Goal: Information Seeking & Learning: Learn about a topic

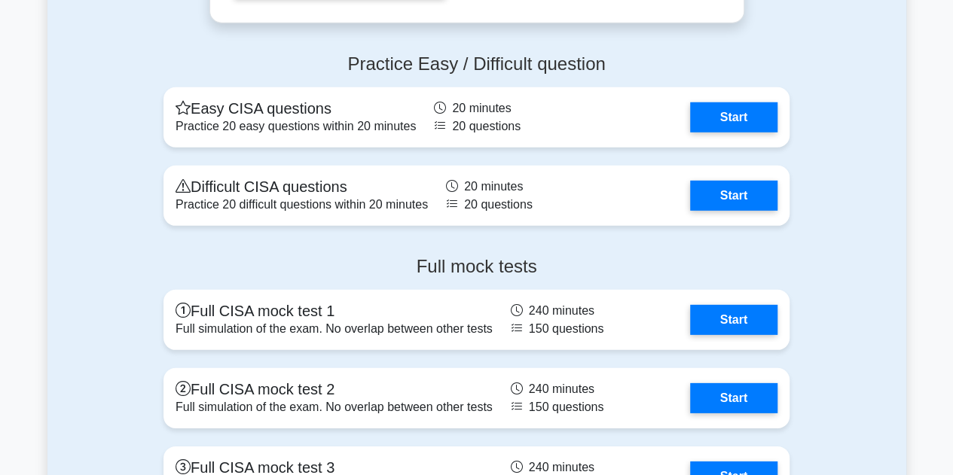
scroll to position [2109, 0]
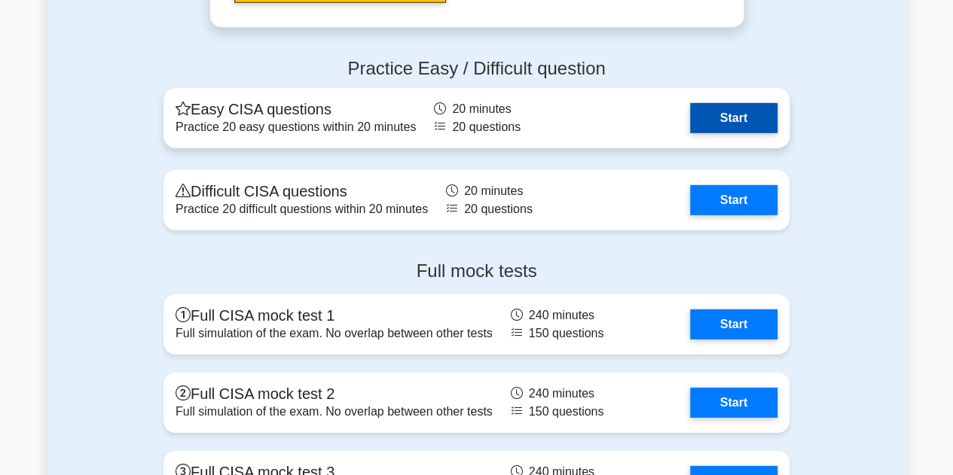
click at [718, 114] on link "Start" at bounding box center [733, 118] width 87 height 30
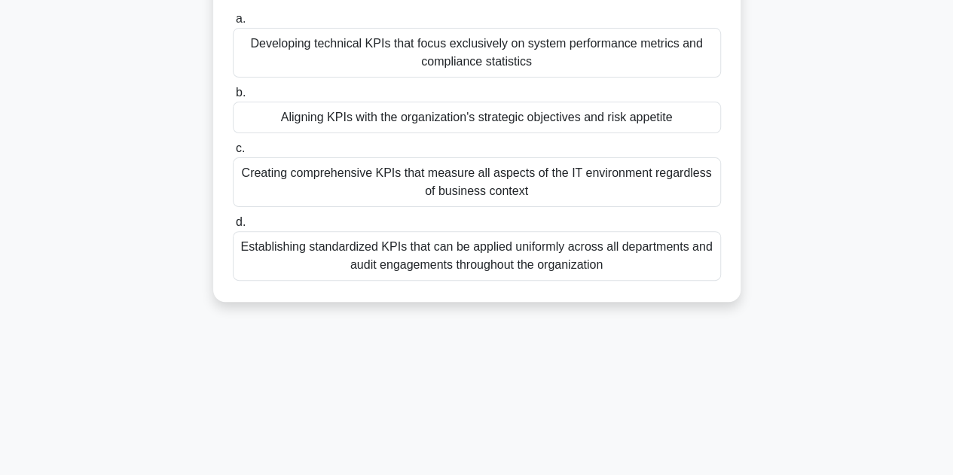
scroll to position [151, 0]
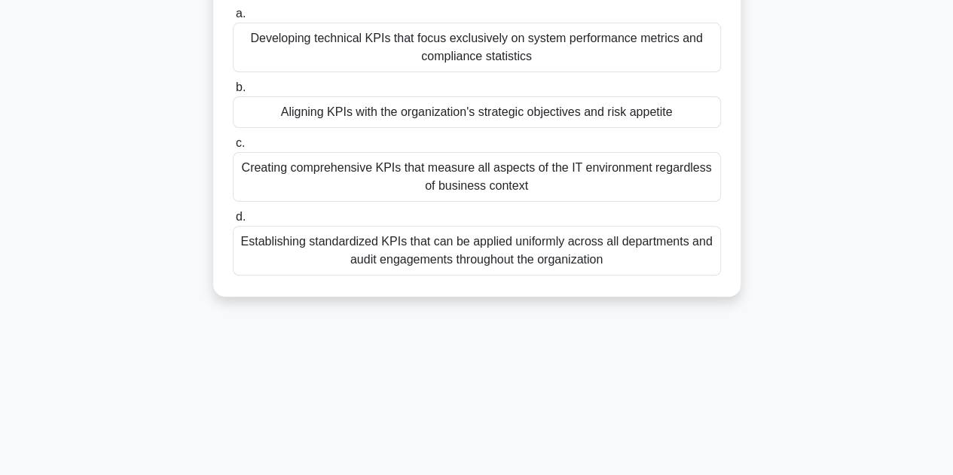
click at [669, 197] on div "Creating comprehensive KPIs that measure all aspects of the IT environment rega…" at bounding box center [477, 177] width 488 height 50
click at [233, 148] on input "c. Creating comprehensive KPIs that measure all aspects of the IT environment r…" at bounding box center [233, 144] width 0 height 10
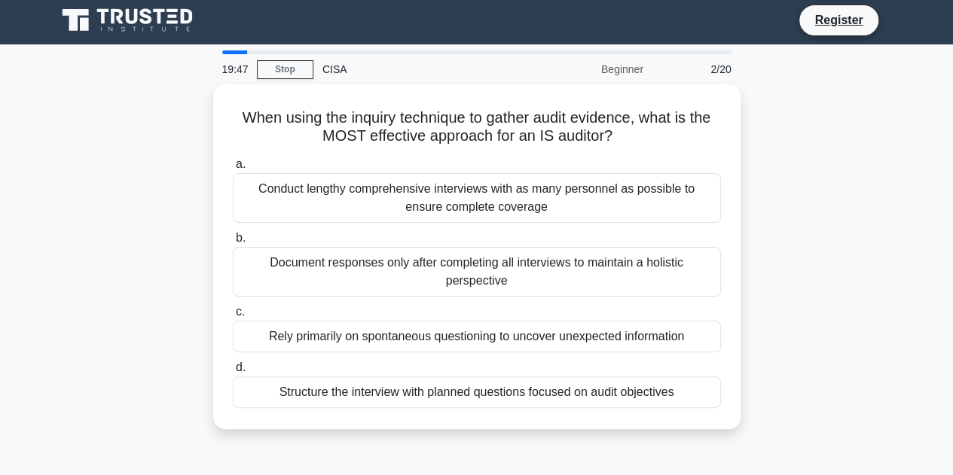
scroll to position [0, 0]
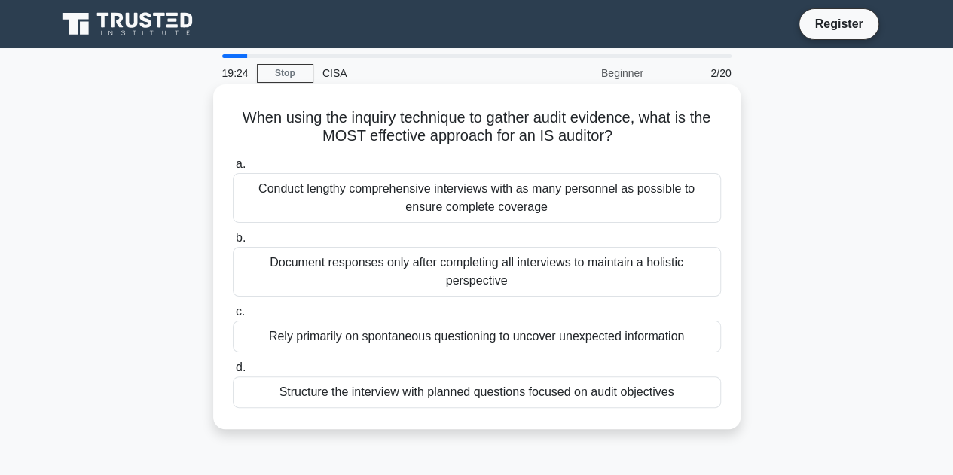
click at [407, 334] on div "Rely primarily on spontaneous questioning to uncover unexpected information" at bounding box center [477, 337] width 488 height 32
click at [233, 317] on input "c. Rely primarily on spontaneous questioning to uncover unexpected information" at bounding box center [233, 312] width 0 height 10
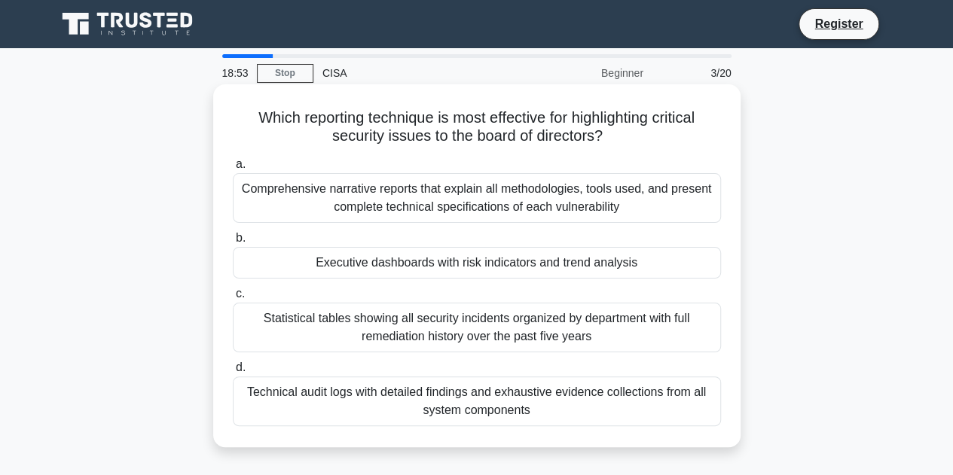
click at [369, 265] on div "Executive dashboards with risk indicators and trend analysis" at bounding box center [477, 263] width 488 height 32
click at [233, 243] on input "b. Executive dashboards with risk indicators and trend analysis" at bounding box center [233, 238] width 0 height 10
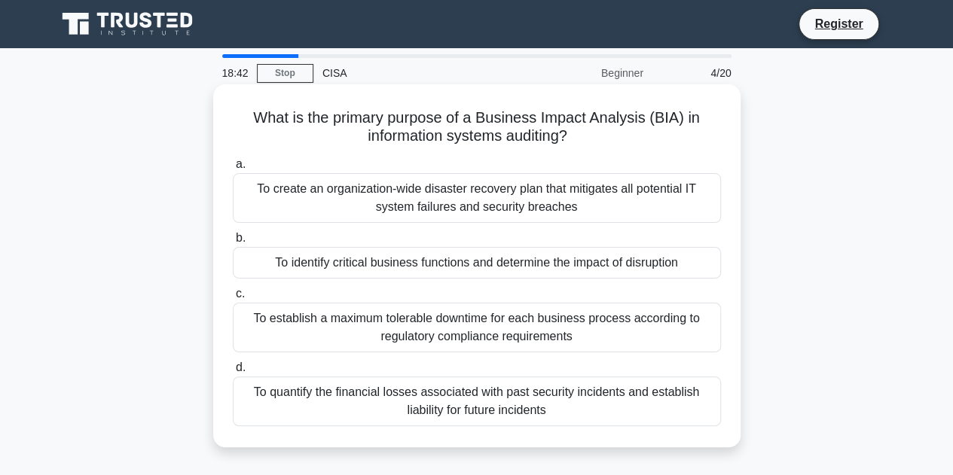
click at [399, 264] on div "To identify critical business functions and determine the impact of disruption" at bounding box center [477, 263] width 488 height 32
click at [233, 243] on input "b. To identify critical business functions and determine the impact of disrupti…" at bounding box center [233, 238] width 0 height 10
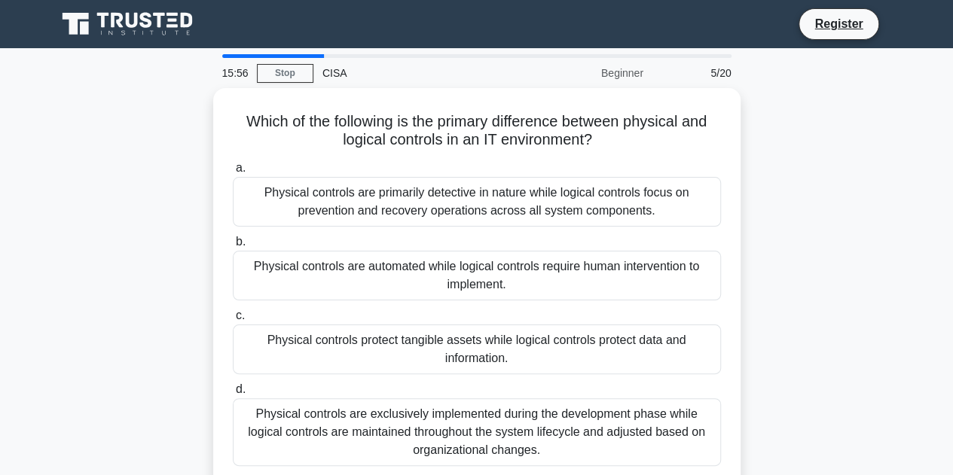
scroll to position [75, 0]
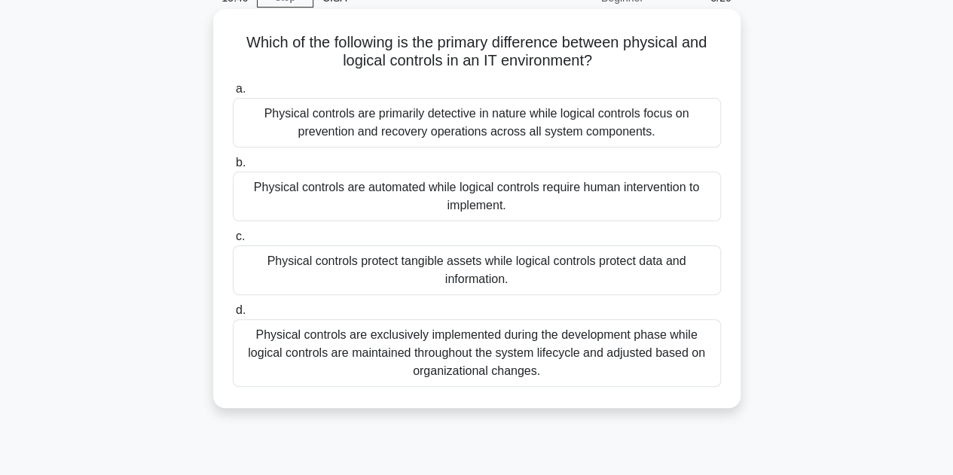
click at [547, 279] on div "Physical controls protect tangible assets while logical controls protect data a…" at bounding box center [477, 271] width 488 height 50
click at [233, 242] on input "c. Physical controls protect tangible assets while logical controls protect dat…" at bounding box center [233, 237] width 0 height 10
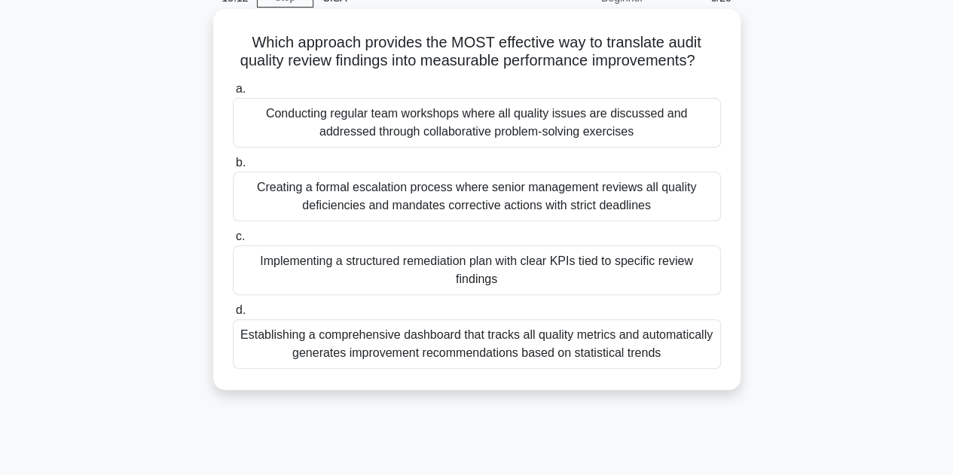
click at [432, 288] on div "Implementing a structured remediation plan with clear KPIs tied to specific rev…" at bounding box center [477, 271] width 488 height 50
click at [233, 242] on input "c. Implementing a structured remediation plan with clear KPIs tied to specific …" at bounding box center [233, 237] width 0 height 10
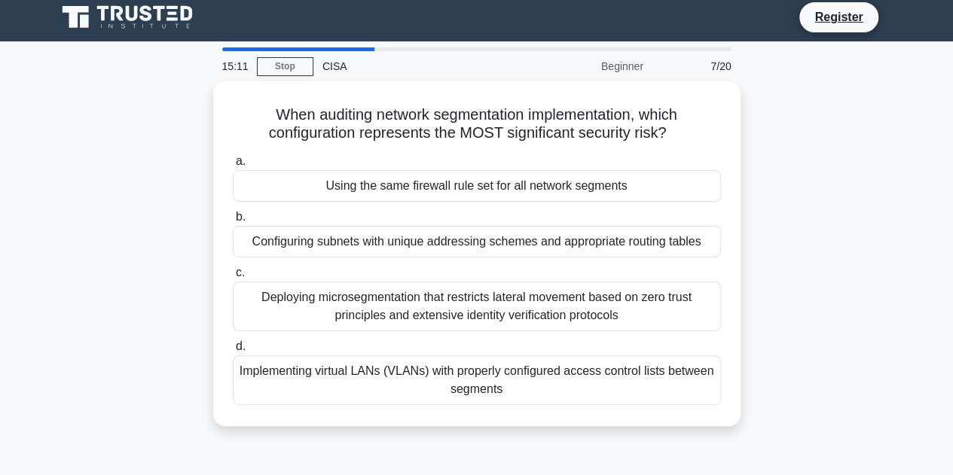
scroll to position [0, 0]
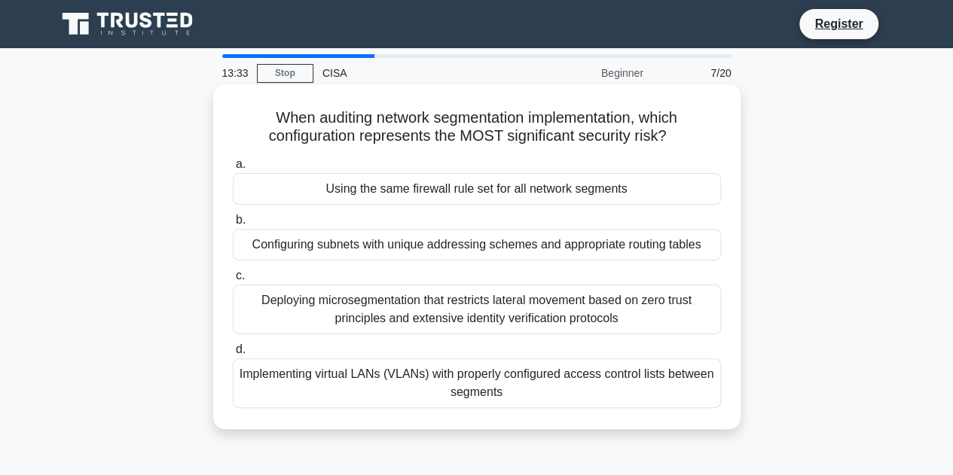
click at [313, 315] on div "Deploying microsegmentation that restricts lateral movement based on zero trust…" at bounding box center [477, 310] width 488 height 50
click at [233, 281] on input "c. Deploying microsegmentation that restricts lateral movement based on zero tr…" at bounding box center [233, 276] width 0 height 10
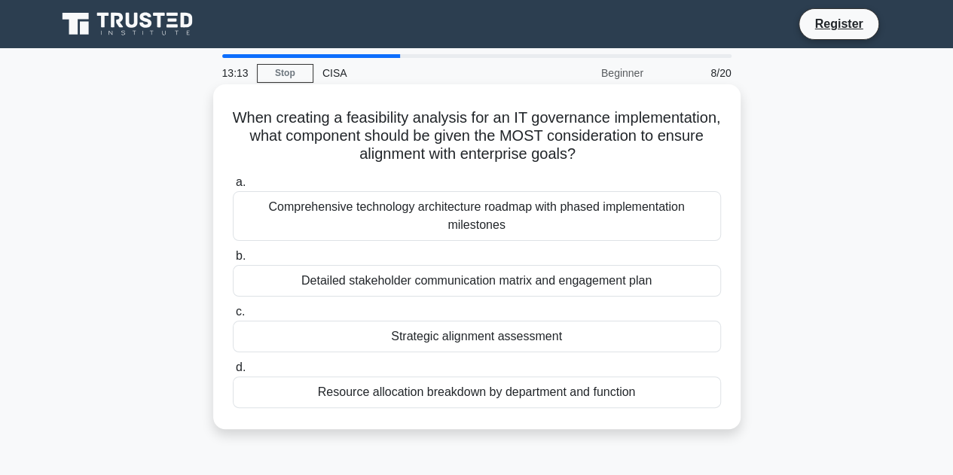
click at [471, 213] on div "Comprehensive technology architecture roadmap with phased implementation milest…" at bounding box center [477, 216] width 488 height 50
click at [233, 188] on input "a. Comprehensive technology architecture roadmap with phased implementation mil…" at bounding box center [233, 183] width 0 height 10
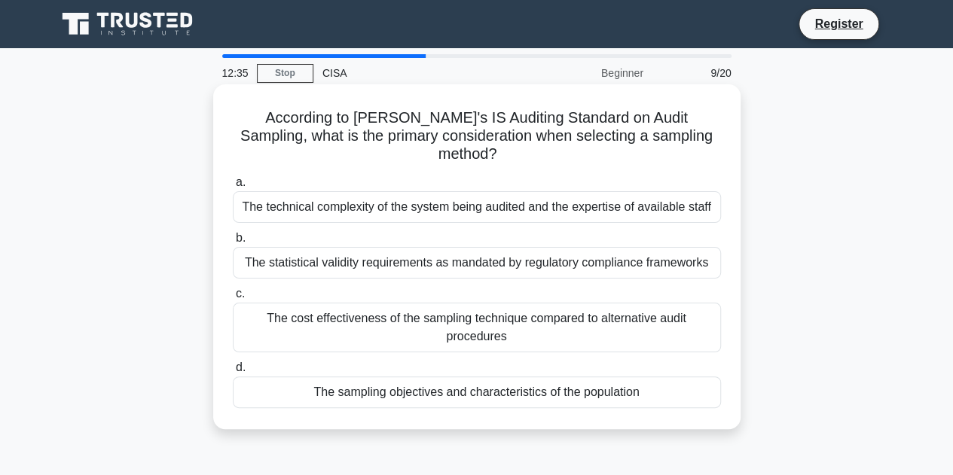
click at [428, 377] on div "The sampling objectives and characteristics of the population" at bounding box center [477, 393] width 488 height 32
click at [233, 373] on input "d. The sampling objectives and characteristics of the population" at bounding box center [233, 368] width 0 height 10
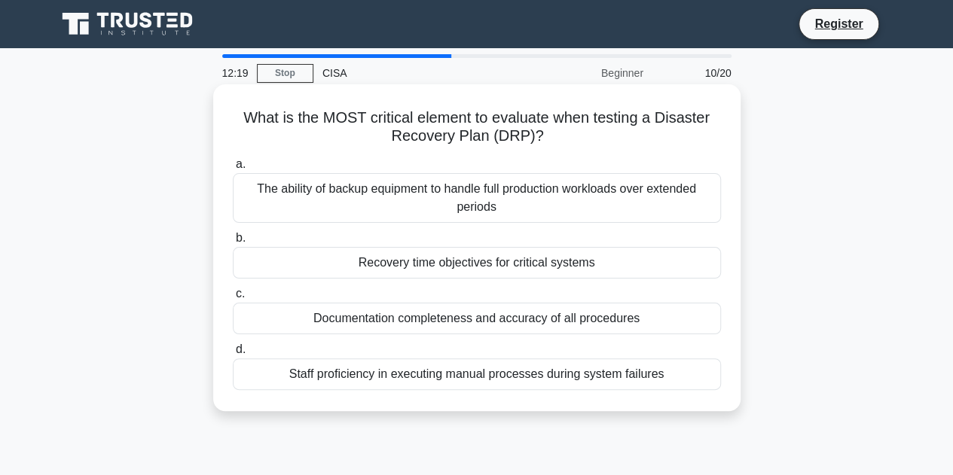
click at [428, 264] on div "Recovery time objectives for critical systems" at bounding box center [477, 263] width 488 height 32
click at [233, 243] on input "b. Recovery time objectives for critical systems" at bounding box center [233, 238] width 0 height 10
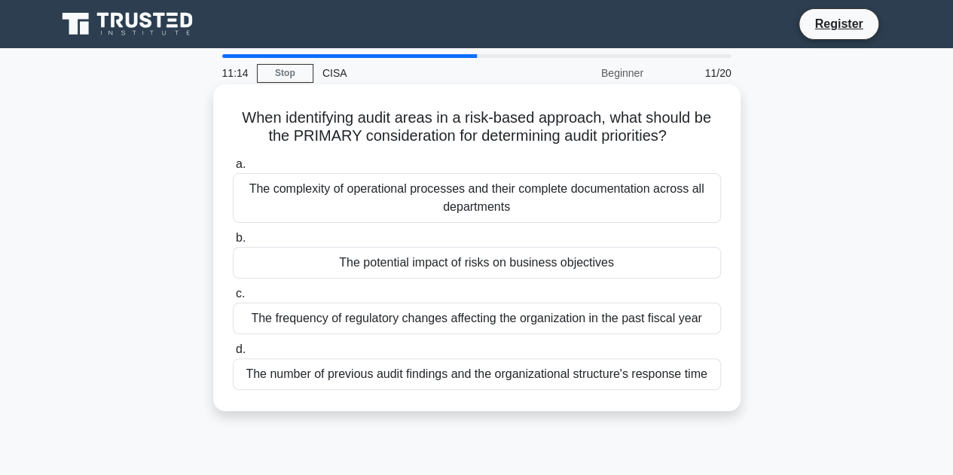
click at [394, 261] on div "The potential impact of risks on business objectives" at bounding box center [477, 263] width 488 height 32
click at [233, 243] on input "b. The potential impact of risks on business objectives" at bounding box center [233, 238] width 0 height 10
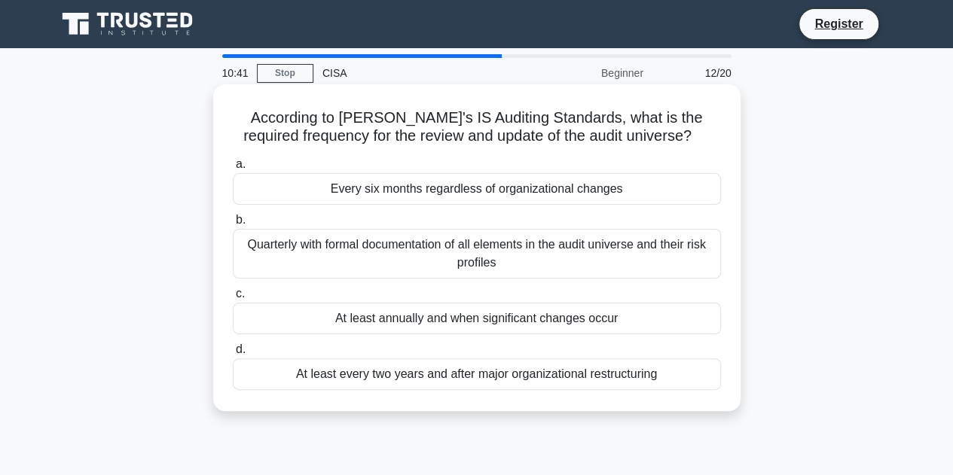
click at [490, 316] on div "At least annually and when significant changes occur" at bounding box center [477, 319] width 488 height 32
click at [233, 299] on input "c. At least annually and when significant changes occur" at bounding box center [233, 294] width 0 height 10
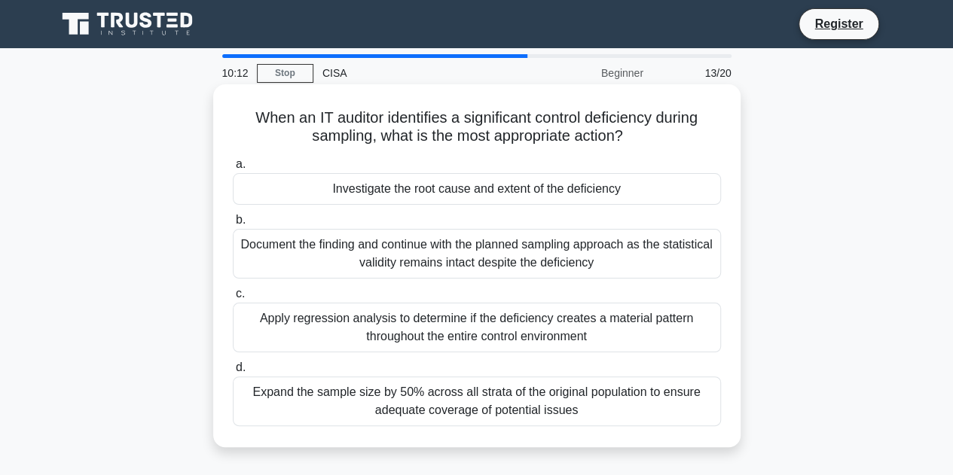
click at [629, 406] on div "Expand the sample size by 50% across all strata of the original population to e…" at bounding box center [477, 402] width 488 height 50
click at [233, 373] on input "d. Expand the sample size by 50% across all strata of the original population t…" at bounding box center [233, 368] width 0 height 10
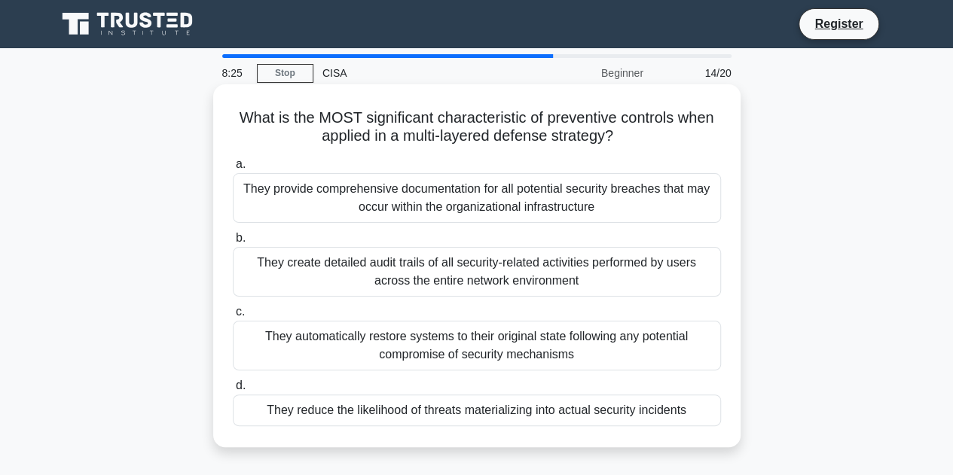
click at [447, 201] on div "They provide comprehensive documentation for all potential security breaches th…" at bounding box center [477, 198] width 488 height 50
click at [233, 169] on input "a. They provide comprehensive documentation for all potential security breaches…" at bounding box center [233, 165] width 0 height 10
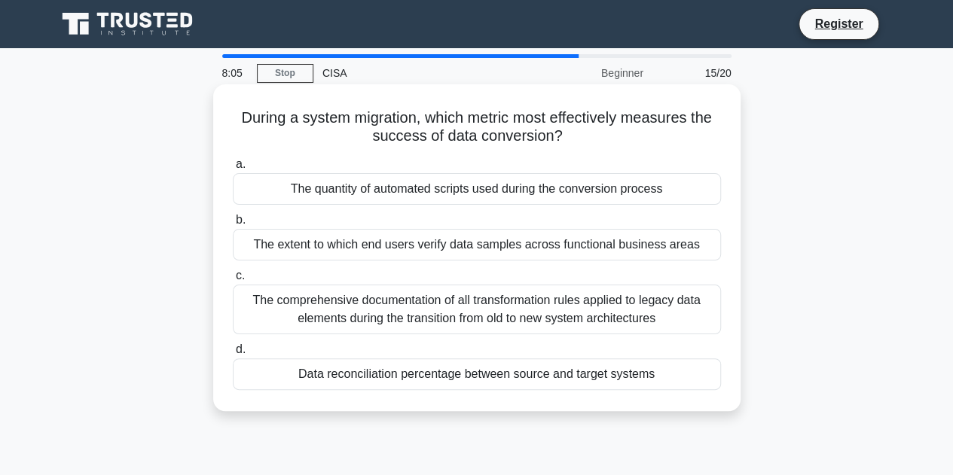
click at [452, 379] on div "Data reconciliation percentage between source and target systems" at bounding box center [477, 374] width 488 height 32
click at [233, 355] on input "d. Data reconciliation percentage between source and target systems" at bounding box center [233, 350] width 0 height 10
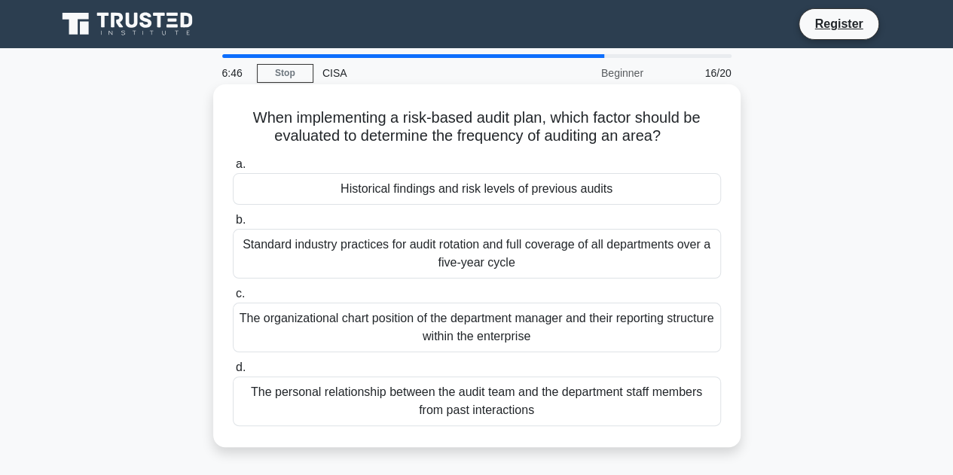
click at [371, 272] on div "Standard industry practices for audit rotation and full coverage of all departm…" at bounding box center [477, 254] width 488 height 50
click at [233, 225] on input "b. Standard industry practices for audit rotation and full coverage of all depa…" at bounding box center [233, 220] width 0 height 10
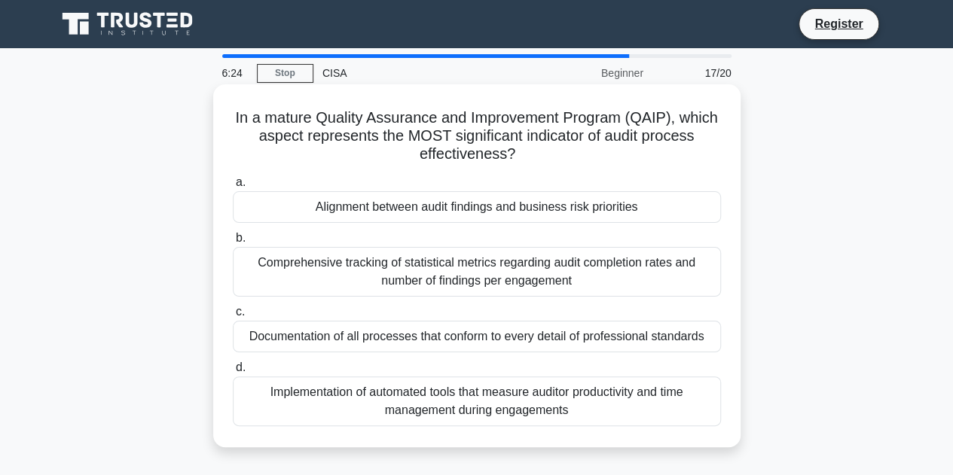
click at [350, 279] on div "Comprehensive tracking of statistical metrics regarding audit completion rates …" at bounding box center [477, 272] width 488 height 50
click at [233, 243] on input "b. Comprehensive tracking of statistical metrics regarding audit completion rat…" at bounding box center [233, 238] width 0 height 10
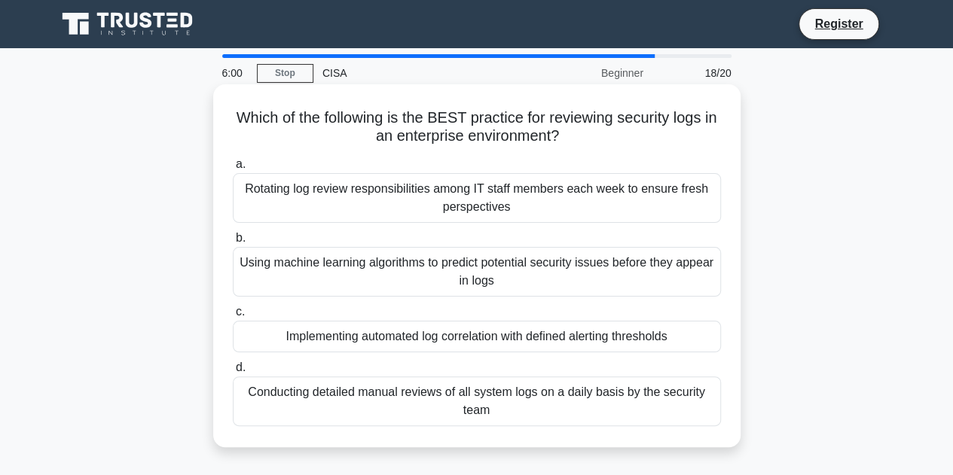
click at [438, 407] on div "Conducting detailed manual reviews of all system logs on a daily basis by the s…" at bounding box center [477, 402] width 488 height 50
click at [233, 373] on input "d. Conducting detailed manual reviews of all system logs on a daily basis by th…" at bounding box center [233, 368] width 0 height 10
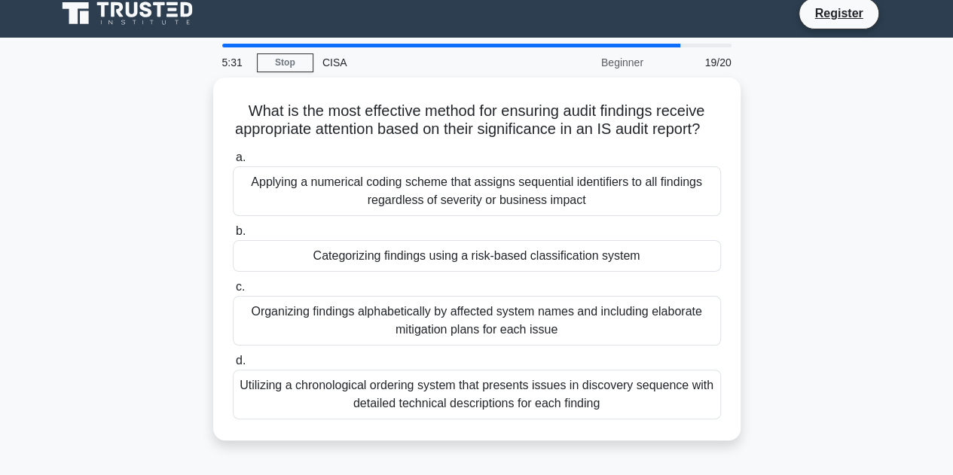
scroll to position [75, 0]
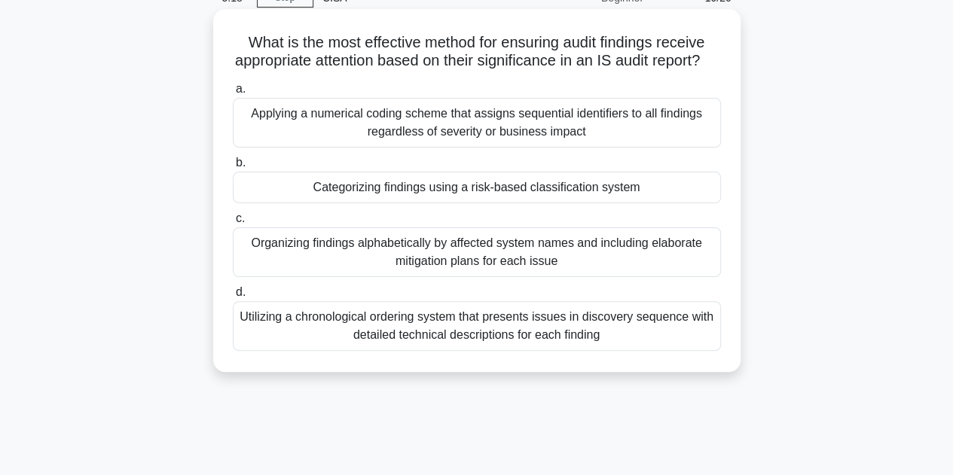
click at [377, 203] on div "Categorizing findings using a risk-based classification system" at bounding box center [477, 188] width 488 height 32
click at [233, 168] on input "b. Categorizing findings using a risk-based classification system" at bounding box center [233, 163] width 0 height 10
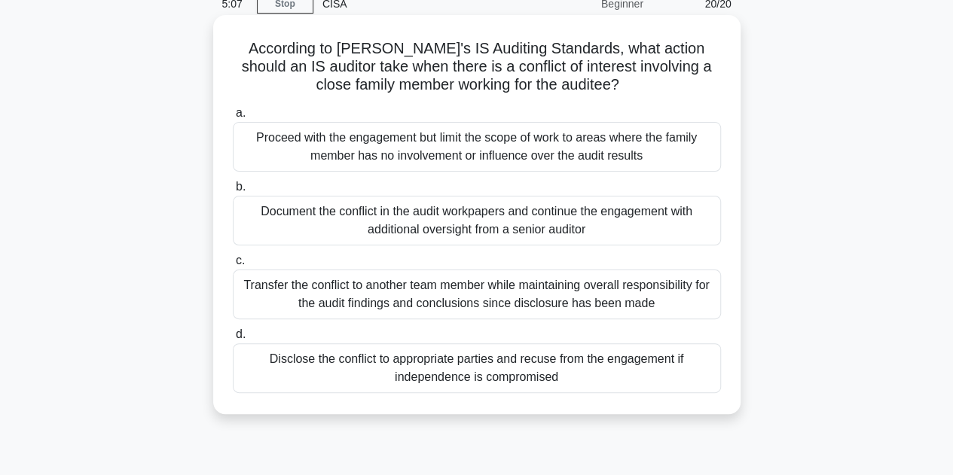
scroll to position [151, 0]
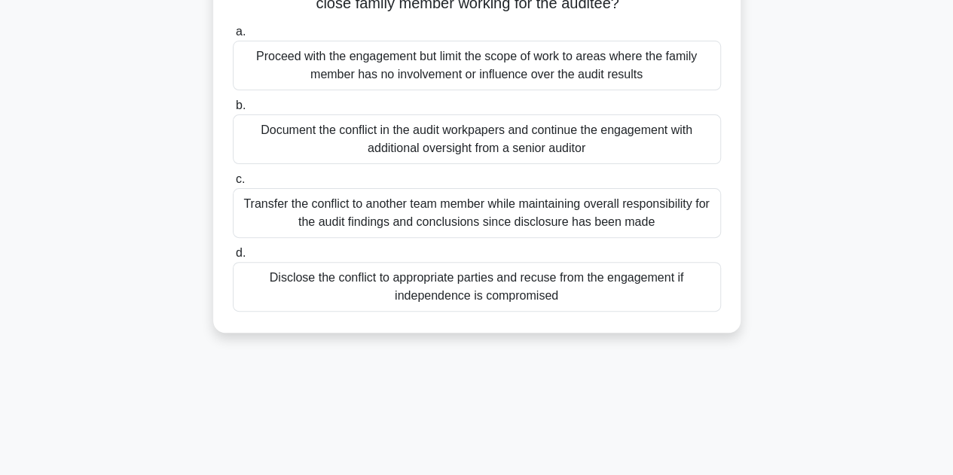
click at [395, 206] on div "Transfer the conflict to another team member while maintaining overall responsi…" at bounding box center [477, 213] width 488 height 50
click at [233, 185] on input "c. Transfer the conflict to another team member while maintaining overall respo…" at bounding box center [233, 180] width 0 height 10
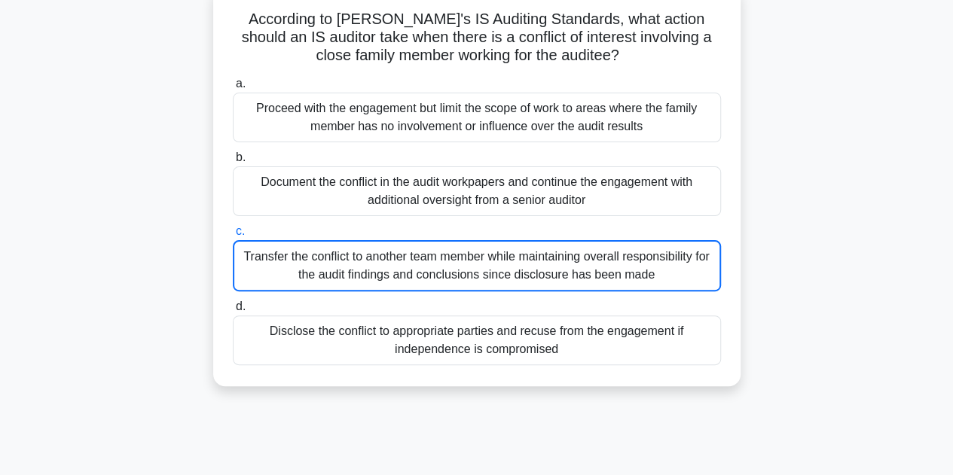
scroll to position [75, 0]
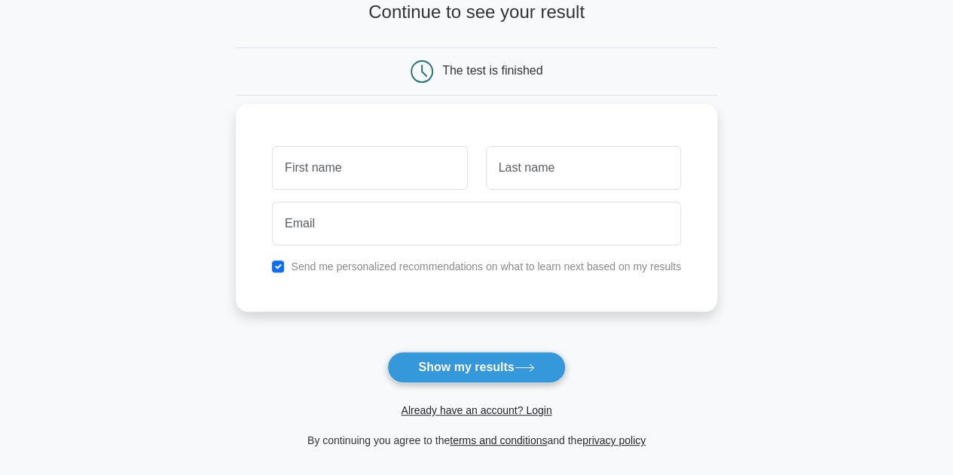
scroll to position [151, 0]
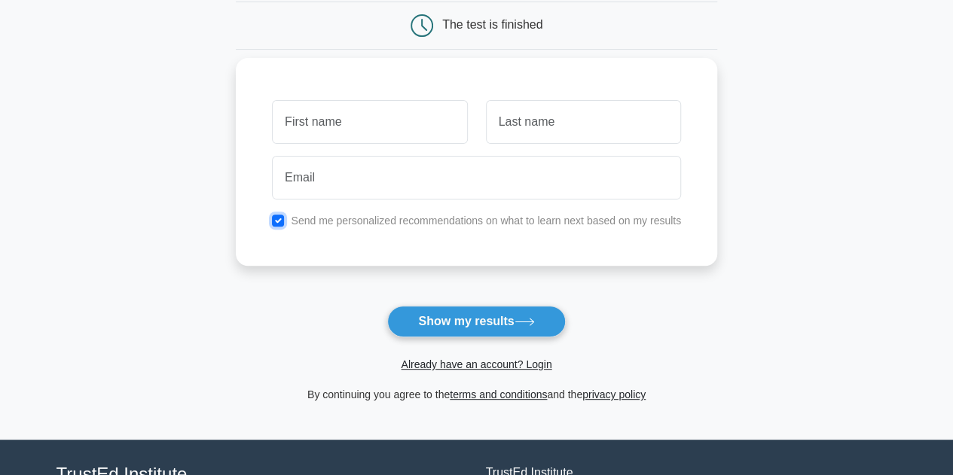
click at [276, 218] on input "checkbox" at bounding box center [278, 221] width 12 height 12
checkbox input "false"
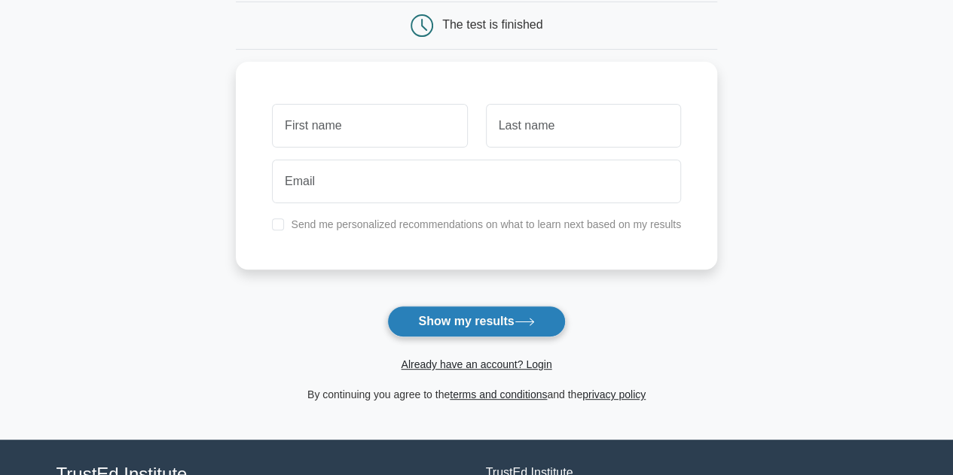
click at [457, 325] on button "Show my results" at bounding box center [476, 322] width 178 height 32
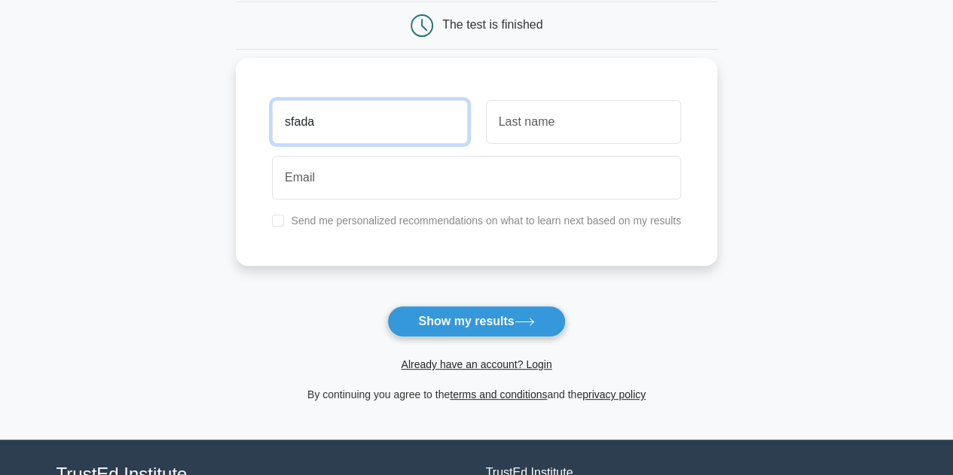
type input "sfada"
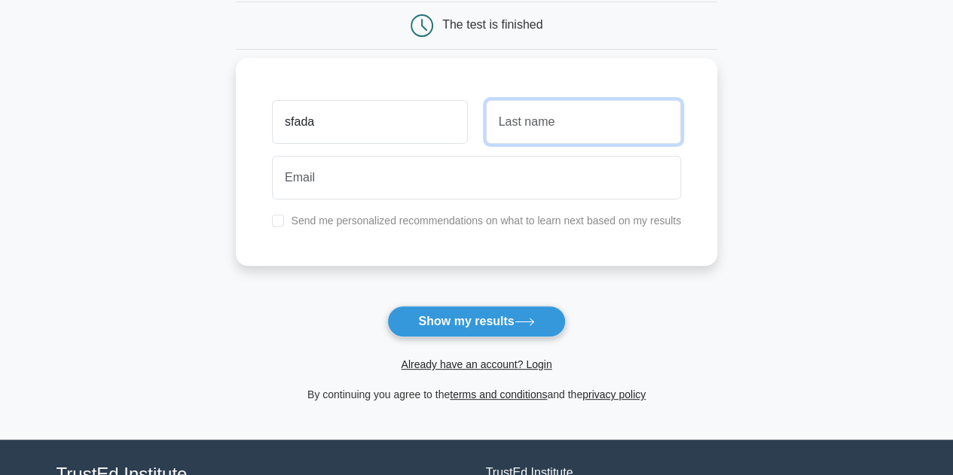
click at [530, 129] on input "text" at bounding box center [583, 122] width 195 height 44
type input "asfasfasf"
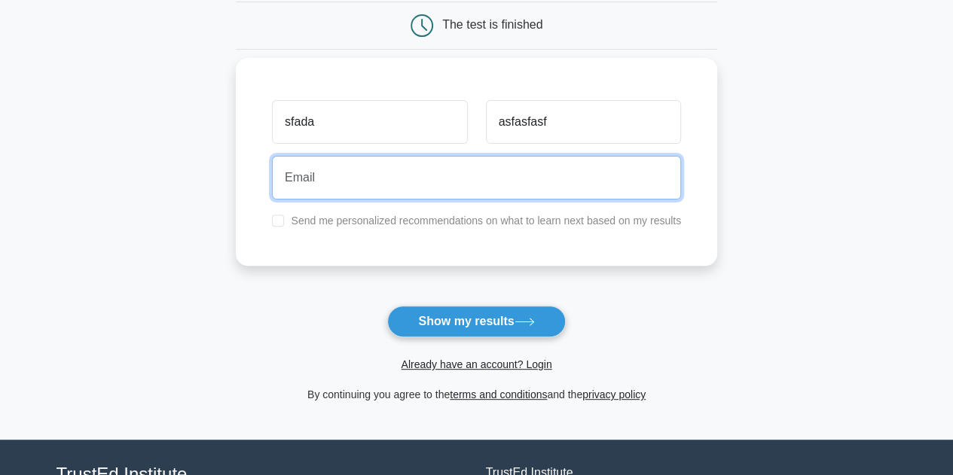
click at [514, 191] on input "email" at bounding box center [476, 178] width 409 height 44
type input "ramake4363@elobits.com"
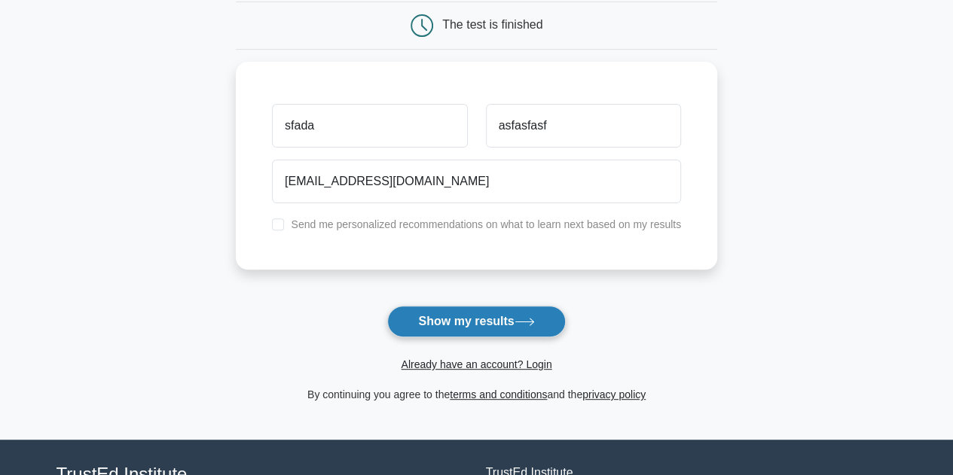
click at [480, 316] on button "Show my results" at bounding box center [476, 322] width 178 height 32
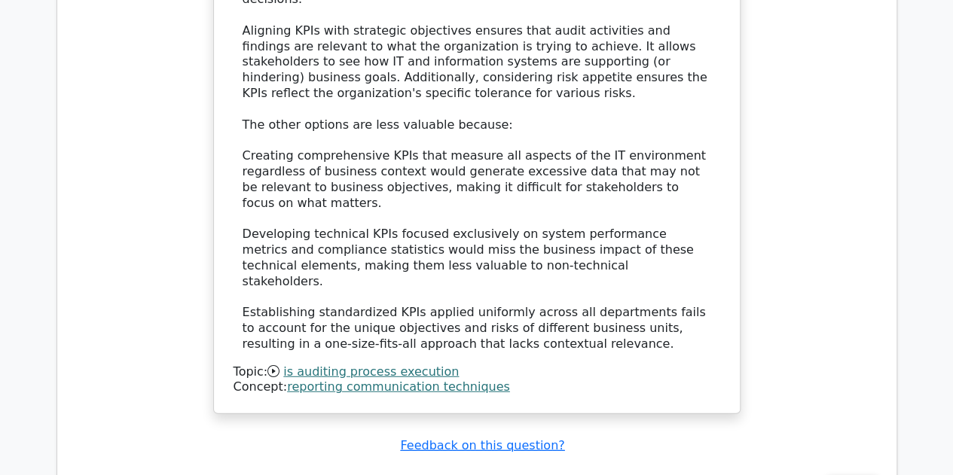
scroll to position [1958, 0]
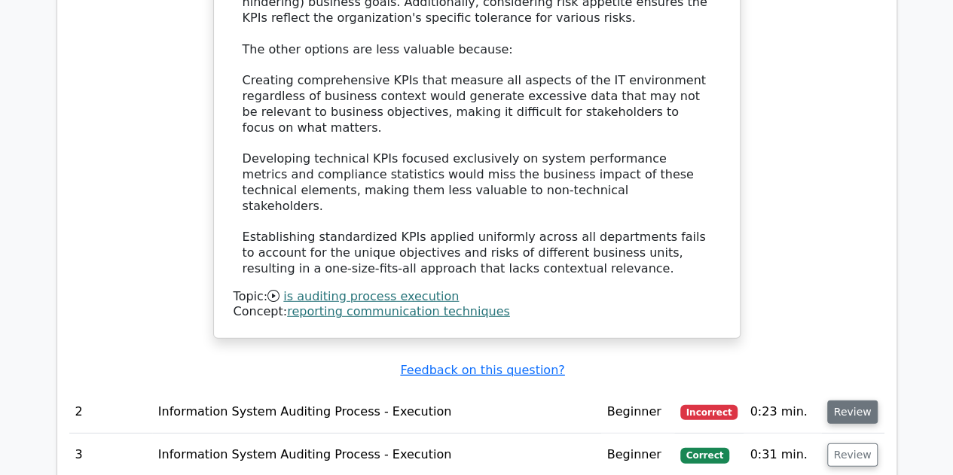
click at [858, 401] on button "Review" at bounding box center [852, 412] width 51 height 23
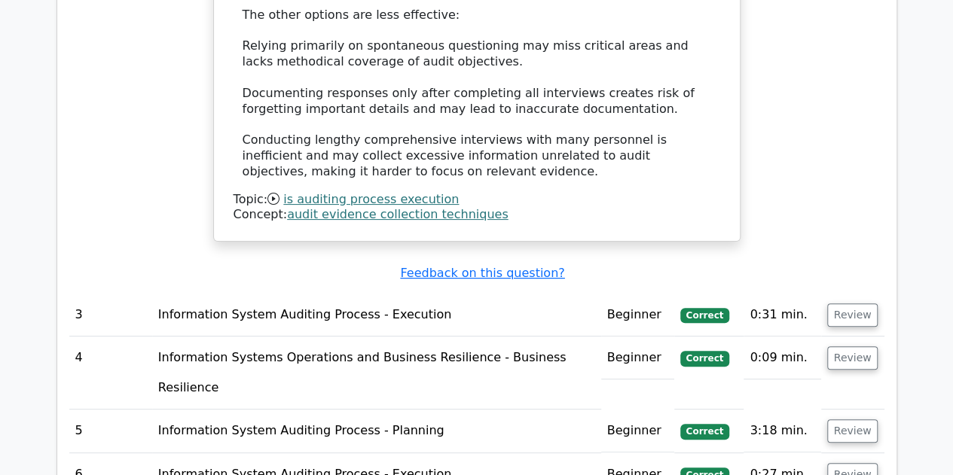
scroll to position [2937, 0]
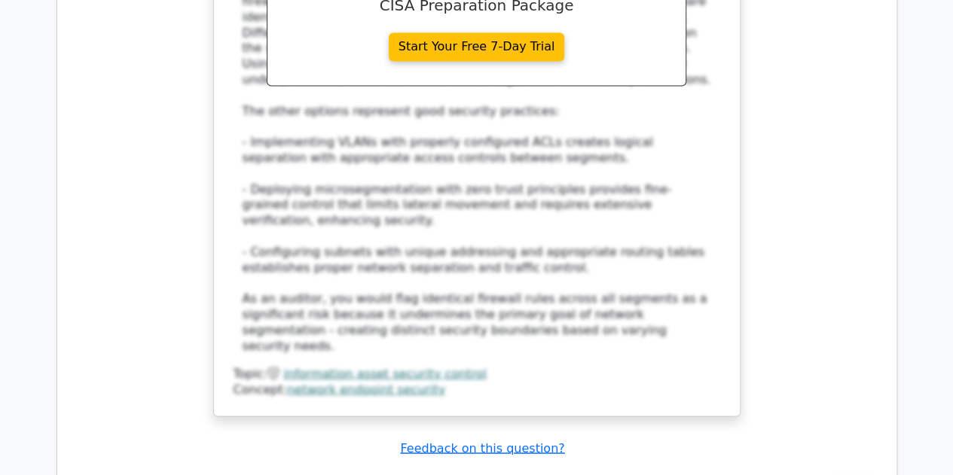
scroll to position [3992, 0]
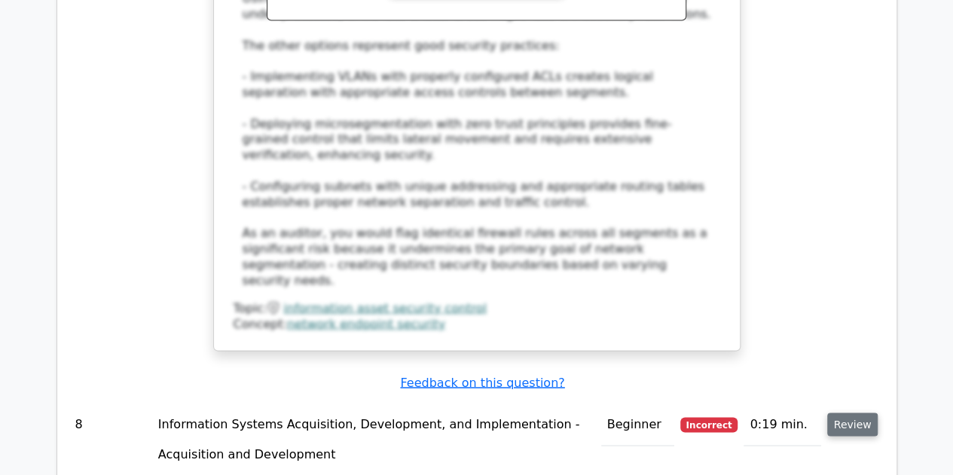
click at [861, 413] on button "Review" at bounding box center [852, 424] width 51 height 23
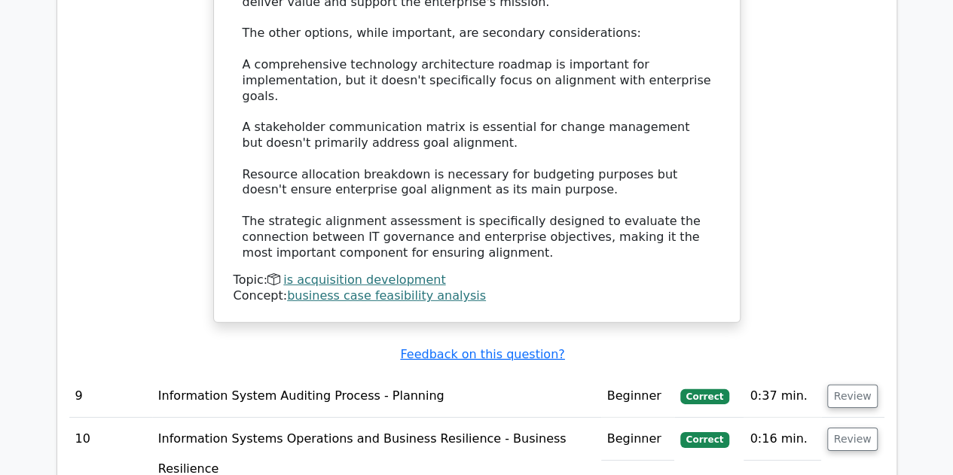
scroll to position [4971, 0]
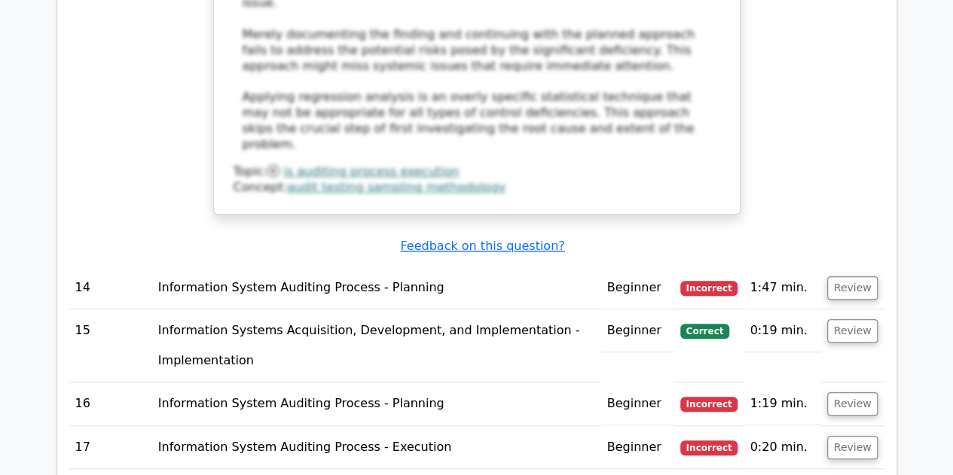
scroll to position [5874, 0]
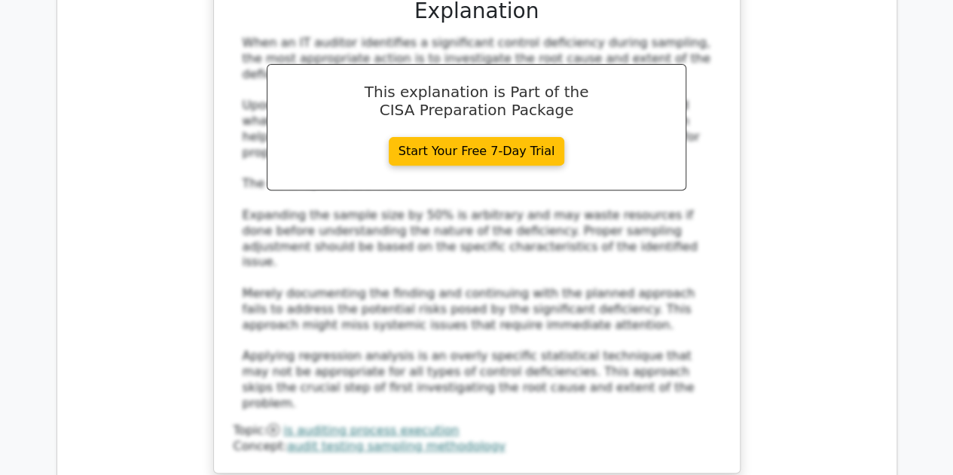
scroll to position [5950, 0]
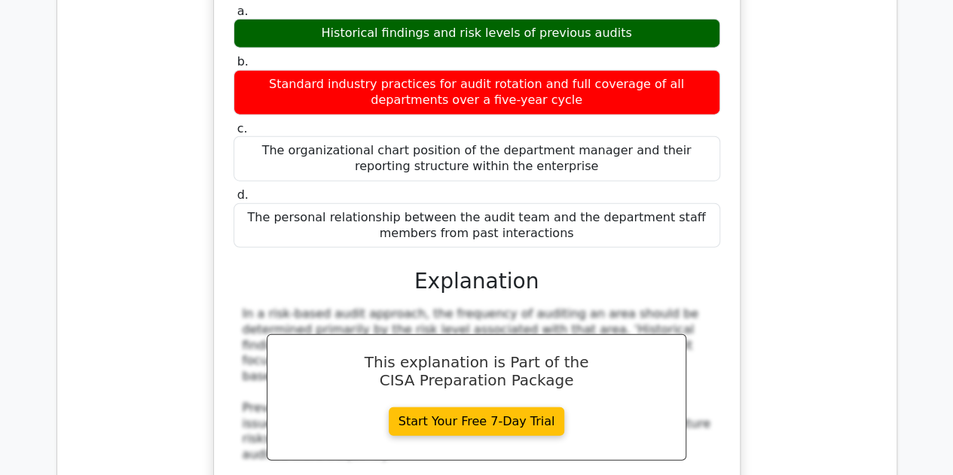
scroll to position [7682, 0]
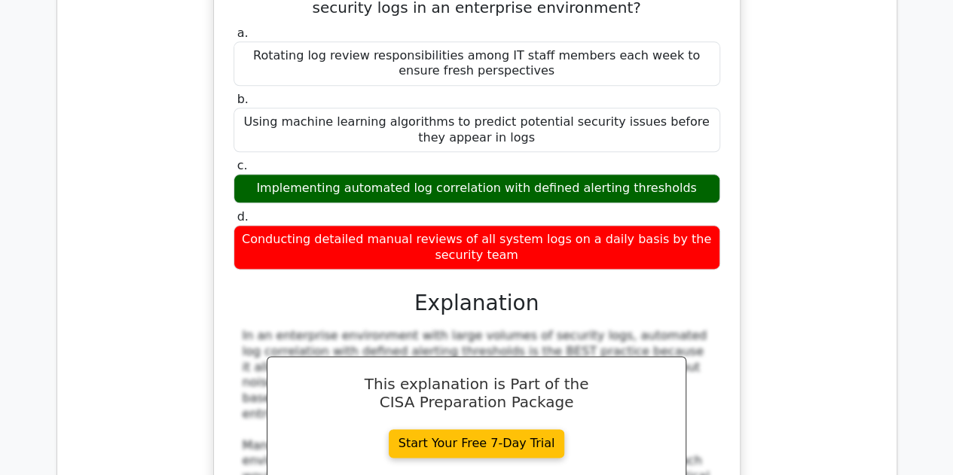
scroll to position [9414, 0]
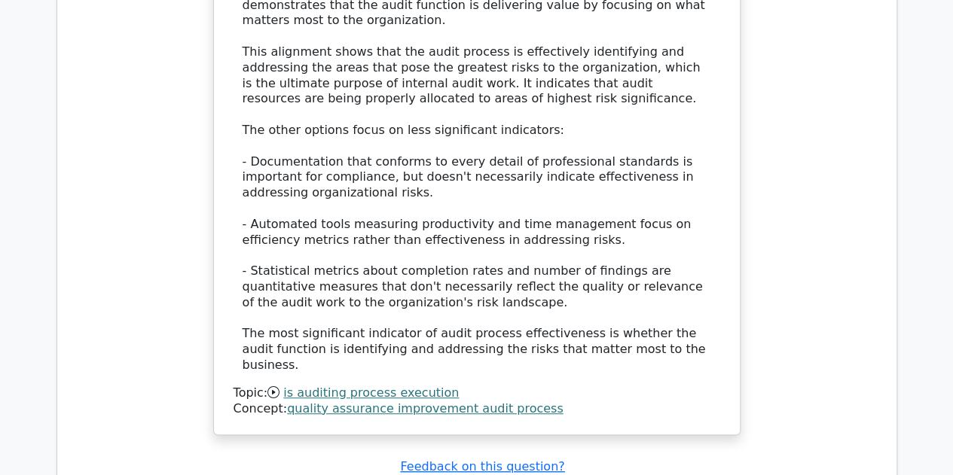
scroll to position [8661, 0]
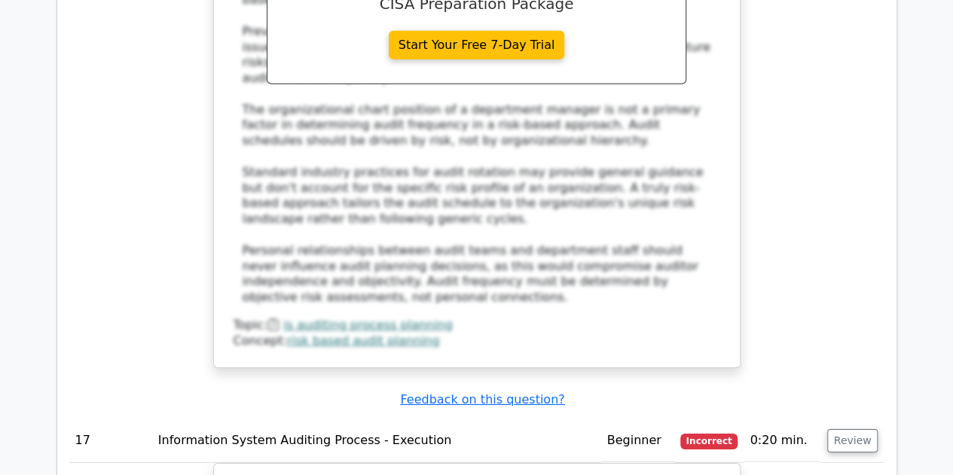
scroll to position [7607, 0]
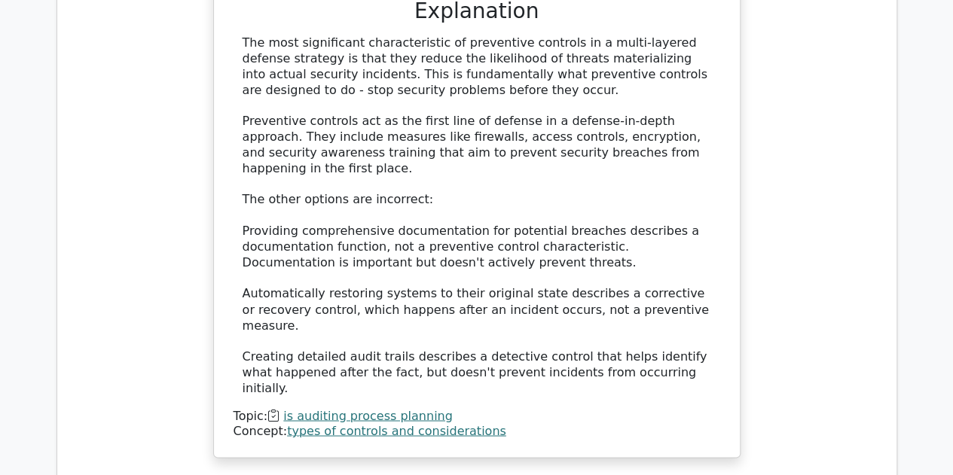
scroll to position [6703, 0]
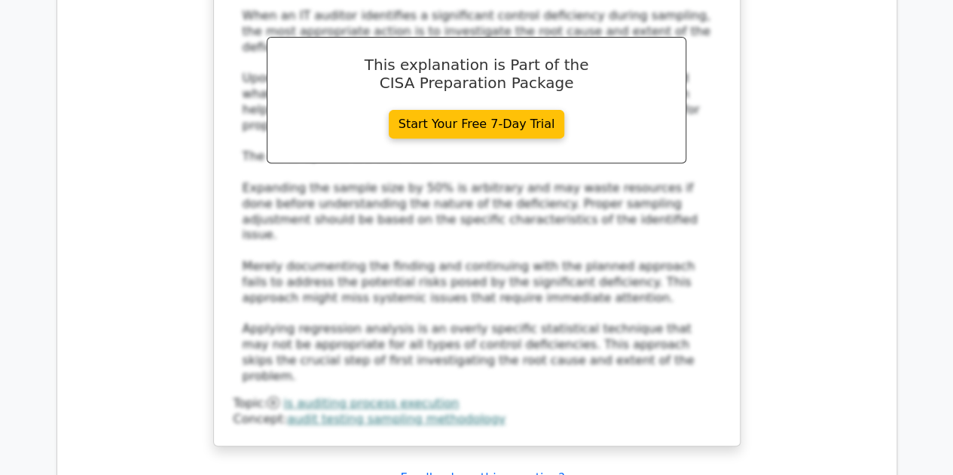
scroll to position [5950, 0]
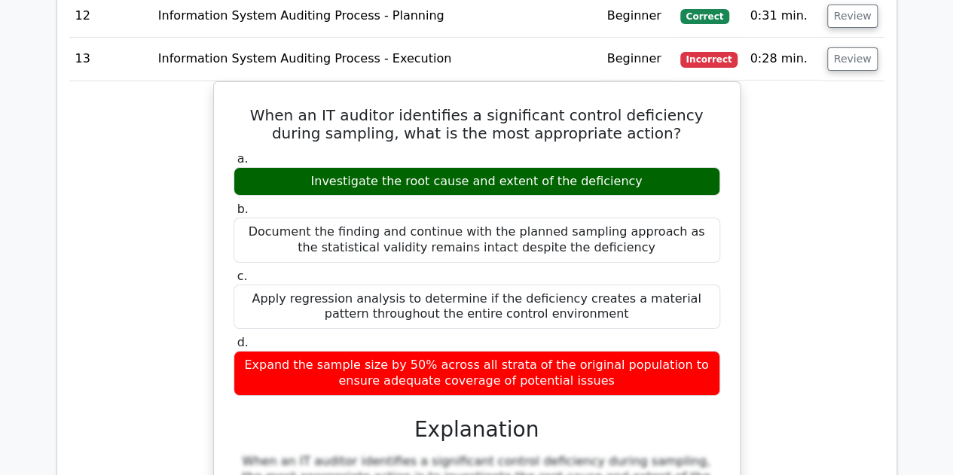
scroll to position [5121, 0]
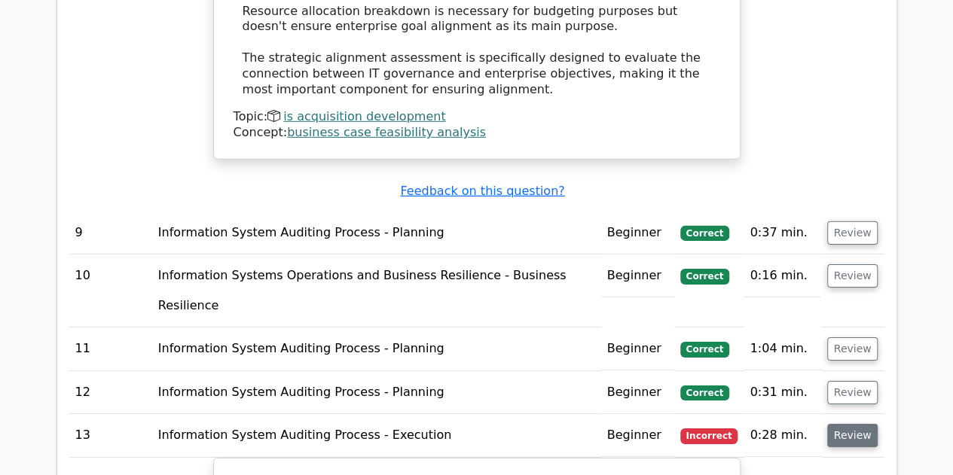
drag, startPoint x: 874, startPoint y: 135, endPoint x: 859, endPoint y: 162, distance: 31.0
click at [874, 424] on button "Review" at bounding box center [852, 435] width 51 height 23
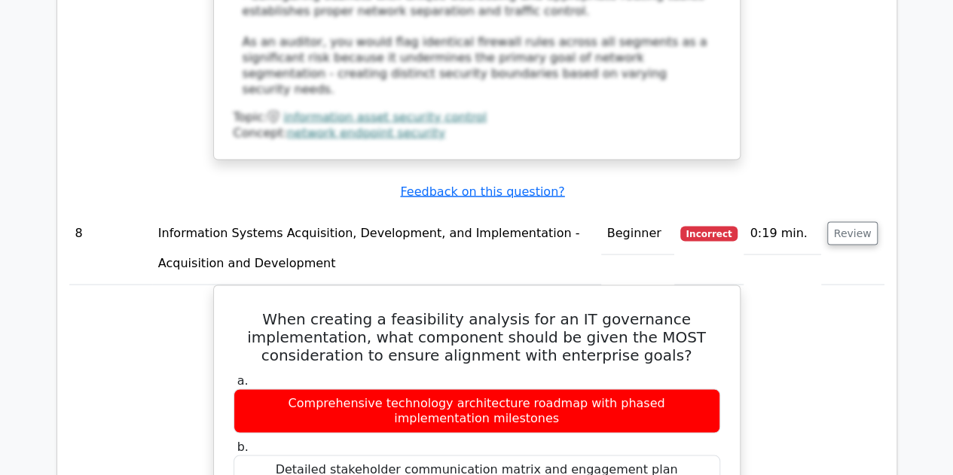
scroll to position [3992, 0]
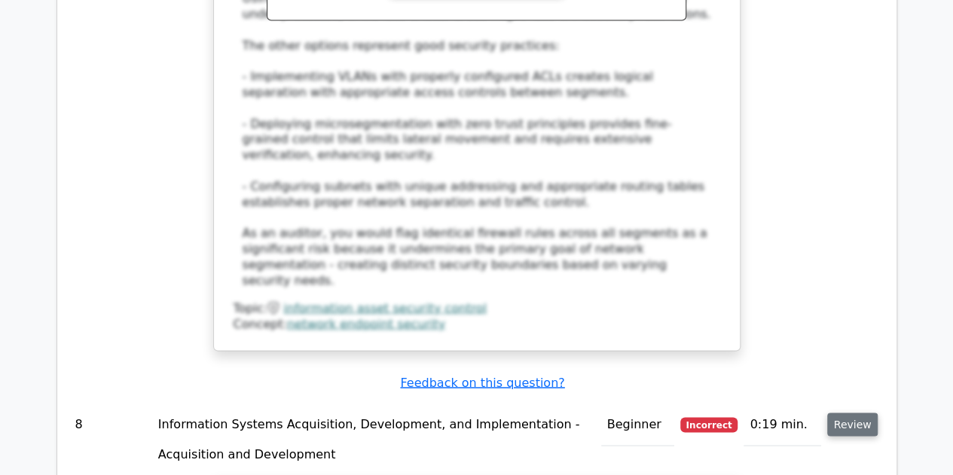
click at [861, 413] on button "Review" at bounding box center [852, 424] width 51 height 23
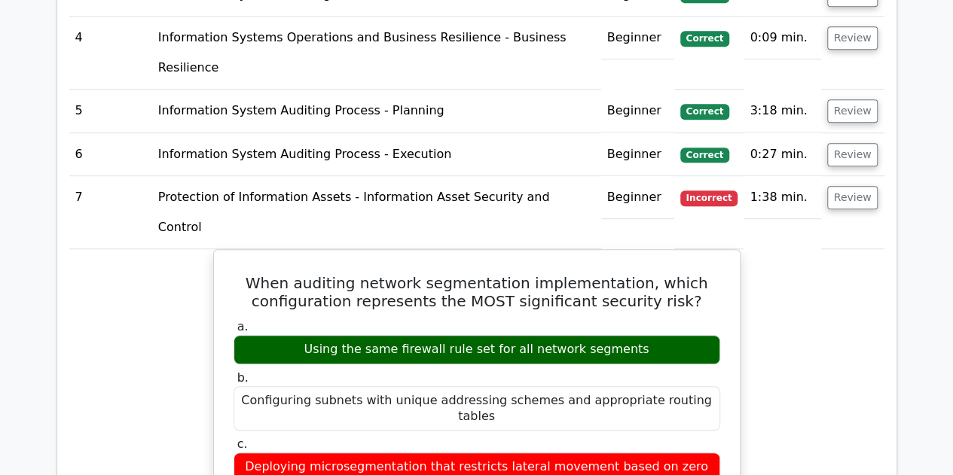
scroll to position [3088, 0]
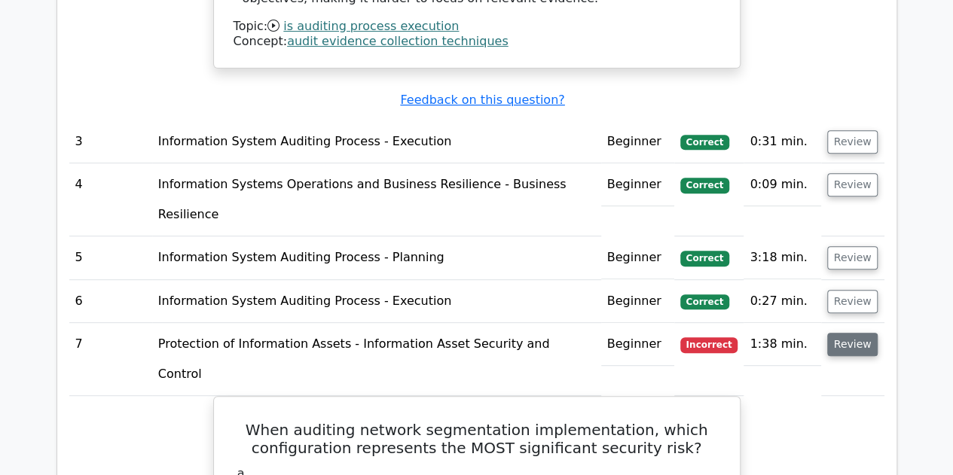
click at [862, 333] on button "Review" at bounding box center [852, 344] width 51 height 23
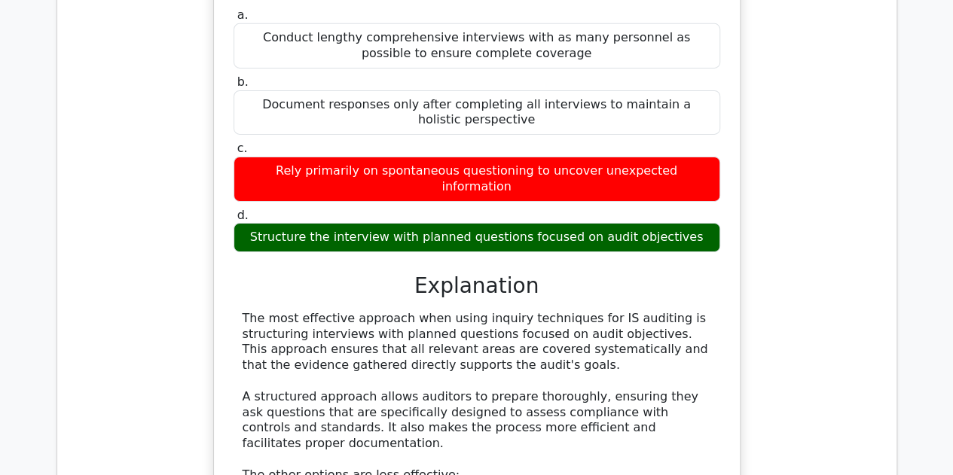
scroll to position [2184, 0]
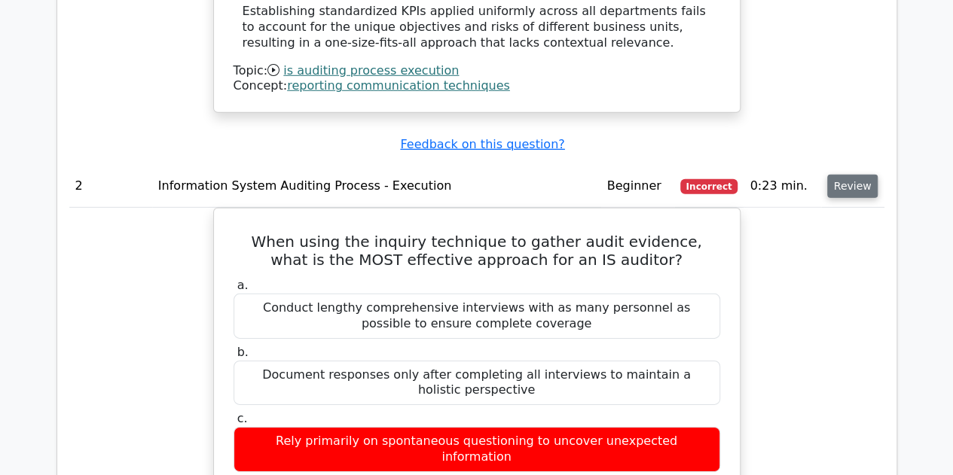
click at [861, 175] on button "Review" at bounding box center [852, 186] width 51 height 23
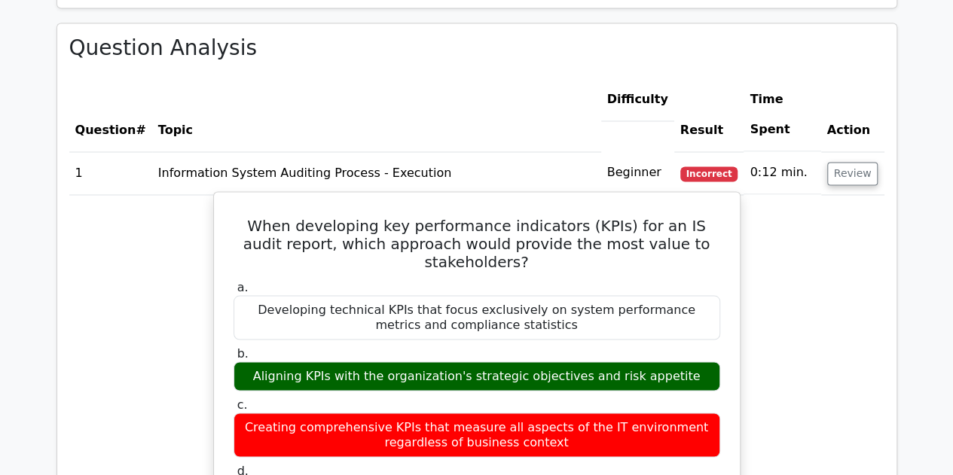
scroll to position [1205, 0]
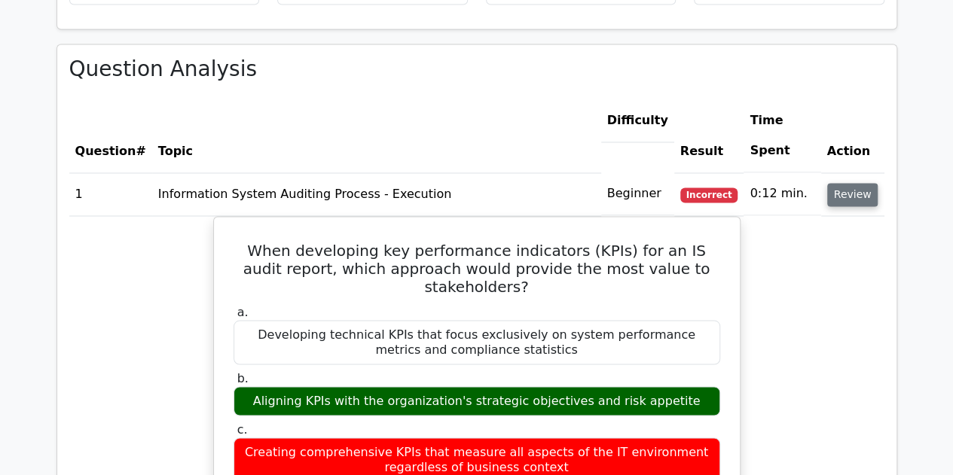
click at [843, 183] on button "Review" at bounding box center [852, 194] width 51 height 23
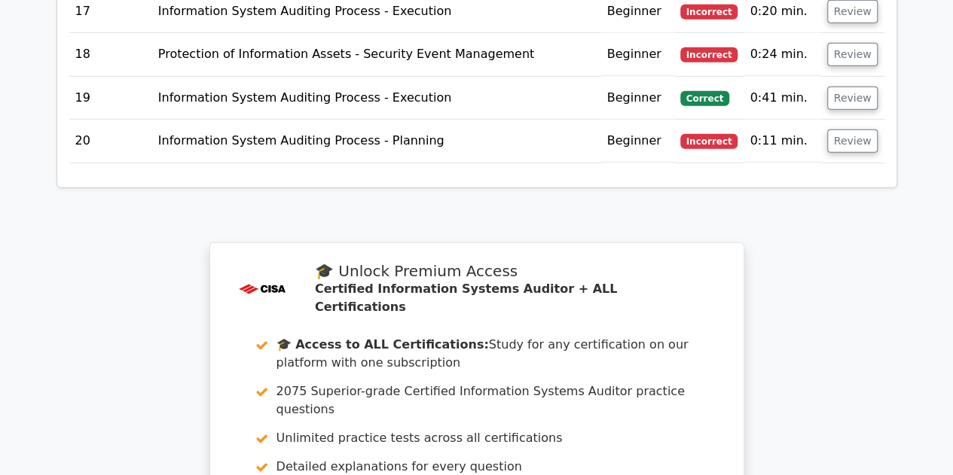
scroll to position [2519, 0]
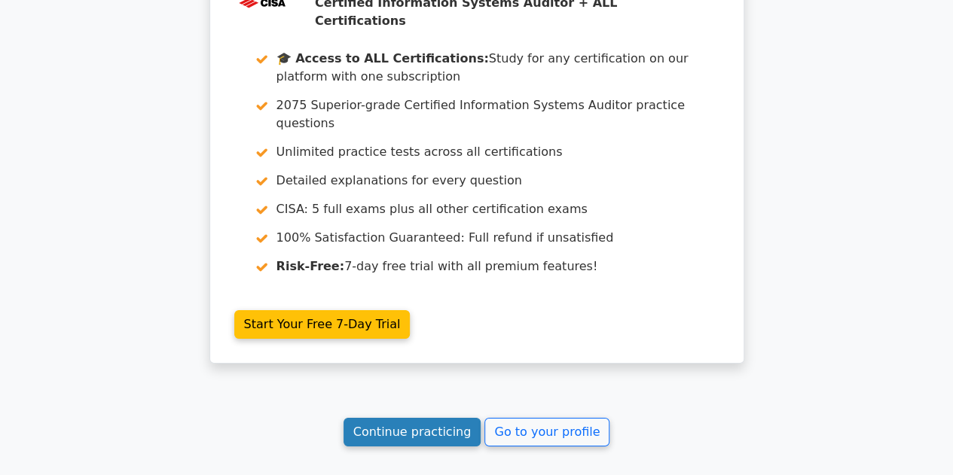
click at [436, 418] on link "Continue practicing" at bounding box center [412, 432] width 138 height 29
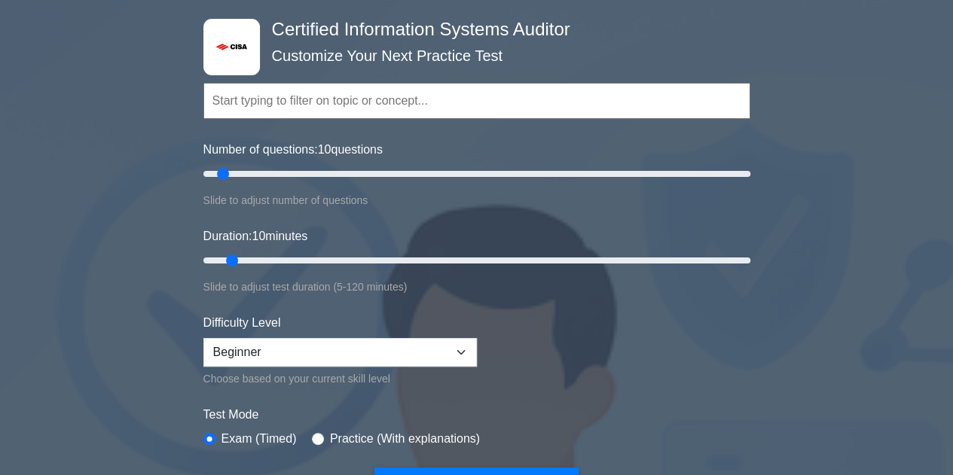
scroll to position [75, 0]
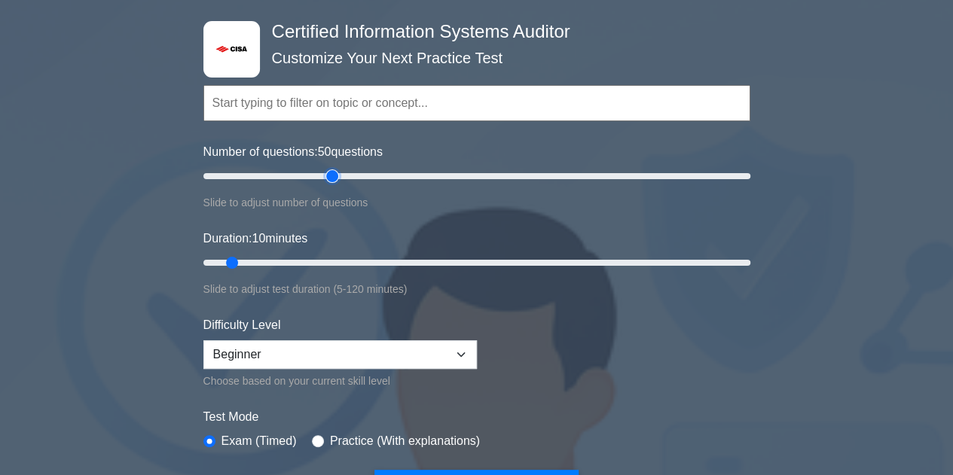
drag, startPoint x: 225, startPoint y: 174, endPoint x: 337, endPoint y: 169, distance: 112.3
type input "50"
click at [337, 169] on input "Number of questions: 50 questions" at bounding box center [476, 176] width 547 height 18
drag, startPoint x: 241, startPoint y: 260, endPoint x: 417, endPoint y: 294, distance: 179.6
type input "50"
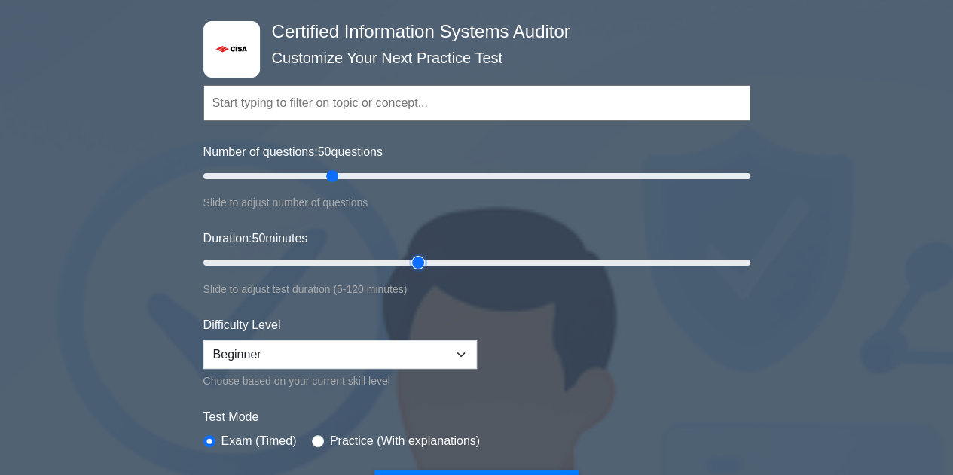
click at [417, 272] on input "Duration: 50 minutes" at bounding box center [476, 263] width 547 height 18
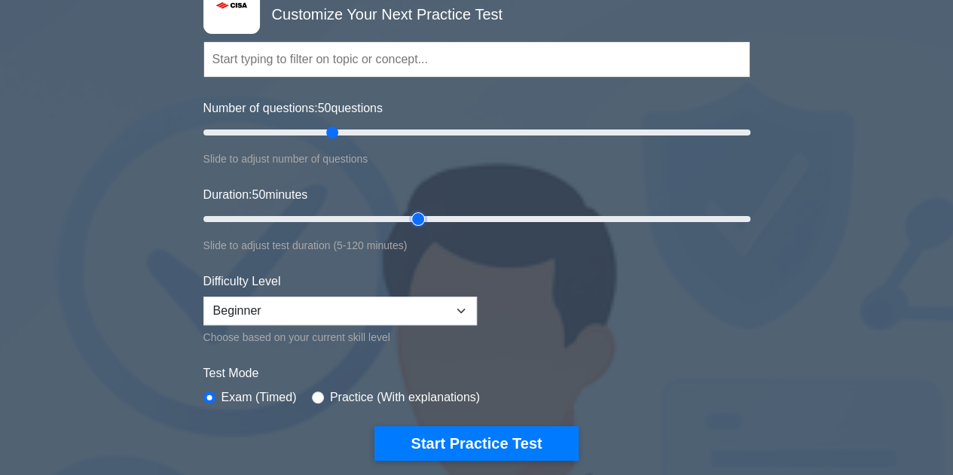
scroll to position [151, 0]
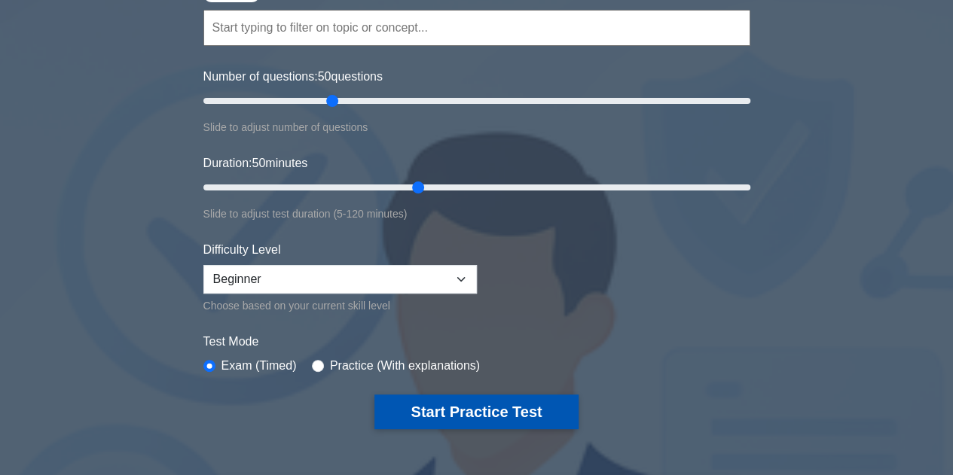
click at [464, 401] on button "Start Practice Test" at bounding box center [475, 412] width 203 height 35
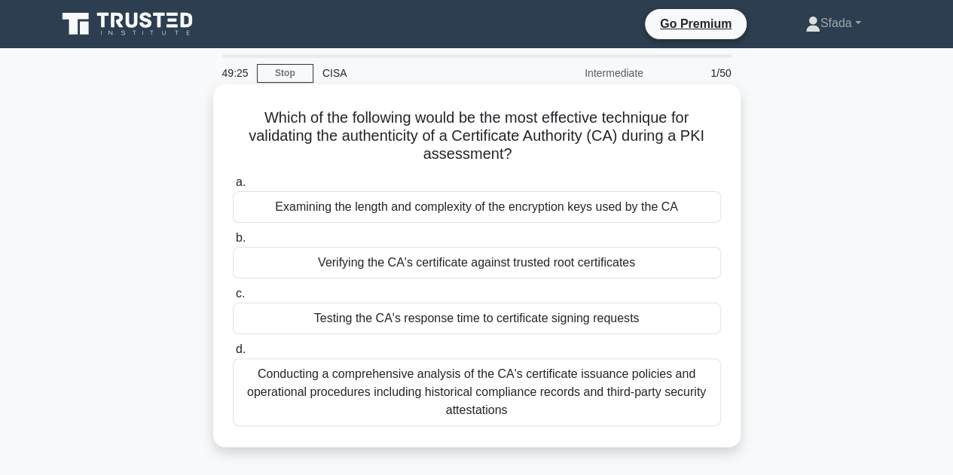
click at [379, 404] on div "Conducting a comprehensive analysis of the CA's certificate issuance policies a…" at bounding box center [477, 392] width 488 height 68
click at [233, 355] on input "d. Conducting a comprehensive analysis of the CA's certificate issuance policie…" at bounding box center [233, 350] width 0 height 10
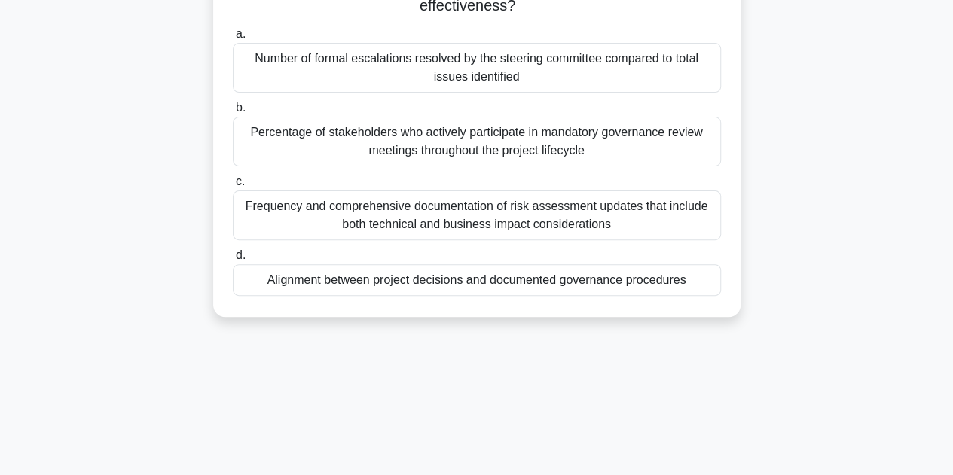
scroll to position [151, 0]
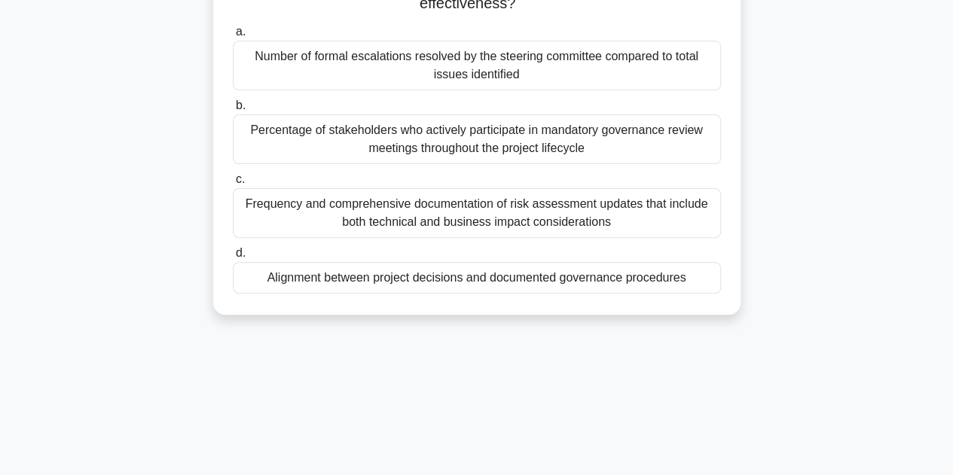
click at [332, 276] on div "Alignment between project decisions and documented governance procedures" at bounding box center [477, 278] width 488 height 32
click at [233, 258] on input "d. Alignment between project decisions and documented governance procedures" at bounding box center [233, 254] width 0 height 10
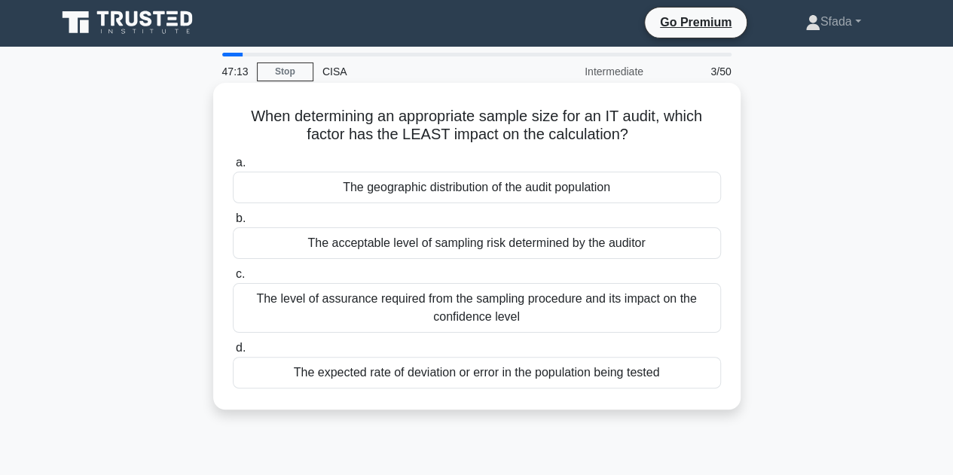
scroll to position [0, 0]
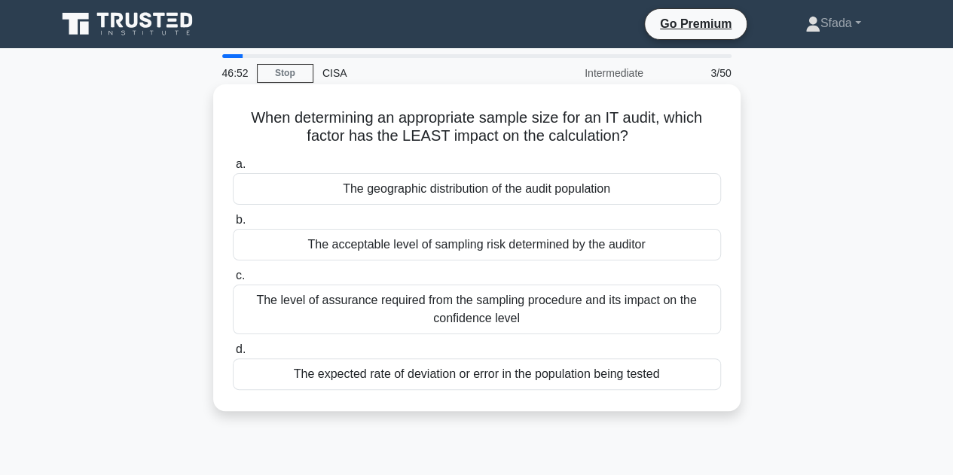
click at [320, 319] on div "The level of assurance required from the sampling procedure and its impact on t…" at bounding box center [477, 310] width 488 height 50
click at [233, 281] on input "c. The level of assurance required from the sampling procedure and its impact o…" at bounding box center [233, 276] width 0 height 10
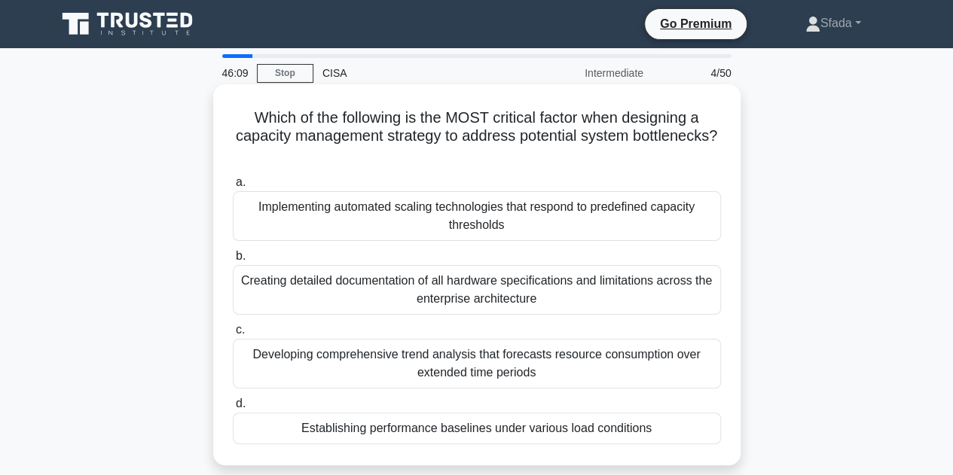
click at [323, 423] on div "Establishing performance baselines under various load conditions" at bounding box center [477, 429] width 488 height 32
click at [233, 409] on input "d. Establishing performance baselines under various load conditions" at bounding box center [233, 404] width 0 height 10
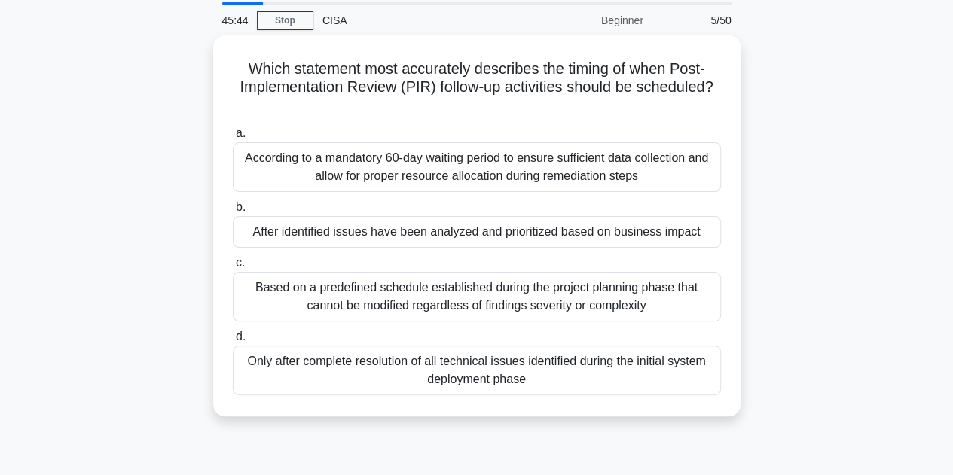
scroll to position [75, 0]
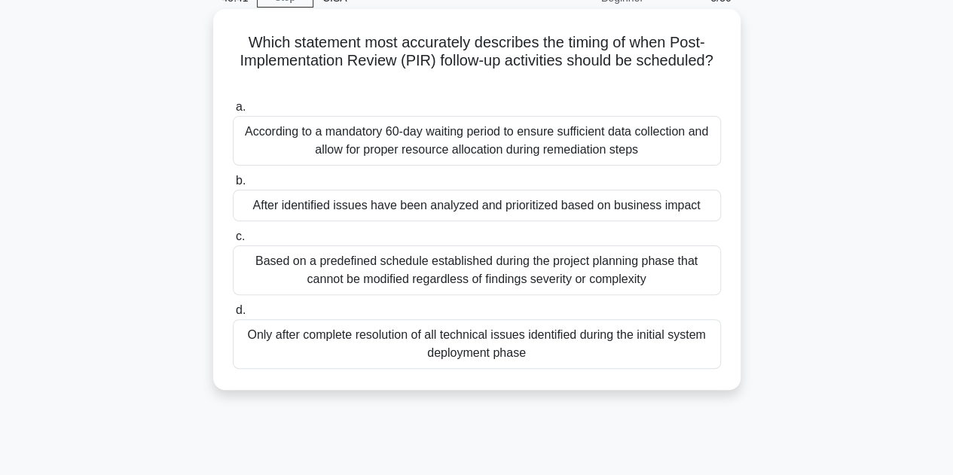
click at [549, 343] on div "Only after complete resolution of all technical issues identified during the in…" at bounding box center [477, 344] width 488 height 50
click at [233, 316] on input "d. Only after complete resolution of all technical issues identified during the…" at bounding box center [233, 311] width 0 height 10
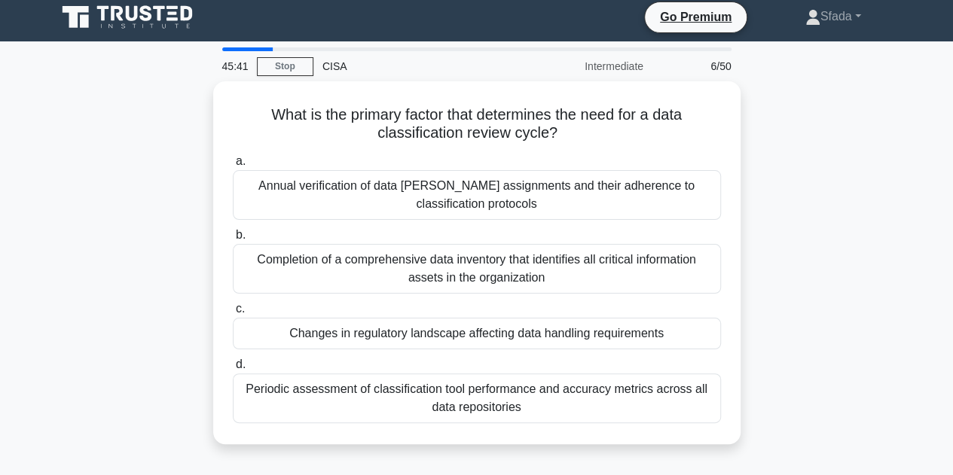
scroll to position [0, 0]
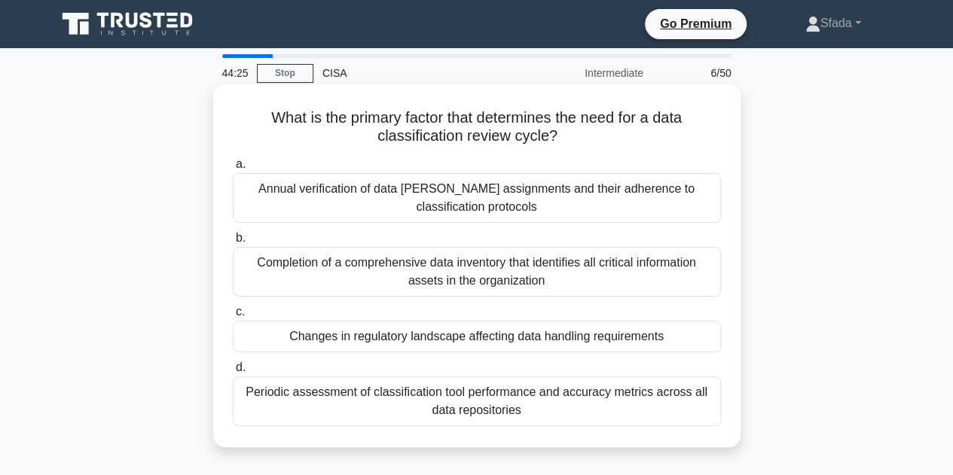
click at [339, 401] on div "Periodic assessment of classification tool performance and accuracy metrics acr…" at bounding box center [477, 402] width 488 height 50
click at [233, 373] on input "d. Periodic assessment of classification tool performance and accuracy metrics …" at bounding box center [233, 368] width 0 height 10
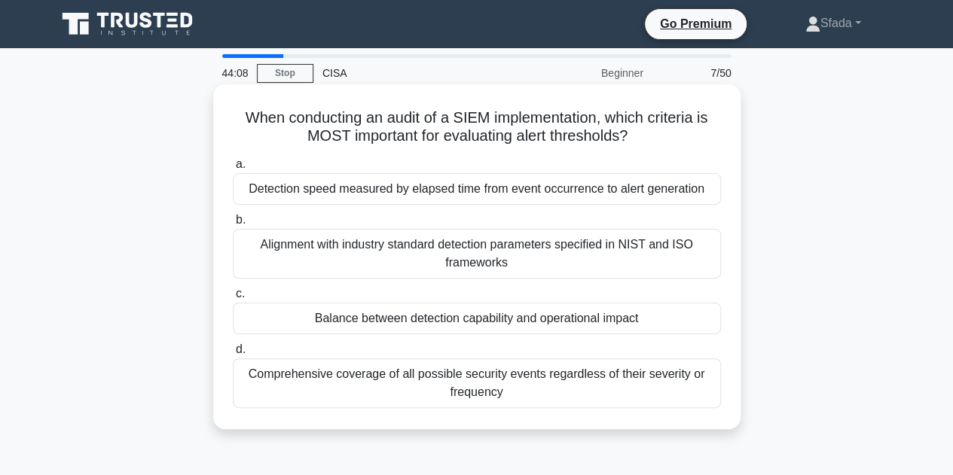
click at [350, 386] on div "Comprehensive coverage of all possible security events regardless of their seve…" at bounding box center [477, 383] width 488 height 50
click at [233, 355] on input "d. Comprehensive coverage of all possible security events regardless of their s…" at bounding box center [233, 350] width 0 height 10
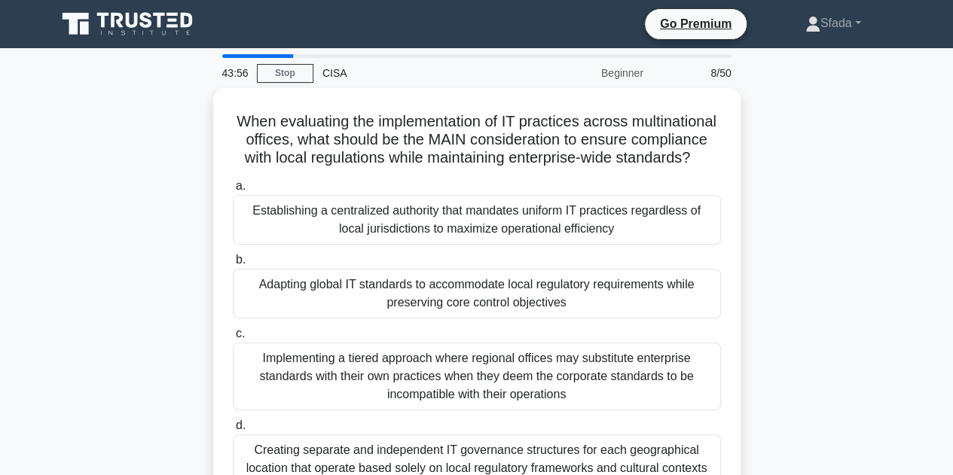
scroll to position [75, 0]
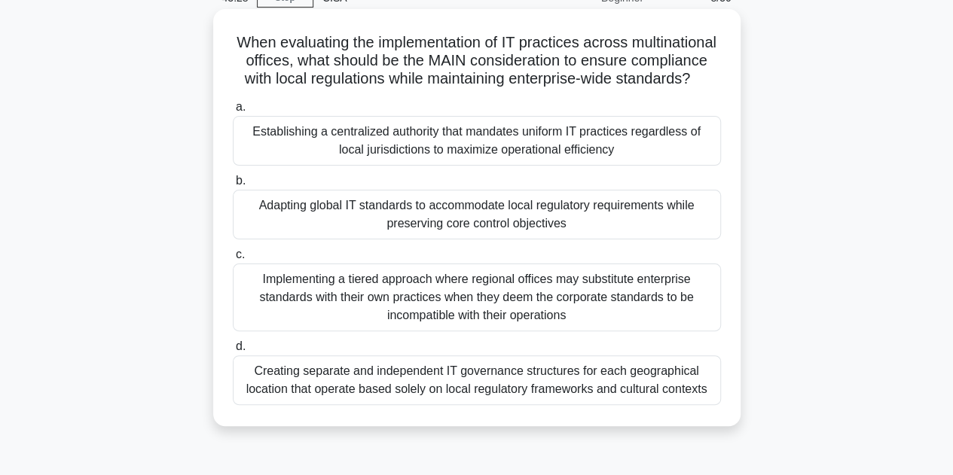
click at [337, 328] on div "Implementing a tiered approach where regional offices may substitute enterprise…" at bounding box center [477, 298] width 488 height 68
click at [233, 260] on input "c. Implementing a tiered approach where regional offices may substitute enterpr…" at bounding box center [233, 255] width 0 height 10
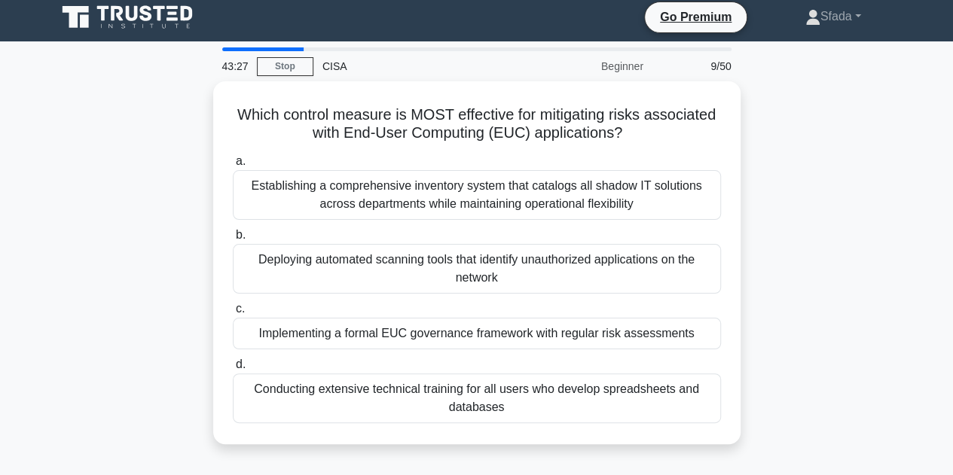
scroll to position [0, 0]
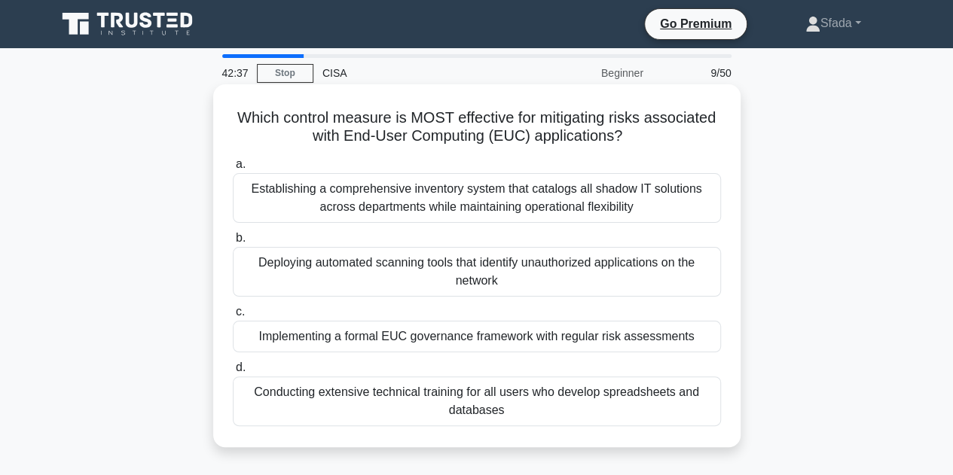
click at [415, 406] on div "Conducting extensive technical training for all users who develop spreadsheets …" at bounding box center [477, 402] width 488 height 50
click at [233, 373] on input "d. Conducting extensive technical training for all users who develop spreadshee…" at bounding box center [233, 368] width 0 height 10
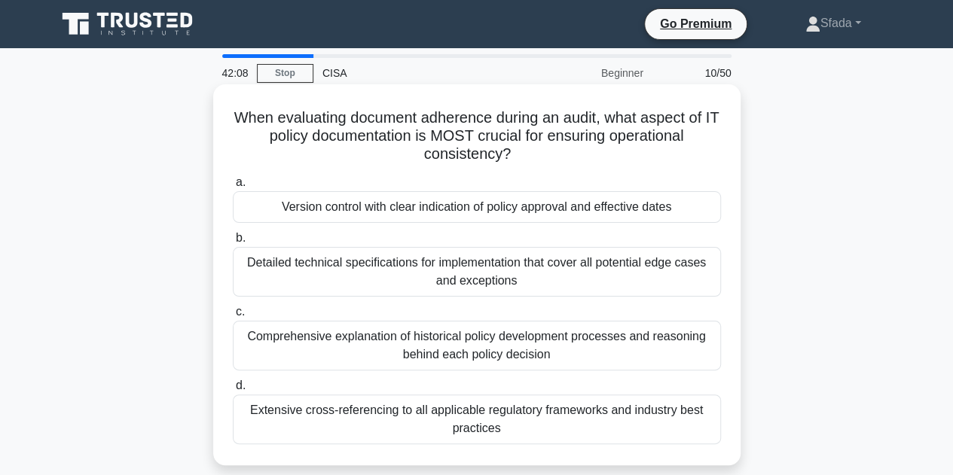
click at [383, 358] on div "Comprehensive explanation of historical policy development processes and reason…" at bounding box center [477, 346] width 488 height 50
click at [233, 317] on input "c. Comprehensive explanation of historical policy development processes and rea…" at bounding box center [233, 312] width 0 height 10
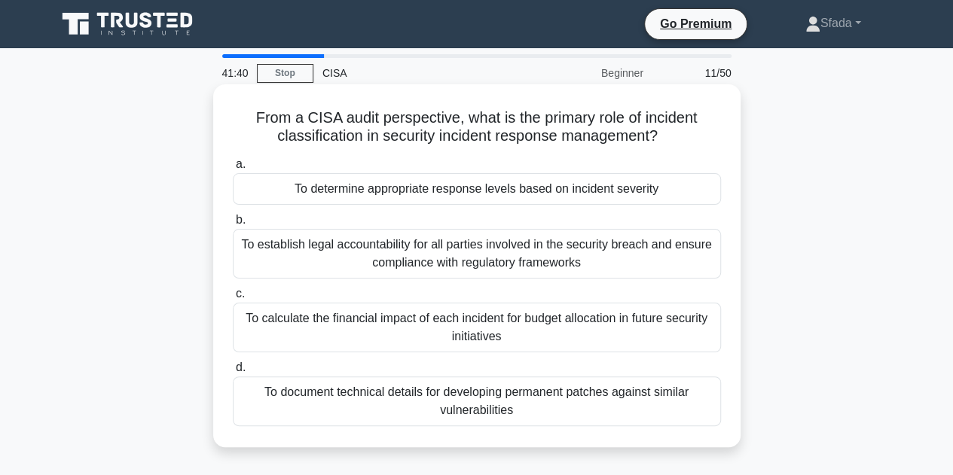
click at [407, 195] on div "To determine appropriate response levels based on incident severity" at bounding box center [477, 189] width 488 height 32
click at [233, 169] on input "a. To determine appropriate response levels based on incident severity" at bounding box center [233, 165] width 0 height 10
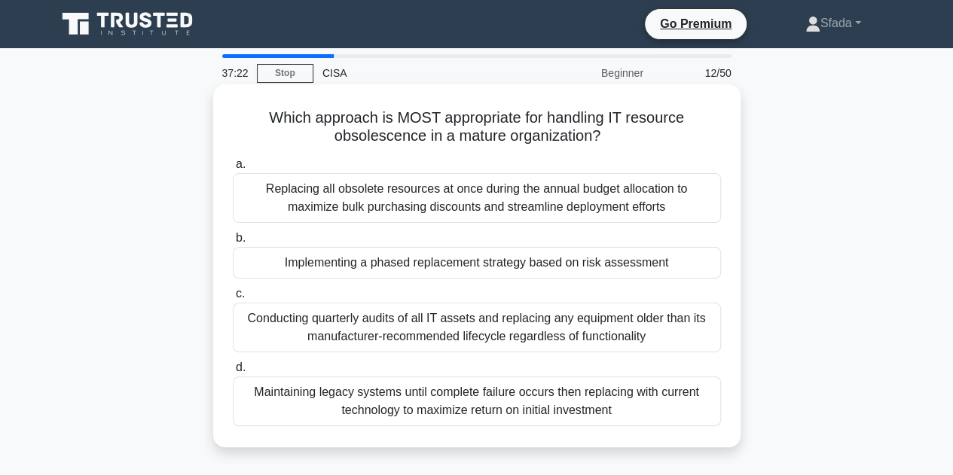
click at [286, 335] on div "Conducting quarterly audits of all IT assets and replacing any equipment older …" at bounding box center [477, 328] width 488 height 50
click at [233, 299] on input "c. Conducting quarterly audits of all IT assets and replacing any equipment old…" at bounding box center [233, 294] width 0 height 10
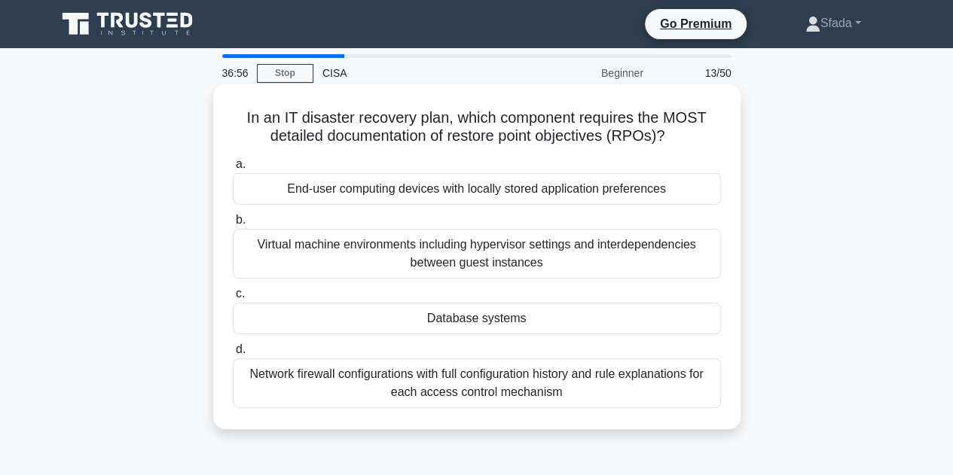
click at [439, 386] on div "Network firewall configurations with full configuration history and rule explan…" at bounding box center [477, 383] width 488 height 50
click at [233, 355] on input "d. Network firewall configurations with full configuration history and rule exp…" at bounding box center [233, 350] width 0 height 10
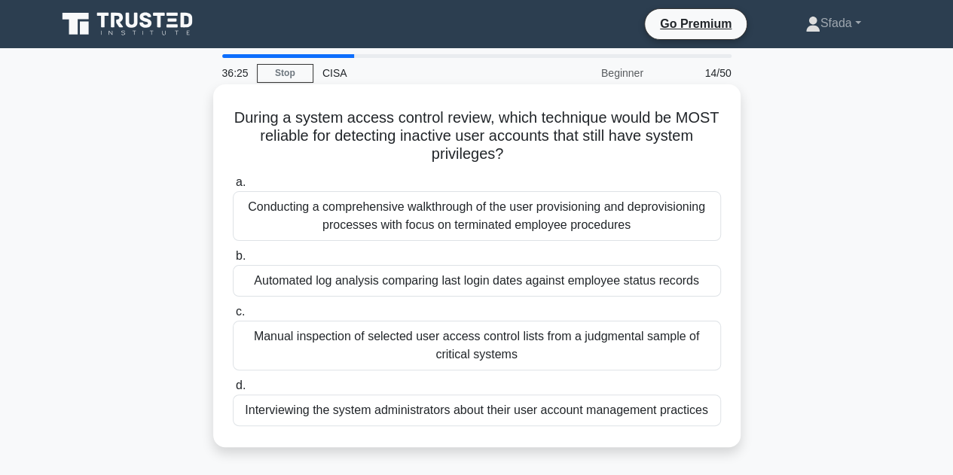
click at [391, 227] on div "Conducting a comprehensive walkthrough of the user provisioning and deprovision…" at bounding box center [477, 216] width 488 height 50
click at [233, 188] on input "a. Conducting a comprehensive walkthrough of the user provisioning and deprovis…" at bounding box center [233, 183] width 0 height 10
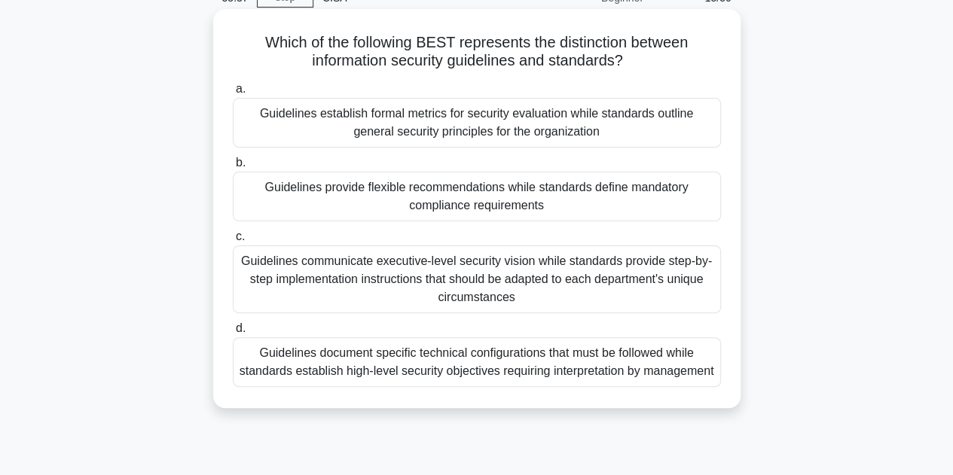
scroll to position [151, 0]
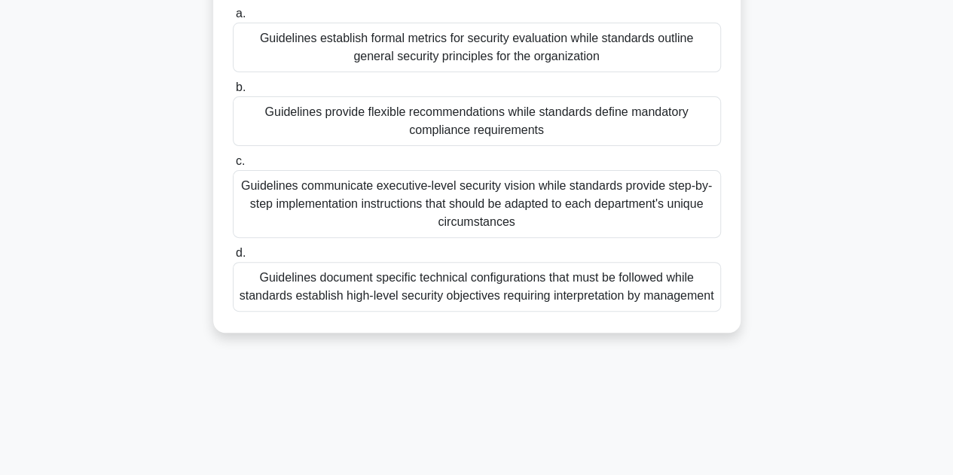
click at [593, 212] on div "Guidelines communicate executive-level security vision while standards provide …" at bounding box center [477, 204] width 488 height 68
click at [233, 166] on input "c. Guidelines communicate executive-level security vision while standards provi…" at bounding box center [233, 162] width 0 height 10
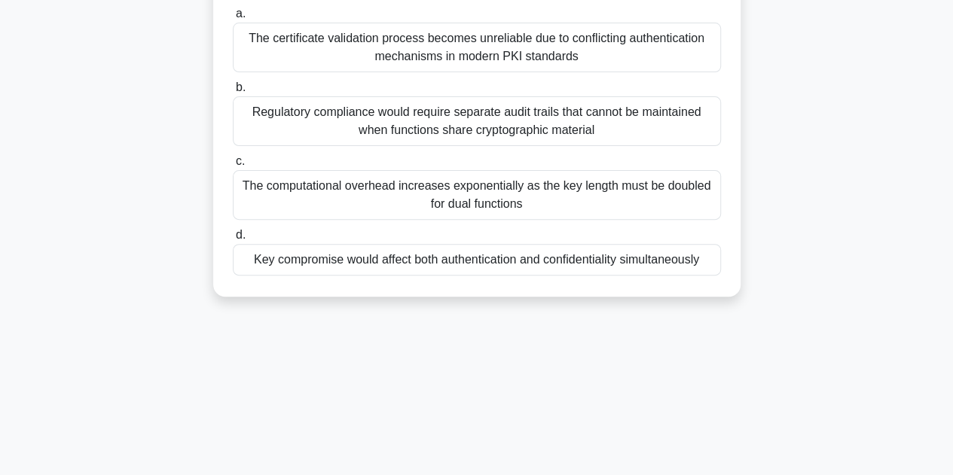
click at [398, 275] on div "Key compromise would affect both authentication and confidentiality simultaneou…" at bounding box center [477, 260] width 488 height 32
click at [233, 240] on input "d. Key compromise would affect both authentication and confidentiality simultan…" at bounding box center [233, 235] width 0 height 10
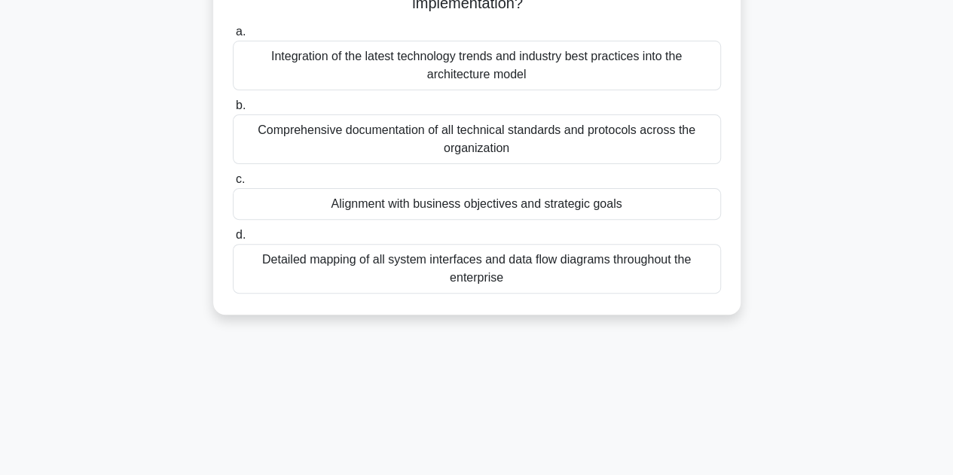
click at [625, 269] on div "Detailed mapping of all system interfaces and data flow diagrams throughout the…" at bounding box center [477, 269] width 488 height 50
click at [233, 240] on input "d. Detailed mapping of all system interfaces and data flow diagrams throughout …" at bounding box center [233, 235] width 0 height 10
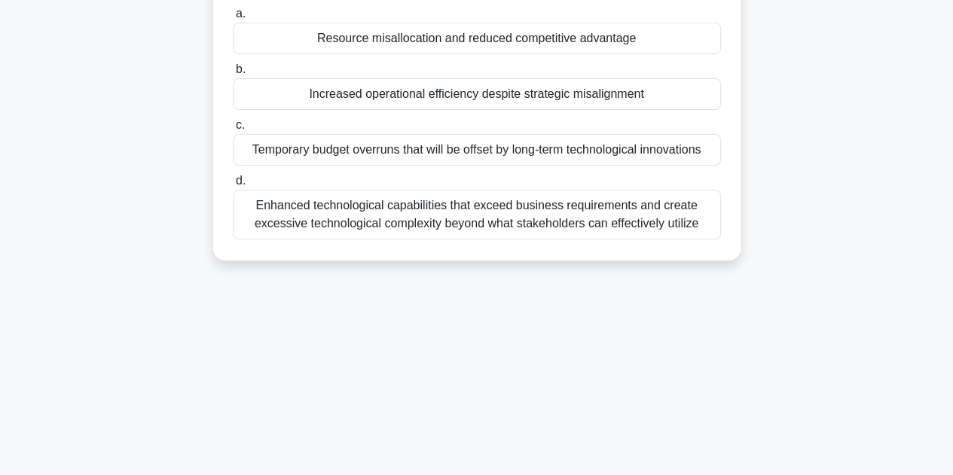
click at [607, 204] on div "Enhanced technological capabilities that exceed business requirements and creat…" at bounding box center [477, 215] width 488 height 50
click at [233, 186] on input "d. Enhanced technological capabilities that exceed business requirements and cr…" at bounding box center [233, 181] width 0 height 10
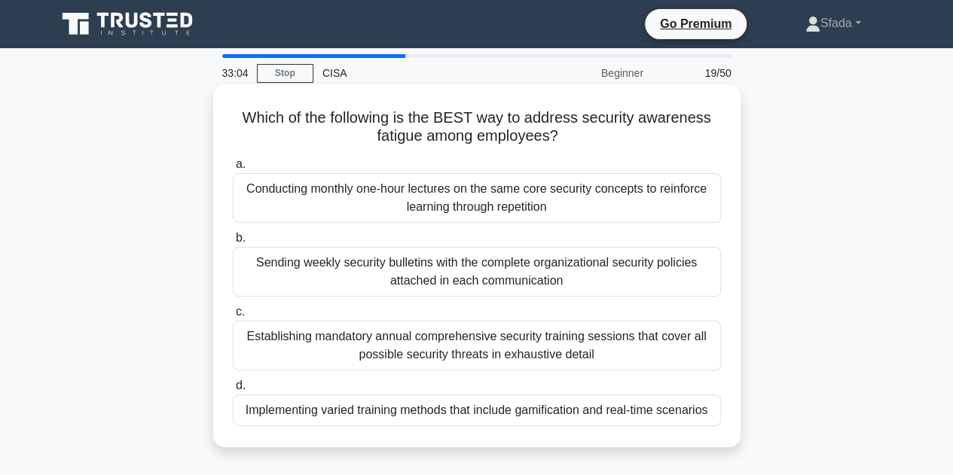
scroll to position [75, 0]
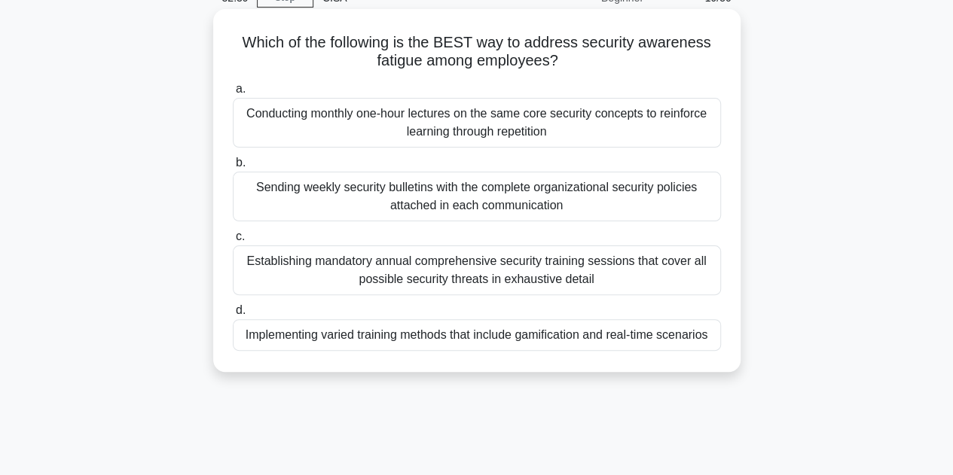
click at [565, 133] on div "Conducting monthly one-hour lectures on the same core security concepts to rein…" at bounding box center [477, 123] width 488 height 50
click at [233, 94] on input "a. Conducting monthly one-hour lectures on the same core security concepts to r…" at bounding box center [233, 89] width 0 height 10
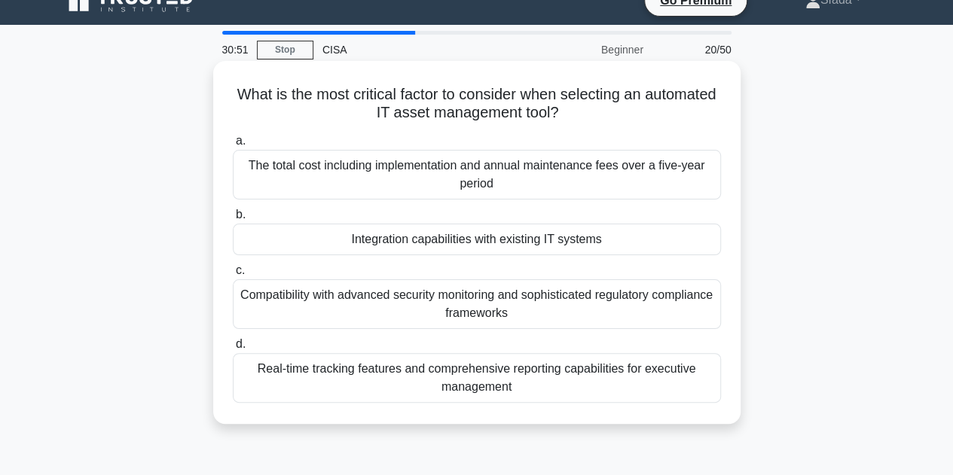
scroll to position [0, 0]
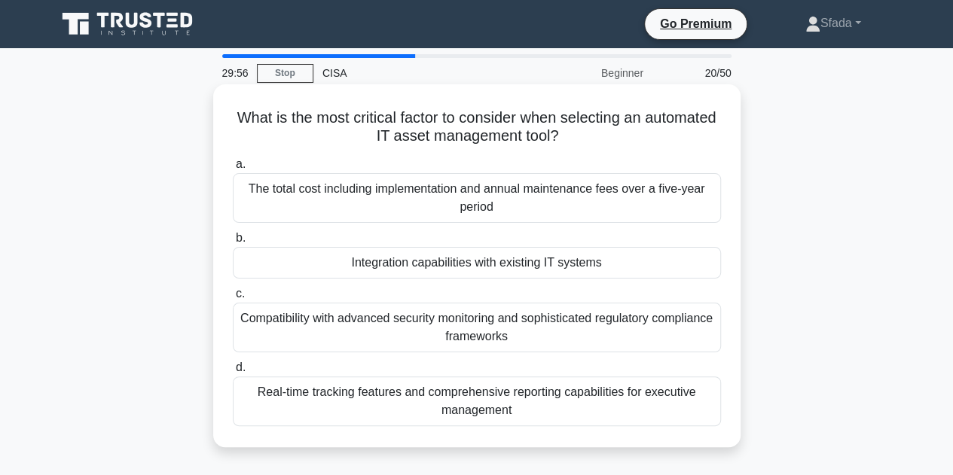
click at [396, 333] on div "Compatibility with advanced security monitoring and sophisticated regulatory co…" at bounding box center [477, 328] width 488 height 50
click at [233, 299] on input "c. Compatibility with advanced security monitoring and sophisticated regulatory…" at bounding box center [233, 294] width 0 height 10
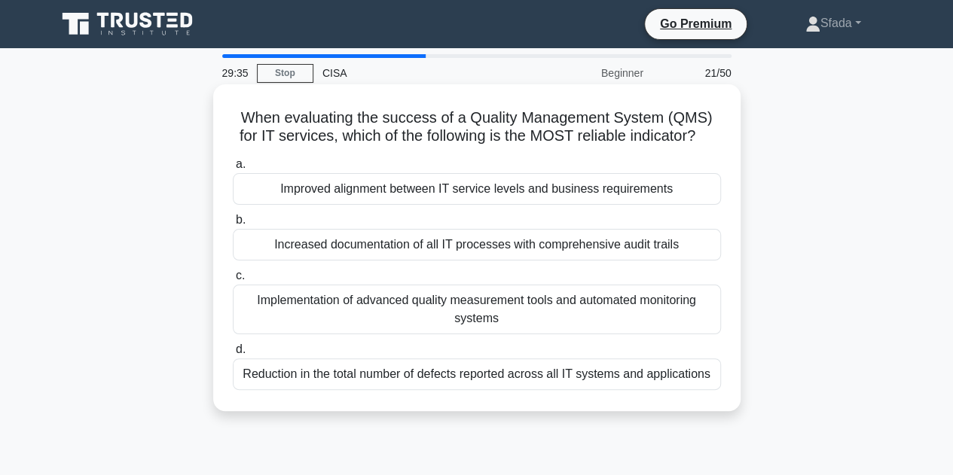
scroll to position [75, 0]
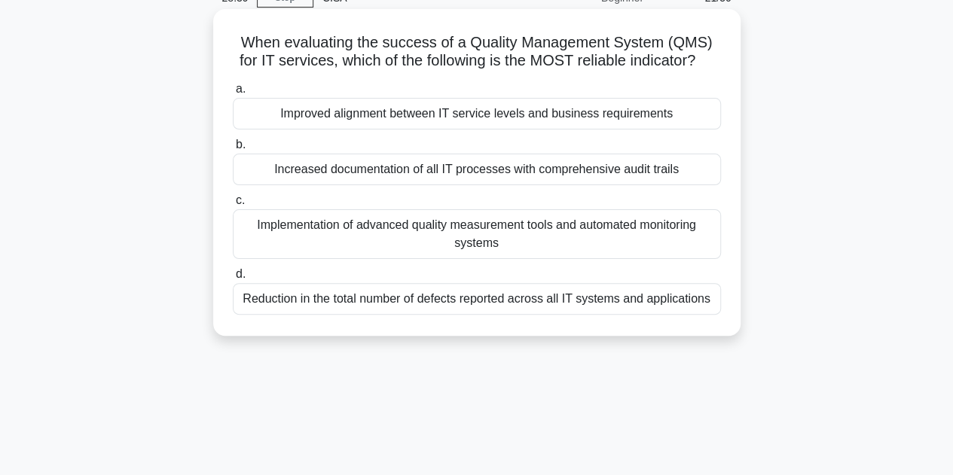
click at [378, 303] on div "Reduction in the total number of defects reported across all IT systems and app…" at bounding box center [477, 299] width 488 height 32
click at [233, 279] on input "d. Reduction in the total number of defects reported across all IT systems and …" at bounding box center [233, 275] width 0 height 10
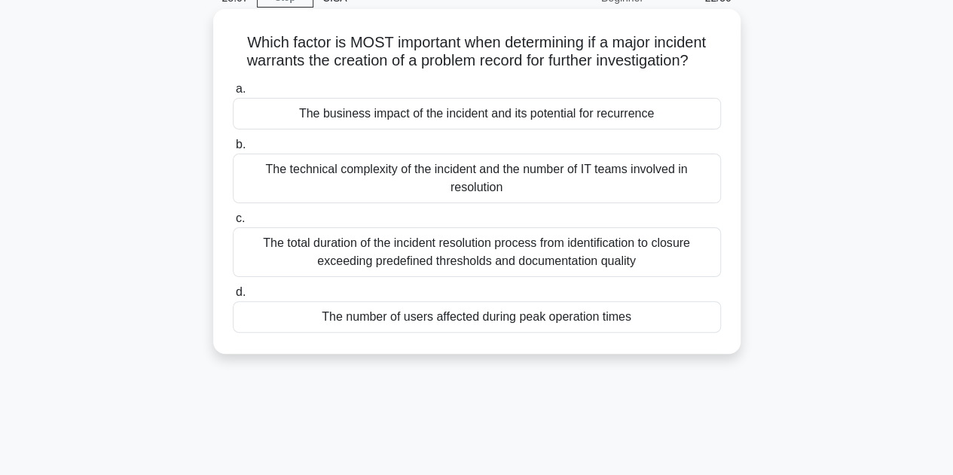
click at [288, 251] on div "The total duration of the incident resolution process from identification to cl…" at bounding box center [477, 252] width 488 height 50
click at [233, 224] on input "c. The total duration of the incident resolution process from identification to…" at bounding box center [233, 219] width 0 height 10
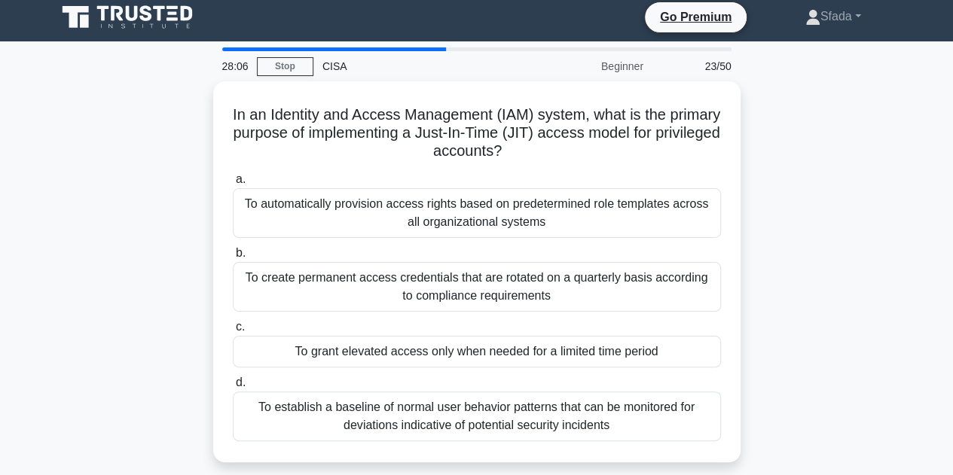
scroll to position [0, 0]
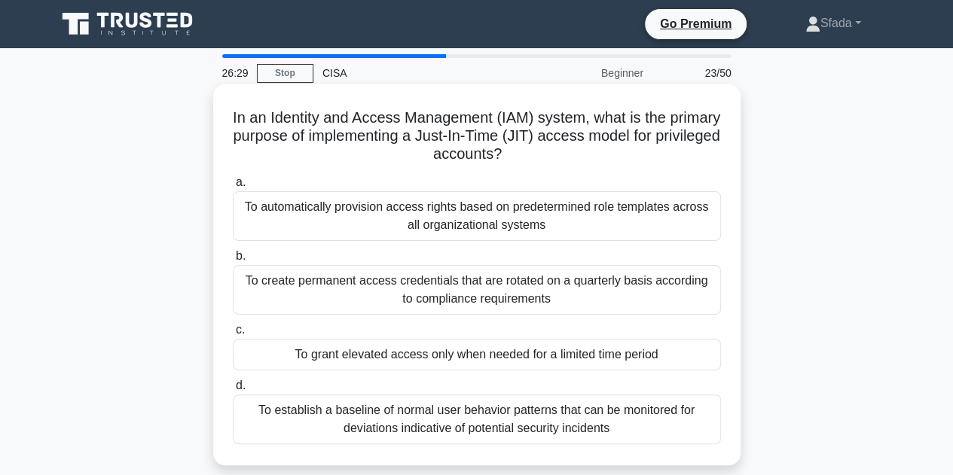
click at [450, 412] on div "To establish a baseline of normal user behavior patterns that can be monitored …" at bounding box center [477, 420] width 488 height 50
click at [233, 391] on input "d. To establish a baseline of normal user behavior patterns that can be monitor…" at bounding box center [233, 386] width 0 height 10
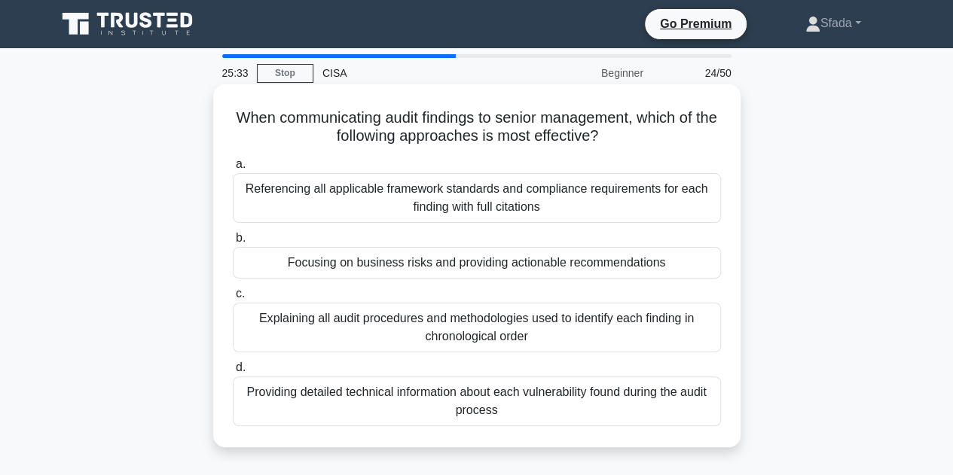
click at [683, 405] on div "Providing detailed technical information about each vulnerability found during …" at bounding box center [477, 402] width 488 height 50
click at [233, 373] on input "d. Providing detailed technical information about each vulnerability found duri…" at bounding box center [233, 368] width 0 height 10
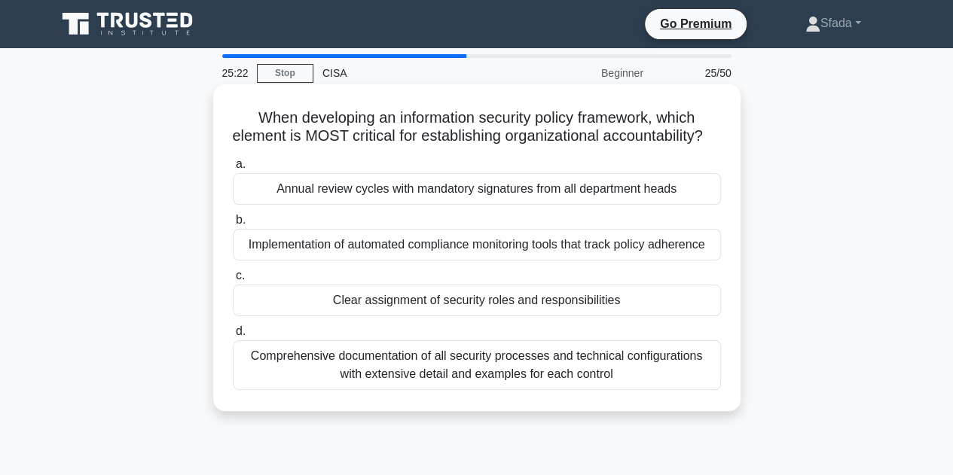
click at [347, 381] on div "Comprehensive documentation of all security processes and technical configurati…" at bounding box center [477, 365] width 488 height 50
click at [233, 337] on input "d. Comprehensive documentation of all security processes and technical configur…" at bounding box center [233, 332] width 0 height 10
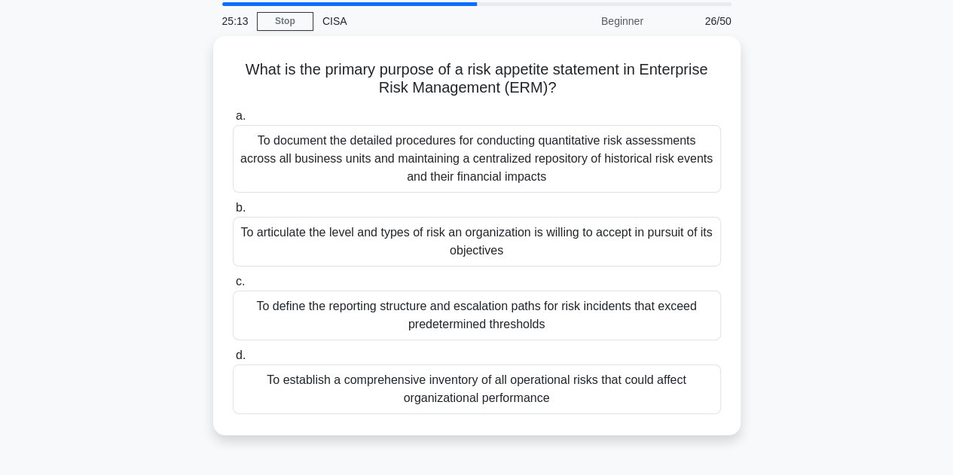
scroll to position [75, 0]
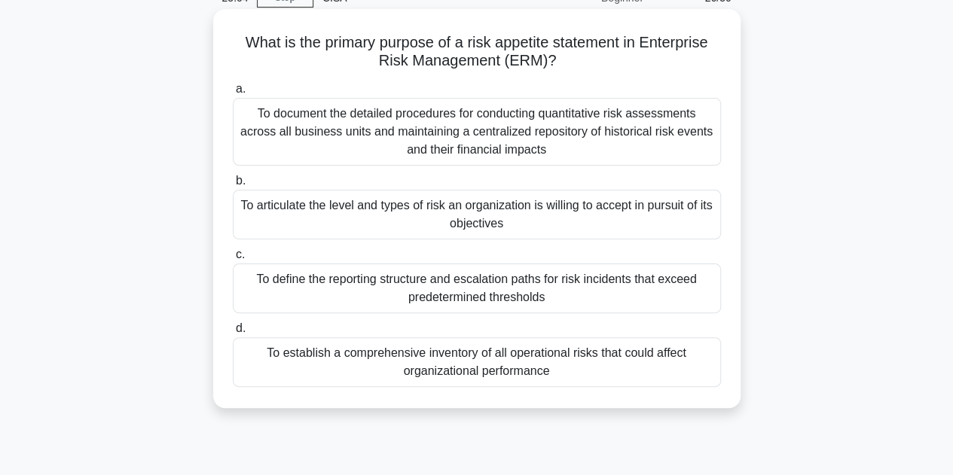
click at [410, 274] on div "To define the reporting structure and escalation paths for risk incidents that …" at bounding box center [477, 289] width 488 height 50
click at [233, 260] on input "c. To define the reporting structure and escalation paths for risk incidents th…" at bounding box center [233, 255] width 0 height 10
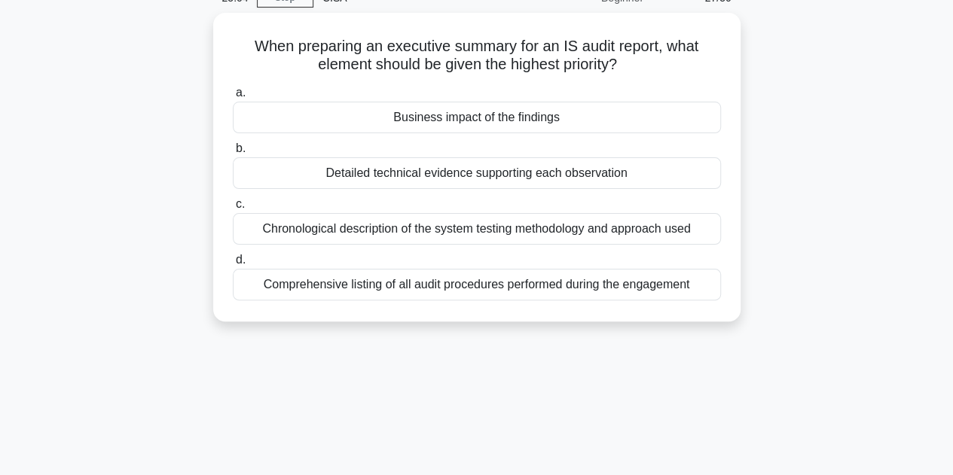
scroll to position [0, 0]
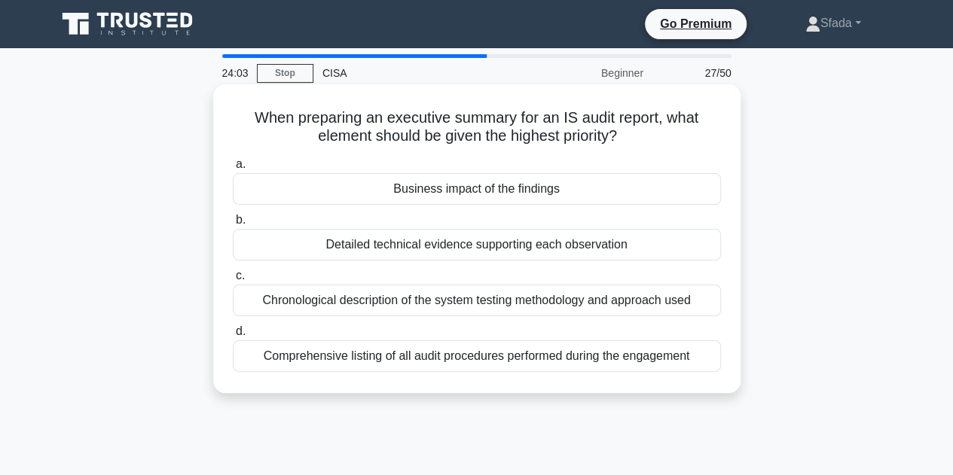
click at [685, 288] on div "Chronological description of the system testing methodology and approach used" at bounding box center [477, 301] width 488 height 32
click at [233, 281] on input "c. Chronological description of the system testing methodology and approach used" at bounding box center [233, 276] width 0 height 10
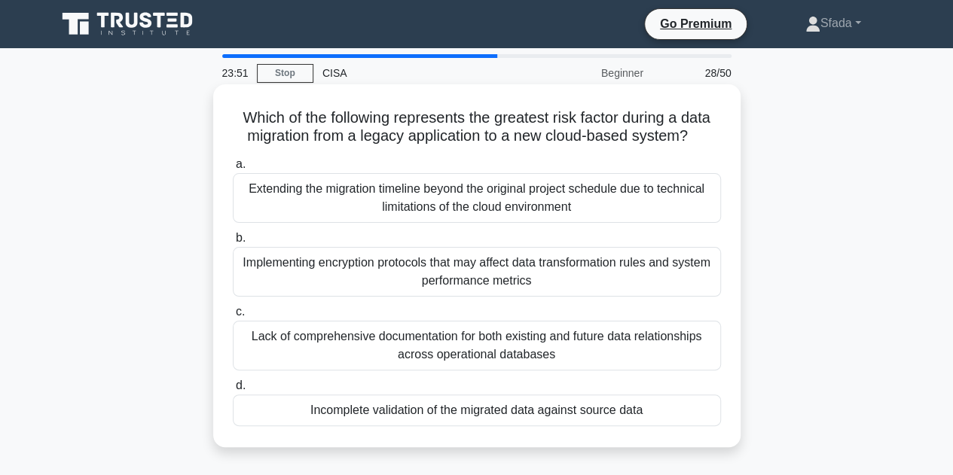
click at [634, 352] on div "Lack of comprehensive documentation for both existing and future data relations…" at bounding box center [477, 346] width 488 height 50
click at [233, 317] on input "c. Lack of comprehensive documentation for both existing and future data relati…" at bounding box center [233, 312] width 0 height 10
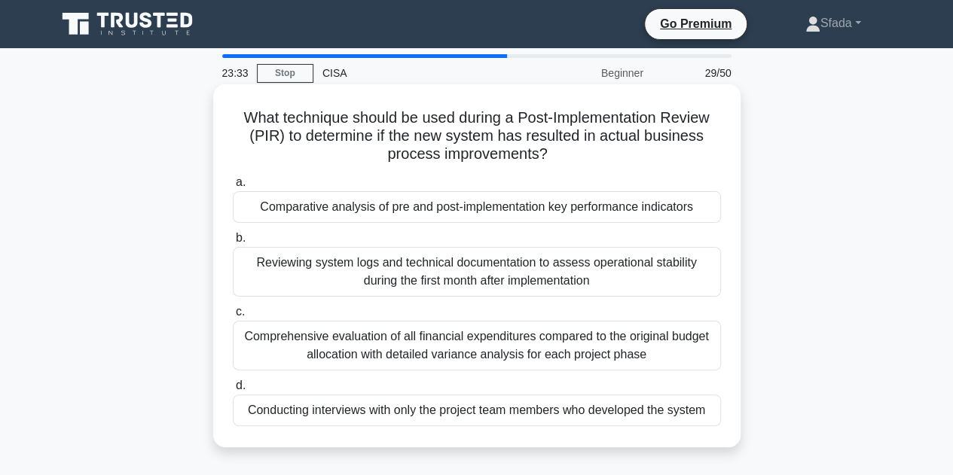
click at [506, 350] on div "Comprehensive evaluation of all financial expenditures compared to the original…" at bounding box center [477, 346] width 488 height 50
click at [233, 317] on input "c. Comprehensive evaluation of all financial expenditures compared to the origi…" at bounding box center [233, 312] width 0 height 10
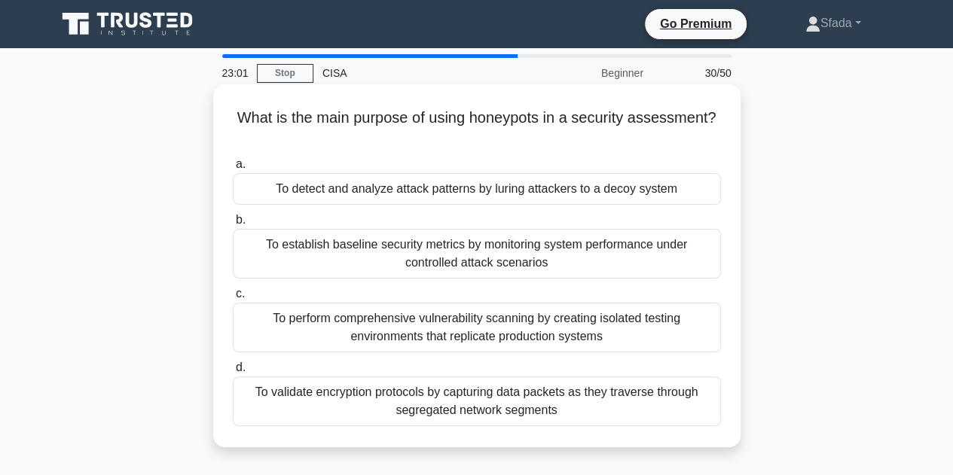
click at [692, 190] on div "To detect and analyze attack patterns by luring attackers to a decoy system" at bounding box center [477, 189] width 488 height 32
click at [233, 169] on input "a. To detect and analyze attack patterns by luring attackers to a decoy system" at bounding box center [233, 165] width 0 height 10
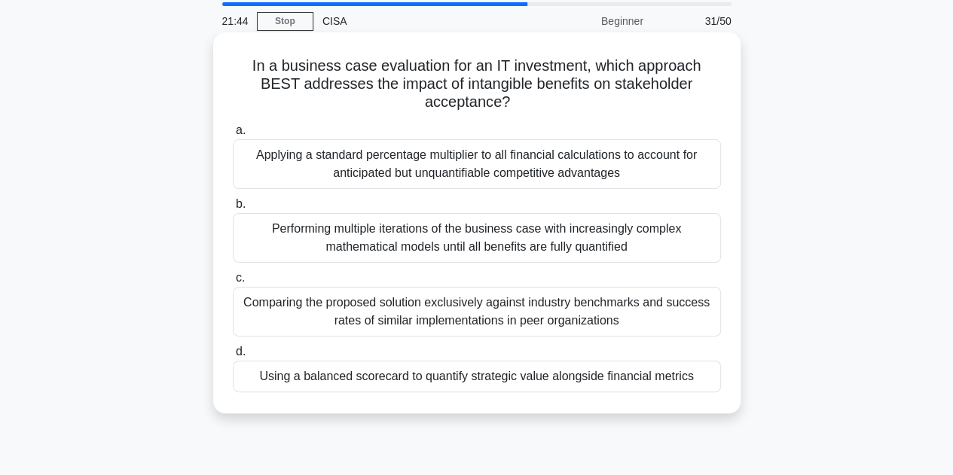
scroll to position [75, 0]
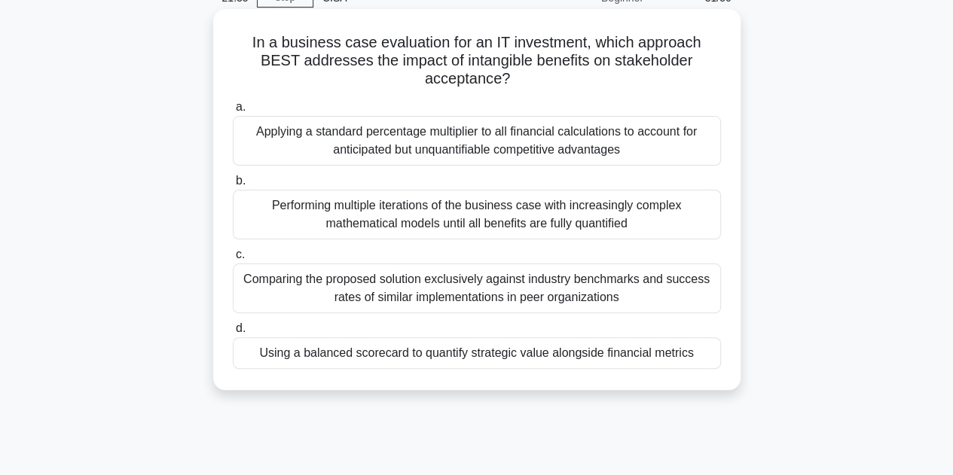
click at [682, 296] on div "Comparing the proposed solution exclusively against industry benchmarks and suc…" at bounding box center [477, 289] width 488 height 50
click at [233, 260] on input "c. Comparing the proposed solution exclusively against industry benchmarks and …" at bounding box center [233, 255] width 0 height 10
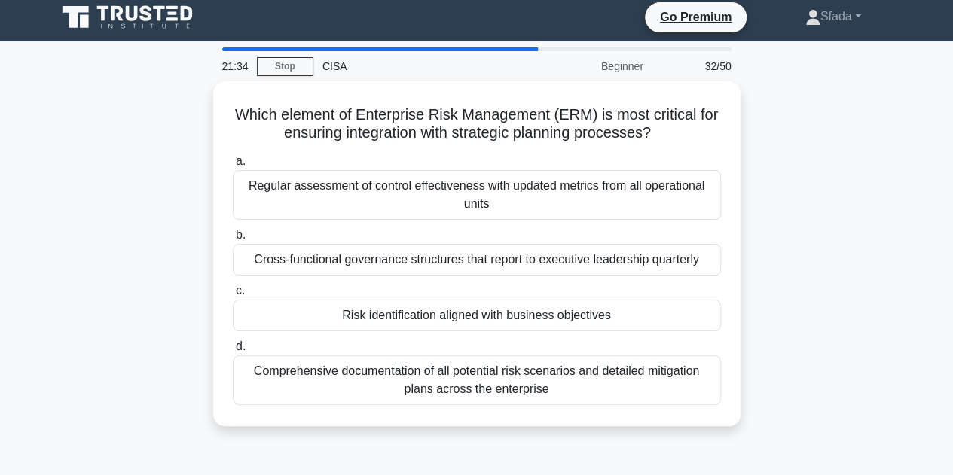
scroll to position [0, 0]
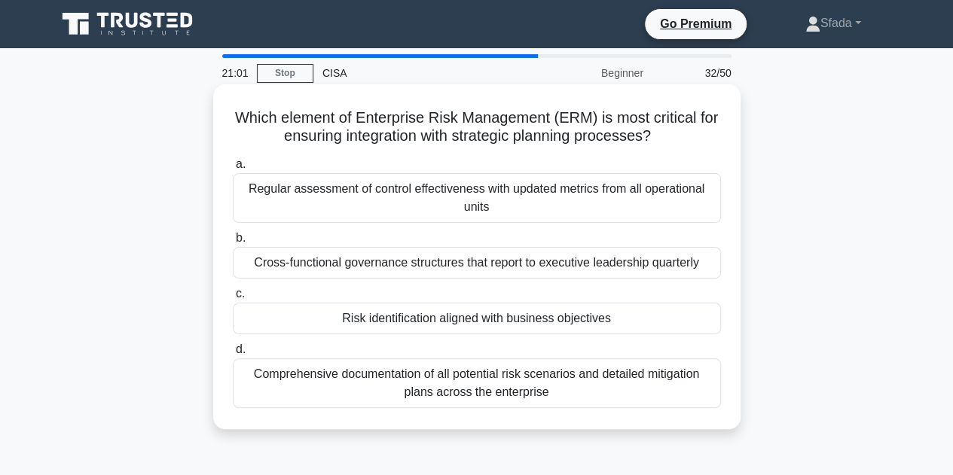
click at [331, 211] on div "Regular assessment of control effectiveness with updated metrics from all opera…" at bounding box center [477, 198] width 488 height 50
click at [233, 169] on input "a. Regular assessment of control effectiveness with updated metrics from all op…" at bounding box center [233, 165] width 0 height 10
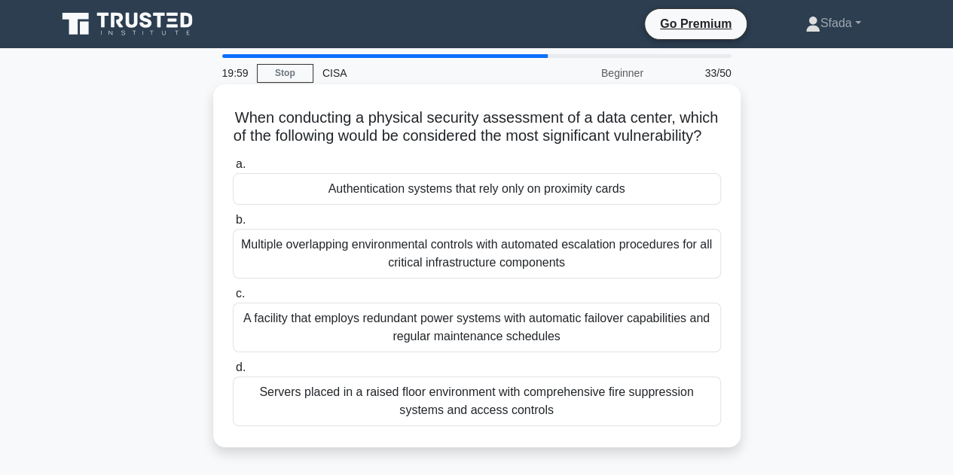
click at [432, 205] on div "Authentication systems that rely only on proximity cards" at bounding box center [477, 189] width 488 height 32
click at [233, 169] on input "a. Authentication systems that rely only on proximity cards" at bounding box center [233, 165] width 0 height 10
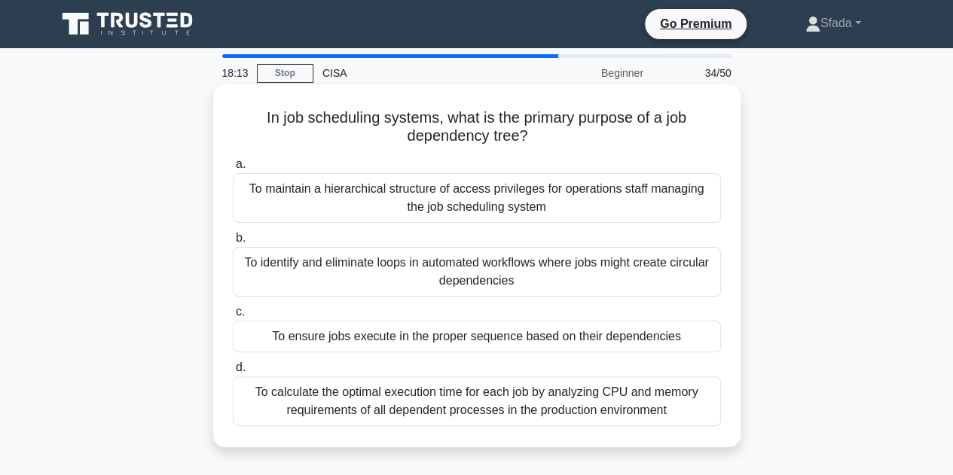
click at [351, 335] on div "To ensure jobs execute in the proper sequence based on their dependencies" at bounding box center [477, 337] width 488 height 32
click at [233, 317] on input "c. To ensure jobs execute in the proper sequence based on their dependencies" at bounding box center [233, 312] width 0 height 10
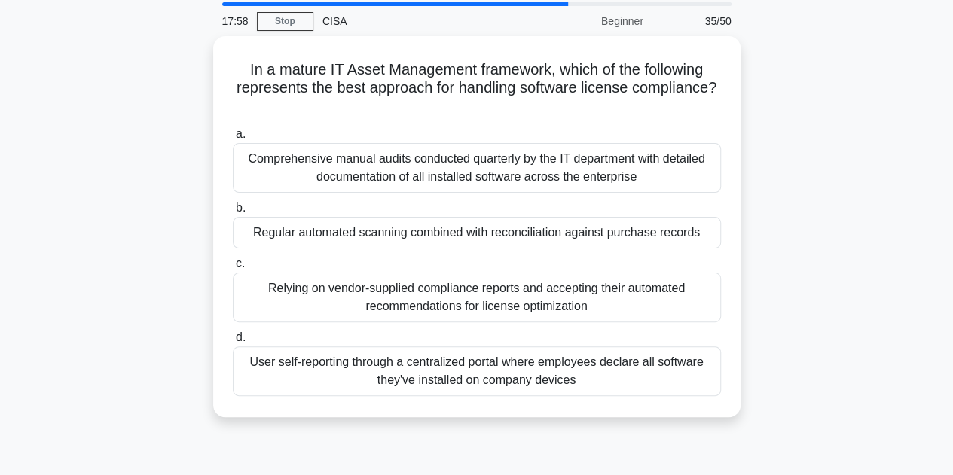
scroll to position [75, 0]
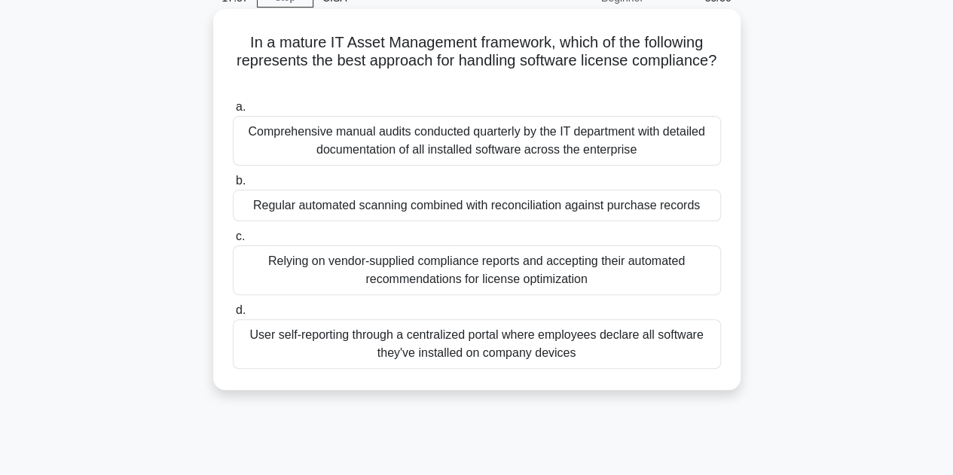
click at [365, 207] on div "Regular automated scanning combined with reconciliation against purchase records" at bounding box center [477, 206] width 488 height 32
click at [233, 186] on input "b. Regular automated scanning combined with reconciliation against purchase rec…" at bounding box center [233, 181] width 0 height 10
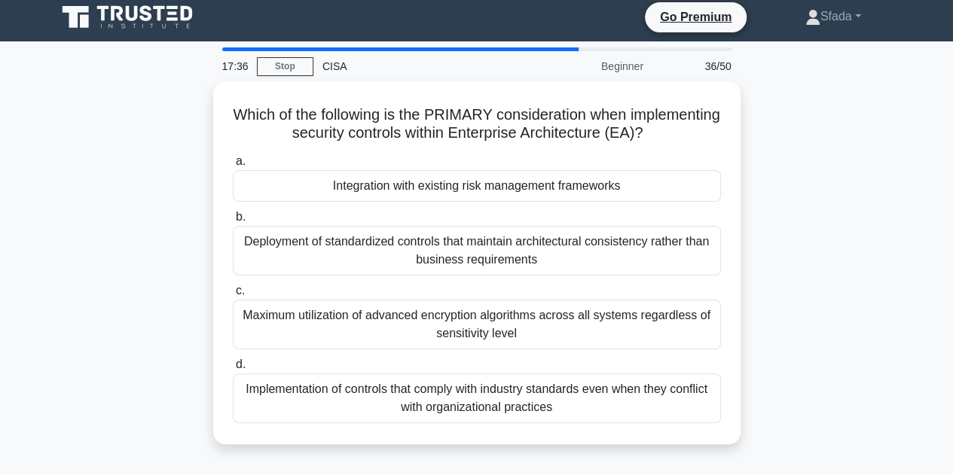
scroll to position [0, 0]
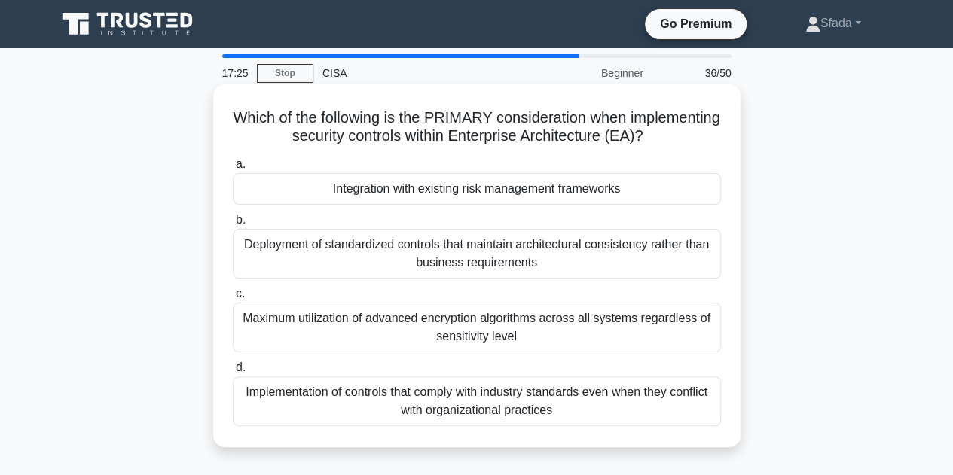
click at [352, 325] on div "Maximum utilization of advanced encryption algorithms across all systems regard…" at bounding box center [477, 328] width 488 height 50
click at [233, 299] on input "c. Maximum utilization of advanced encryption algorithms across all systems reg…" at bounding box center [233, 294] width 0 height 10
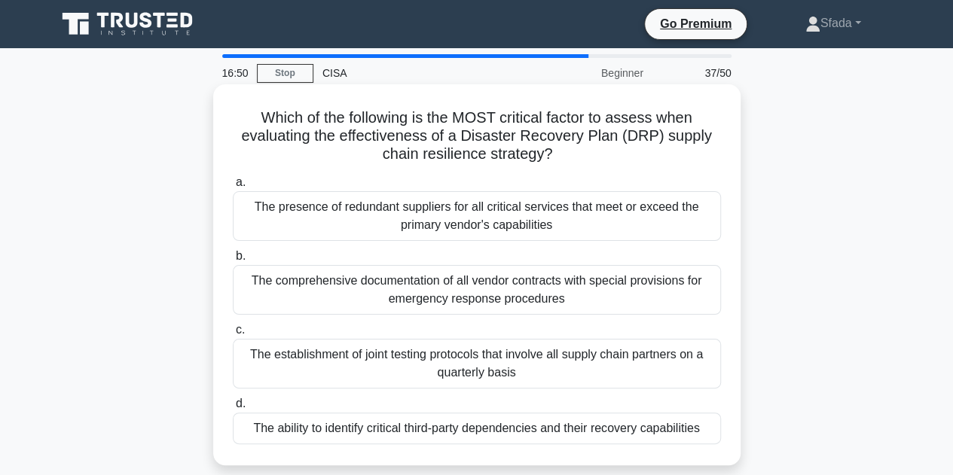
click at [618, 296] on div "The comprehensive documentation of all vendor contracts with special provisions…" at bounding box center [477, 290] width 488 height 50
click at [233, 261] on input "b. The comprehensive documentation of all vendor contracts with special provisi…" at bounding box center [233, 257] width 0 height 10
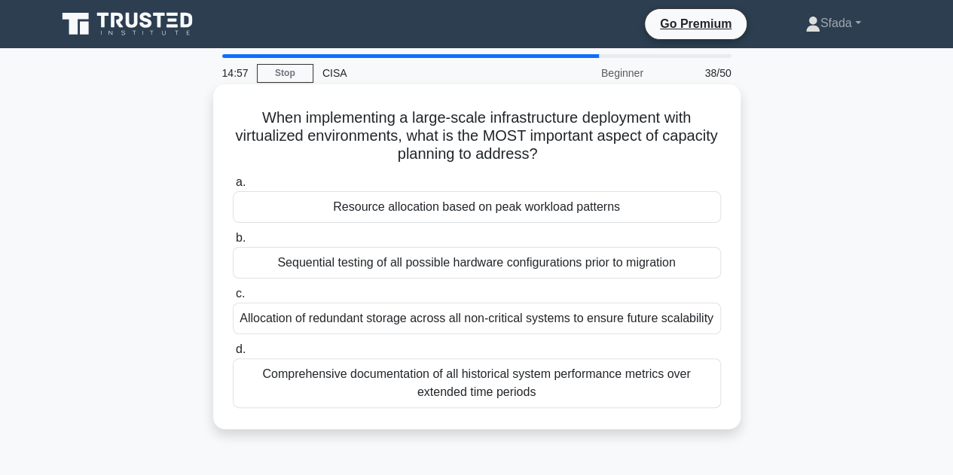
click at [488, 214] on div "Resource allocation based on peak workload patterns" at bounding box center [477, 207] width 488 height 32
click at [233, 188] on input "a. Resource allocation based on peak workload patterns" at bounding box center [233, 183] width 0 height 10
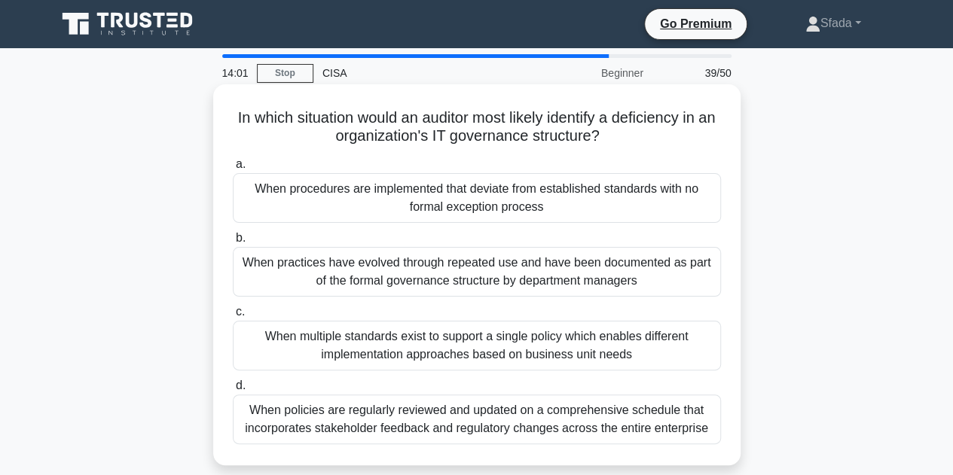
click at [437, 218] on div "When procedures are implemented that deviate from established standards with no…" at bounding box center [477, 198] width 488 height 50
click at [233, 169] on input "a. When procedures are implemented that deviate from established standards with…" at bounding box center [233, 165] width 0 height 10
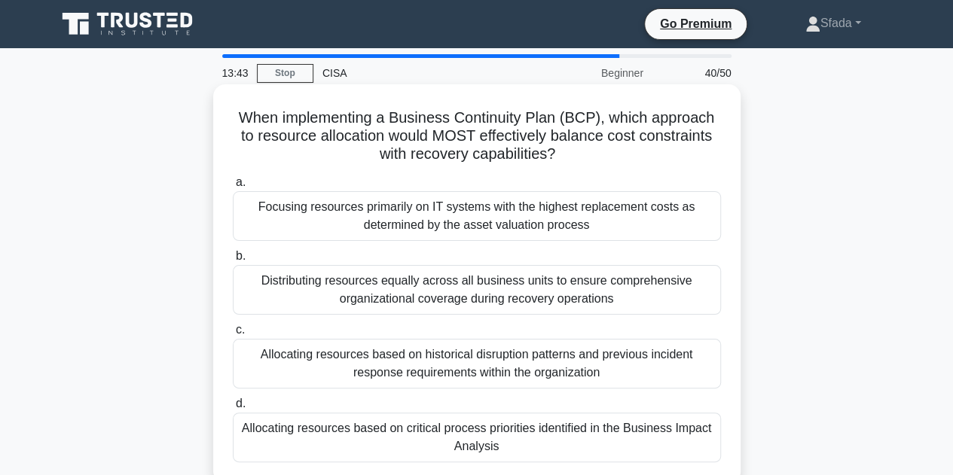
click at [387, 370] on div "Allocating resources based on historical disruption patterns and previous incid…" at bounding box center [477, 364] width 488 height 50
click at [233, 335] on input "c. Allocating resources based on historical disruption patterns and previous in…" at bounding box center [233, 330] width 0 height 10
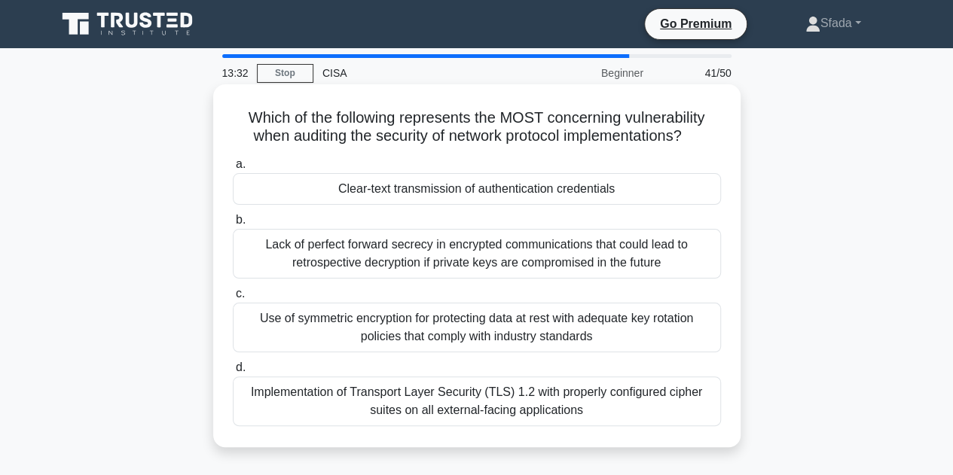
click at [536, 191] on div "Clear-text transmission of authentication credentials" at bounding box center [477, 189] width 488 height 32
click at [233, 169] on input "a. Clear-text transmission of authentication credentials" at bounding box center [233, 165] width 0 height 10
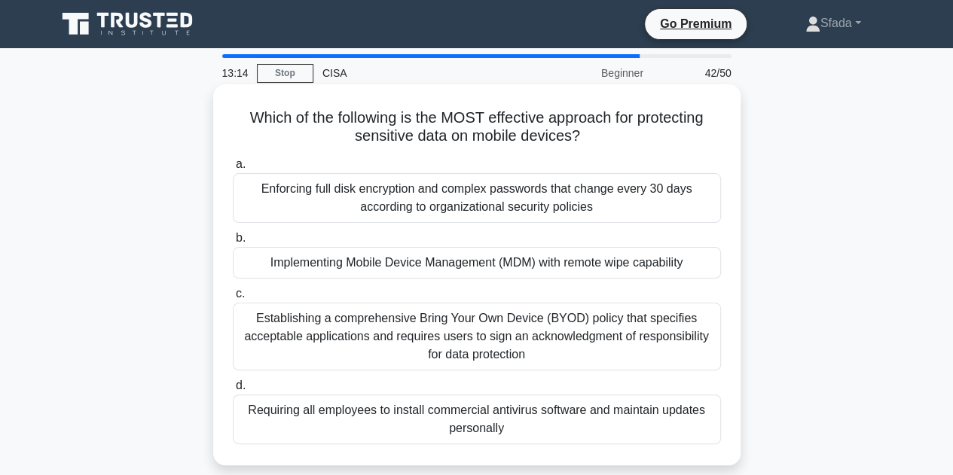
click at [381, 273] on div "Implementing Mobile Device Management (MDM) with remote wipe capability" at bounding box center [477, 263] width 488 height 32
click at [233, 243] on input "b. Implementing Mobile Device Management (MDM) with remote wipe capability" at bounding box center [233, 238] width 0 height 10
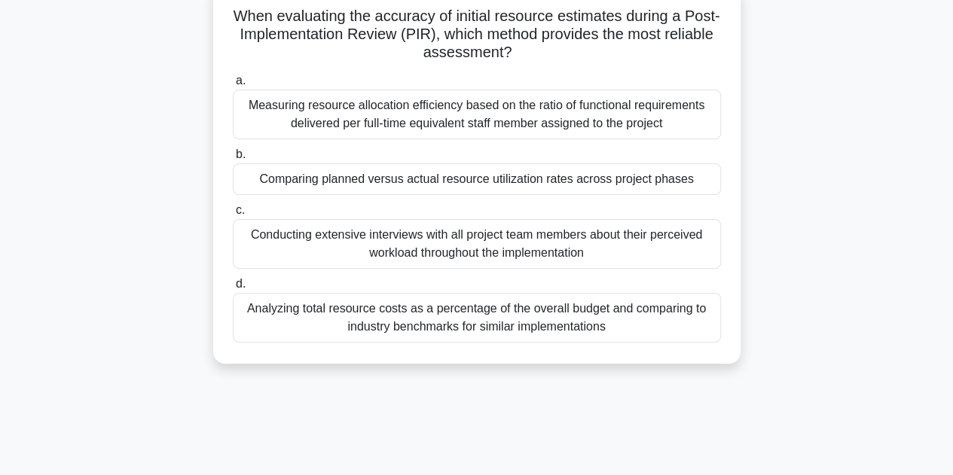
scroll to position [151, 0]
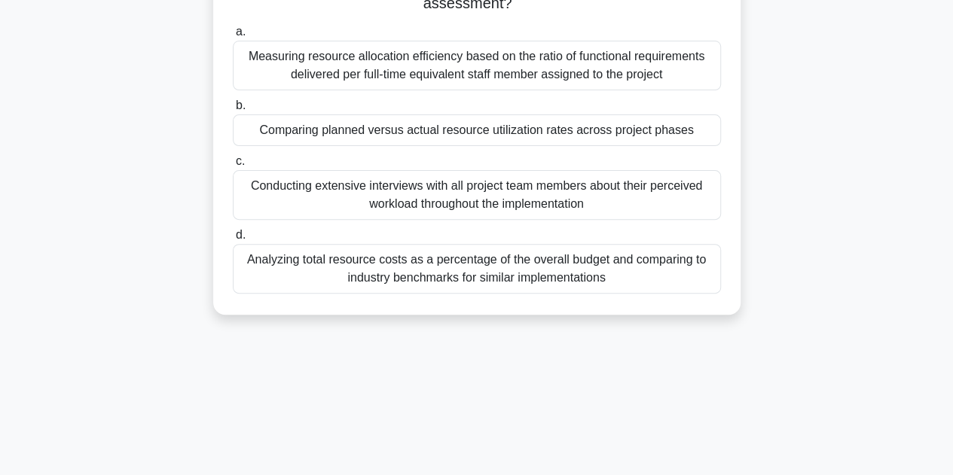
click at [284, 273] on div "Analyzing total resource costs as a percentage of the overall budget and compar…" at bounding box center [477, 269] width 488 height 50
click at [233, 240] on input "d. Analyzing total resource costs as a percentage of the overall budget and com…" at bounding box center [233, 235] width 0 height 10
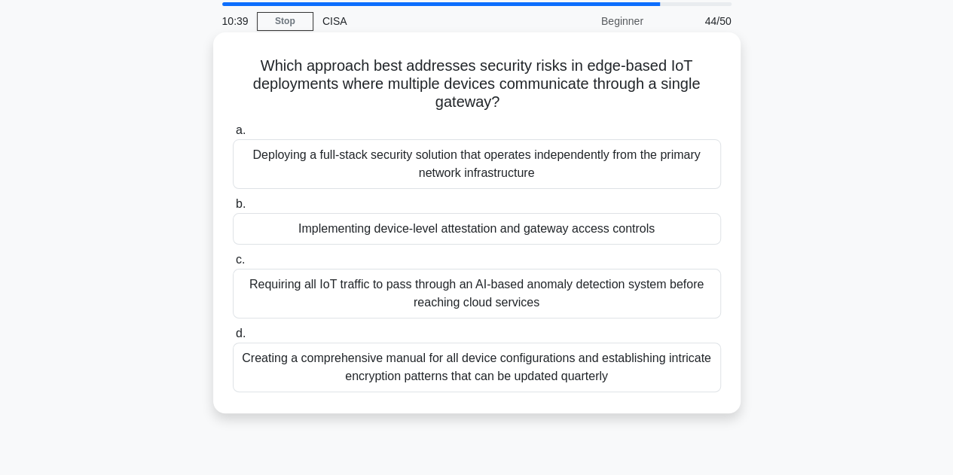
scroll to position [75, 0]
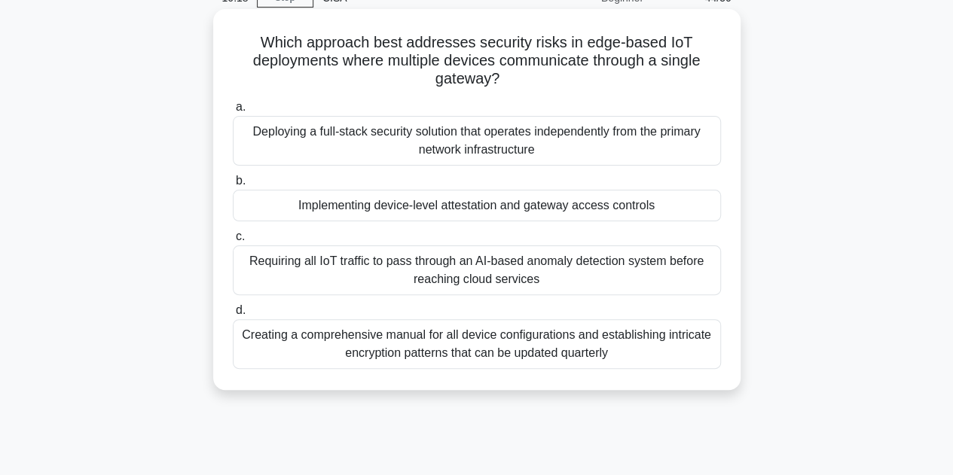
click at [499, 206] on div "Implementing device-level attestation and gateway access controls" at bounding box center [477, 206] width 488 height 32
click at [233, 186] on input "b. Implementing device-level attestation and gateway access controls" at bounding box center [233, 181] width 0 height 10
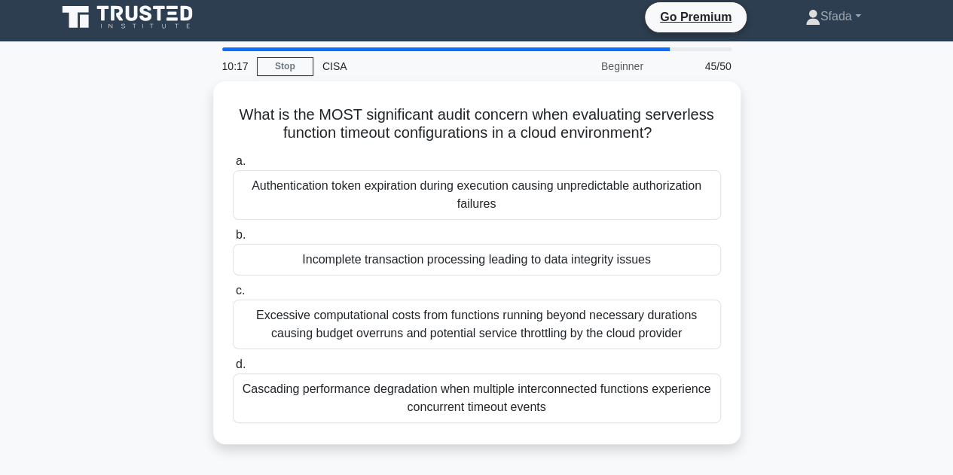
scroll to position [0, 0]
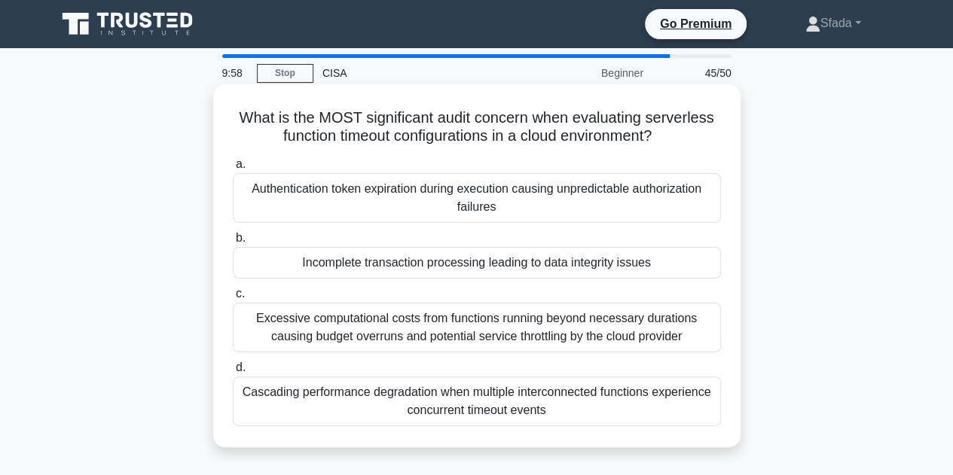
click at [431, 188] on div "Authentication token expiration during execution causing unpredictable authoriz…" at bounding box center [477, 198] width 488 height 50
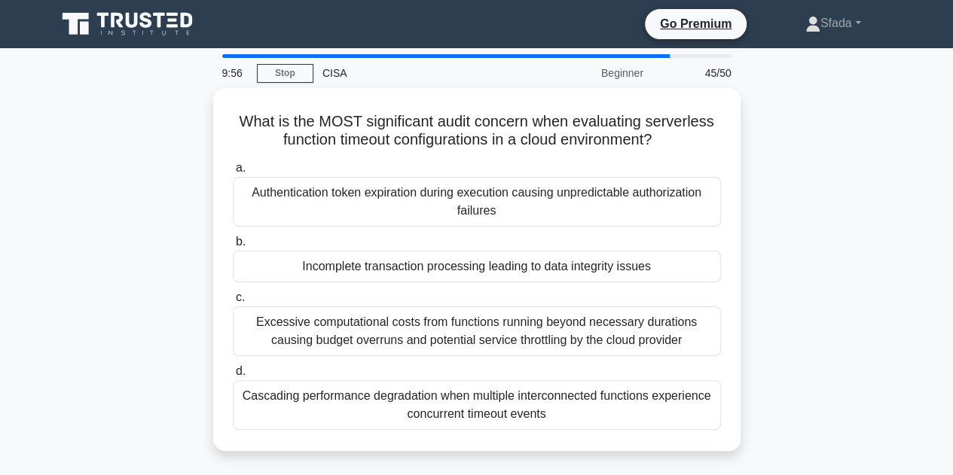
click at [147, 343] on div "What is the MOST significant audit concern when evaluating serverless function …" at bounding box center [476, 278] width 859 height 381
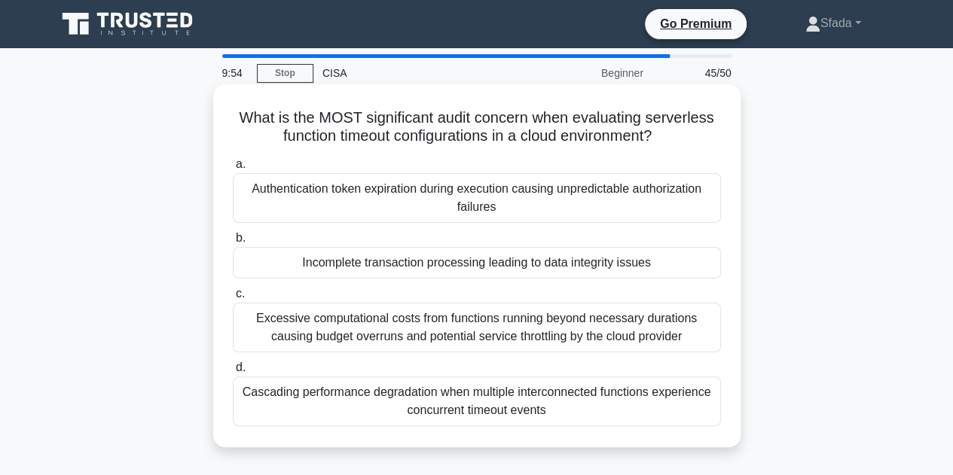
click at [371, 199] on div "Authentication token expiration during execution causing unpredictable authoriz…" at bounding box center [477, 198] width 488 height 50
click at [233, 169] on input "a. Authentication token expiration during execution causing unpredictable autho…" at bounding box center [233, 165] width 0 height 10
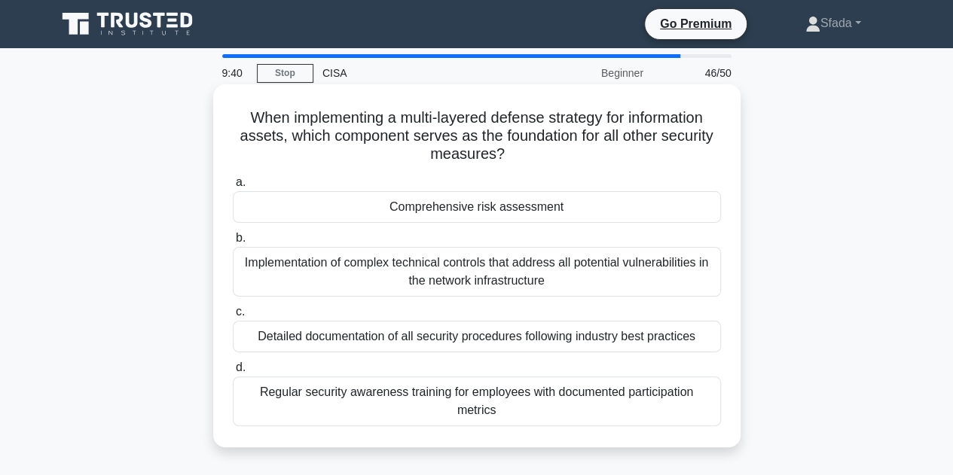
click at [354, 397] on div "Regular security awareness training for employees with documented participation…" at bounding box center [477, 402] width 488 height 50
click at [412, 200] on div "Comprehensive risk assessment" at bounding box center [477, 207] width 488 height 32
click at [233, 188] on input "a. Comprehensive risk assessment" at bounding box center [233, 183] width 0 height 10
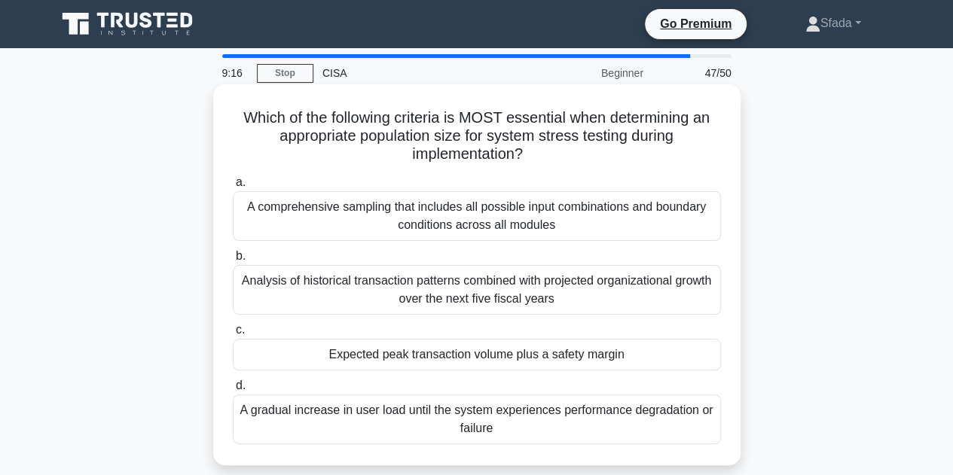
click at [506, 294] on div "Analysis of historical transaction patterns combined with projected organizatio…" at bounding box center [477, 290] width 488 height 50
click at [233, 261] on input "b. Analysis of historical transaction patterns combined with projected organiza…" at bounding box center [233, 257] width 0 height 10
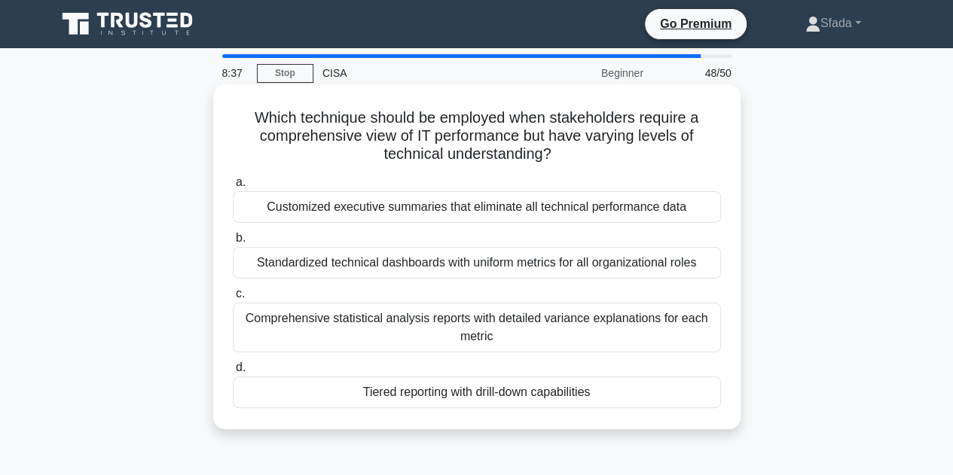
click at [441, 330] on div "Comprehensive statistical analysis reports with detailed variance explanations …" at bounding box center [477, 328] width 488 height 50
click at [233, 299] on input "c. Comprehensive statistical analysis reports with detailed variance explanatio…" at bounding box center [233, 294] width 0 height 10
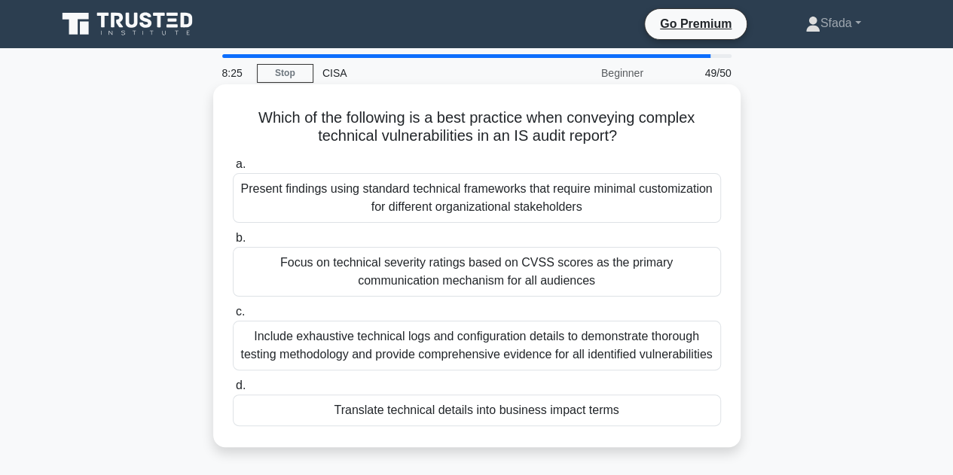
click at [568, 273] on div "Focus on technical severity ratings based on CVSS scores as the primary communi…" at bounding box center [477, 272] width 488 height 50
click at [233, 243] on input "b. Focus on technical severity ratings based on CVSS scores as the primary comm…" at bounding box center [233, 238] width 0 height 10
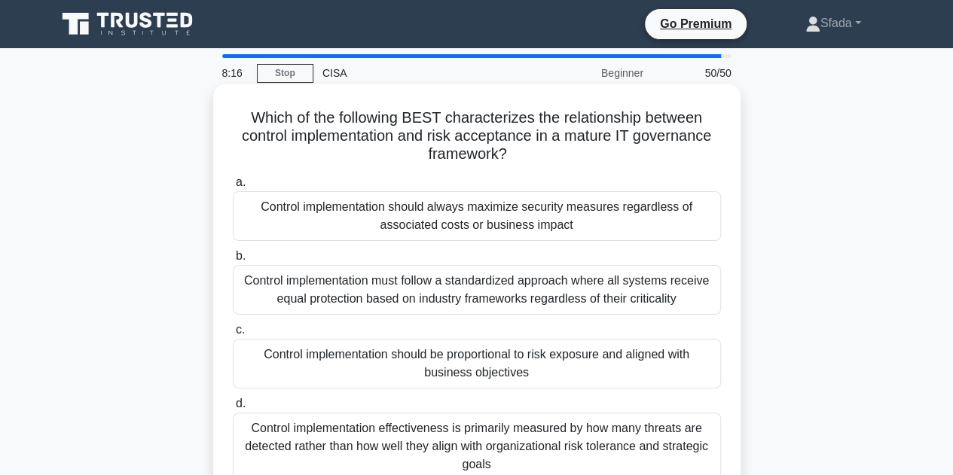
click at [390, 289] on div "Control implementation must follow a standardized approach where all systems re…" at bounding box center [477, 290] width 488 height 50
click at [233, 261] on input "b. Control implementation must follow a standardized approach where all systems…" at bounding box center [233, 257] width 0 height 10
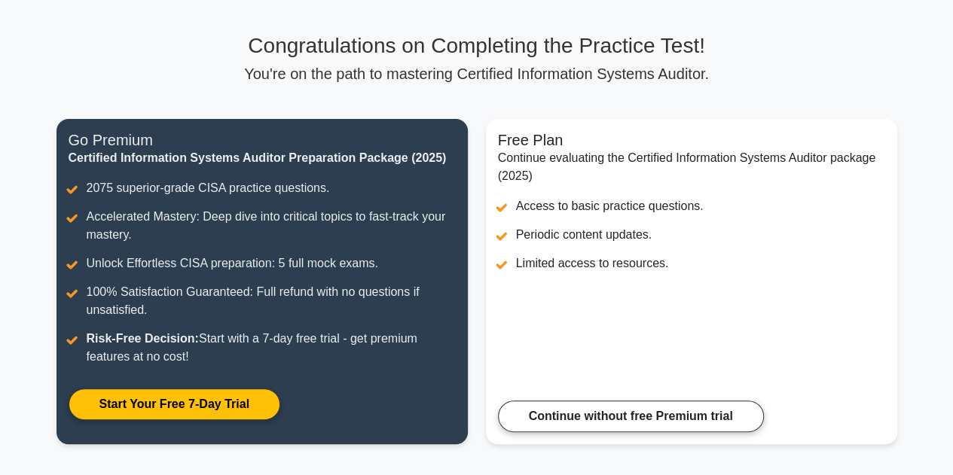
scroll to position [161, 0]
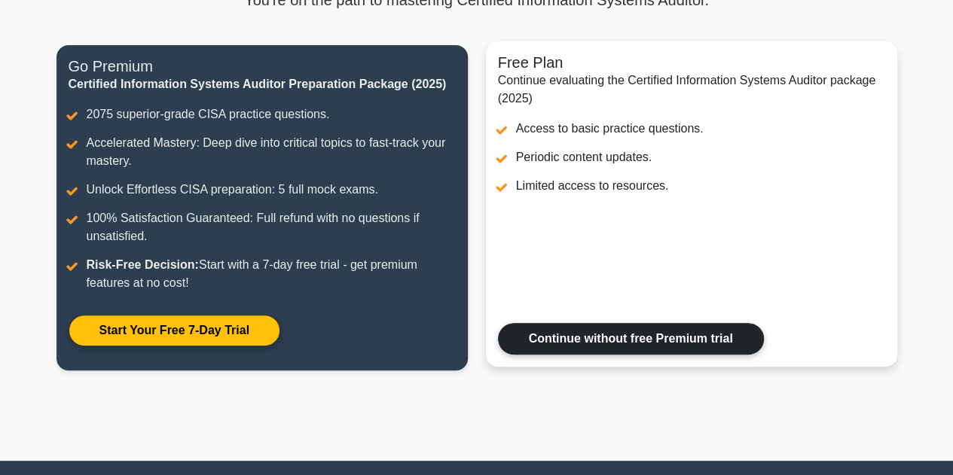
click at [615, 344] on link "Continue without free Premium trial" at bounding box center [631, 339] width 266 height 32
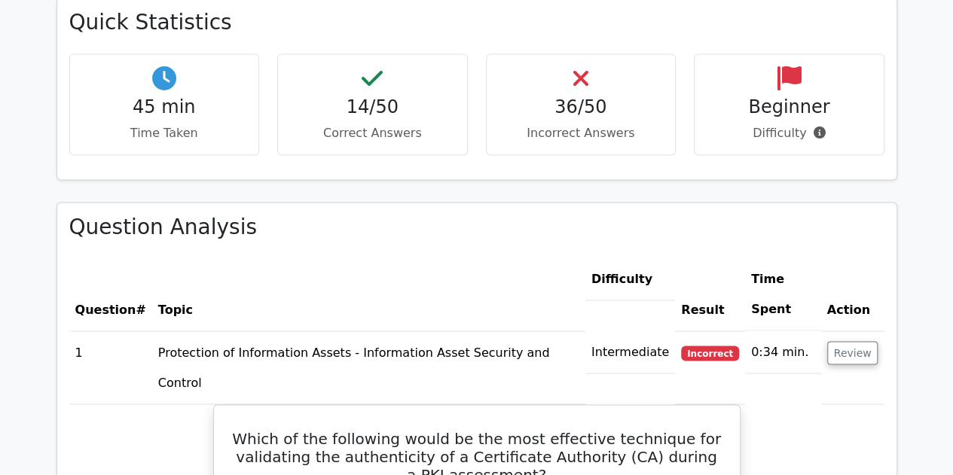
scroll to position [1205, 0]
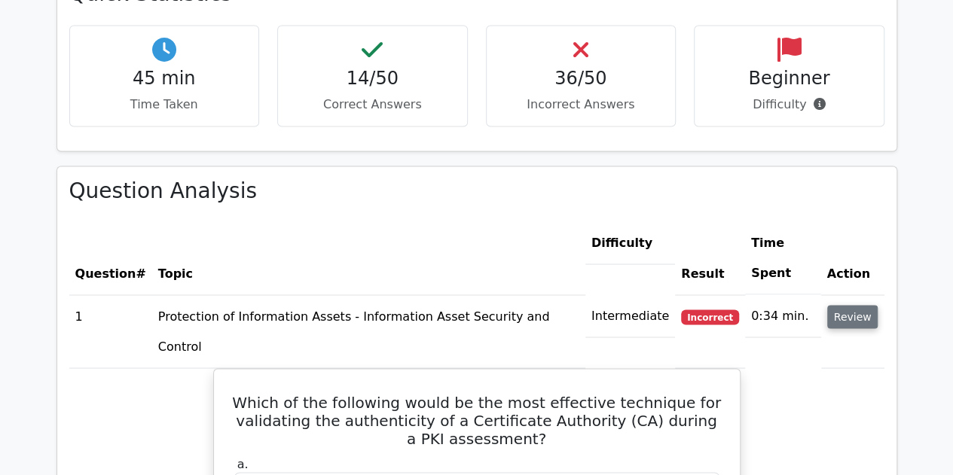
click at [860, 305] on button "Review" at bounding box center [852, 316] width 51 height 23
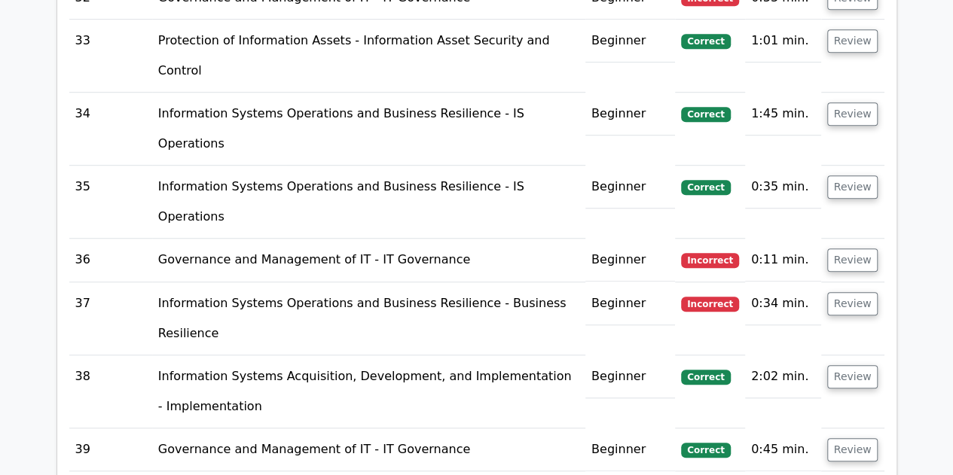
scroll to position [3314, 0]
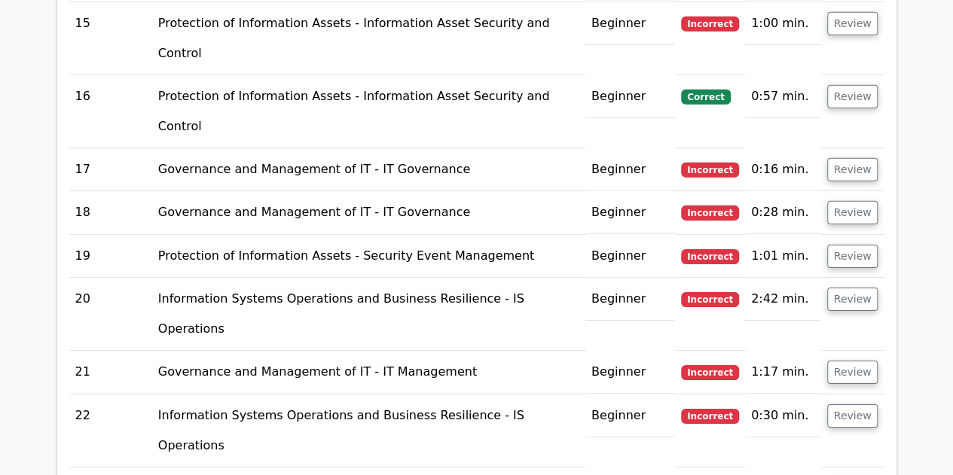
scroll to position [2259, 0]
